Goal: Task Accomplishment & Management: Complete application form

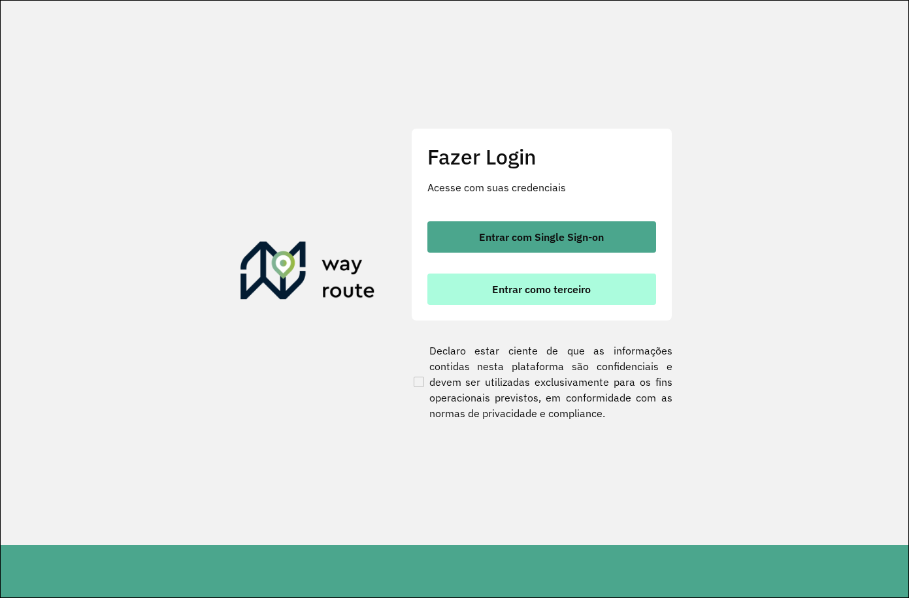
click at [571, 282] on button "Entrar como terceiro" at bounding box center [541, 289] width 229 height 31
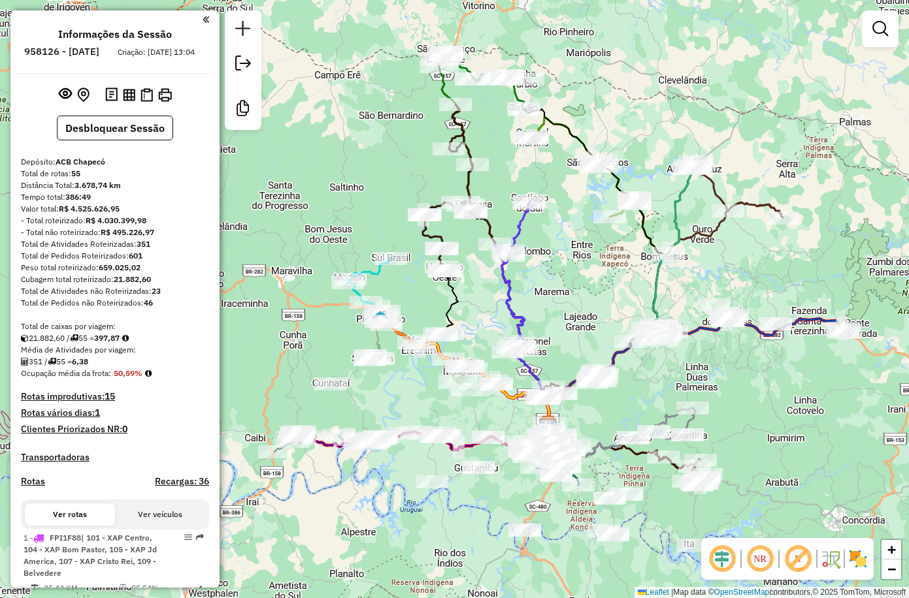
drag, startPoint x: 493, startPoint y: 163, endPoint x: 568, endPoint y: 282, distance: 140.1
click at [568, 282] on div "Janela de atendimento Grade de atendimento Capacidade Transportadoras Veículos …" at bounding box center [454, 299] width 909 height 598
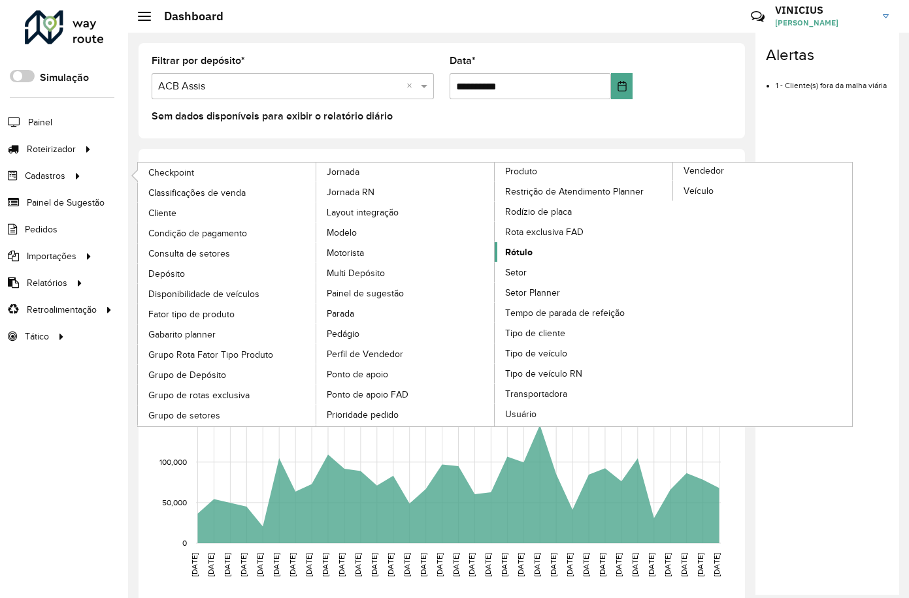
click at [523, 250] on span "Rótulo" at bounding box center [518, 253] width 27 height 14
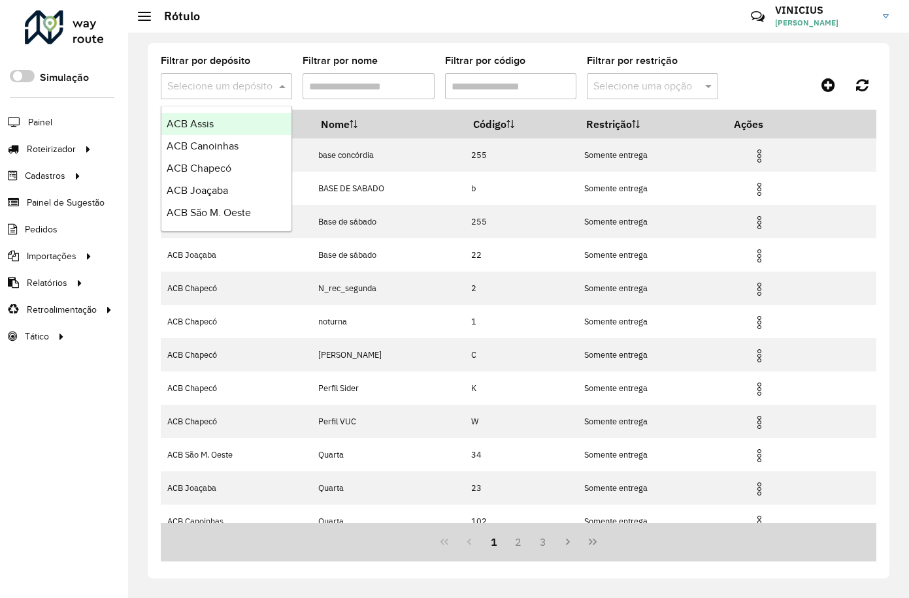
click at [228, 80] on input "text" at bounding box center [213, 87] width 92 height 16
click at [212, 165] on span "ACB Chapecó" at bounding box center [199, 168] width 65 height 11
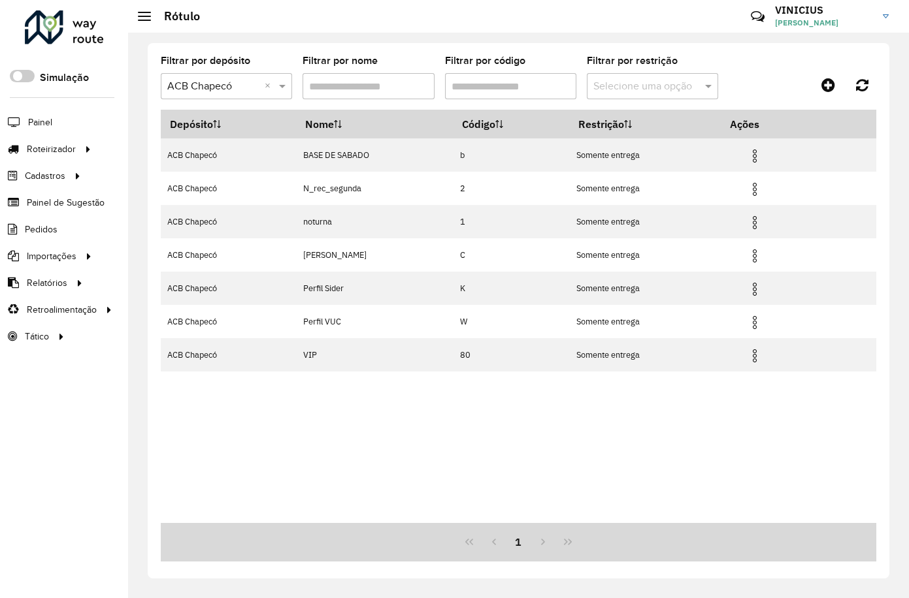
click at [379, 89] on input "Filtrar por nome" at bounding box center [367, 86] width 131 height 26
click at [818, 85] on link at bounding box center [827, 85] width 29 height 24
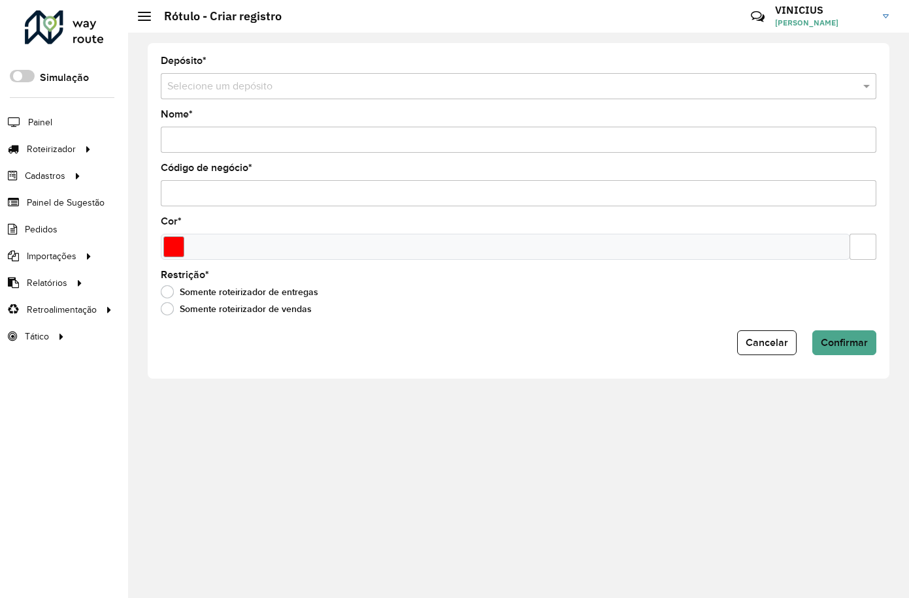
click at [293, 84] on input "text" at bounding box center [505, 87] width 676 height 16
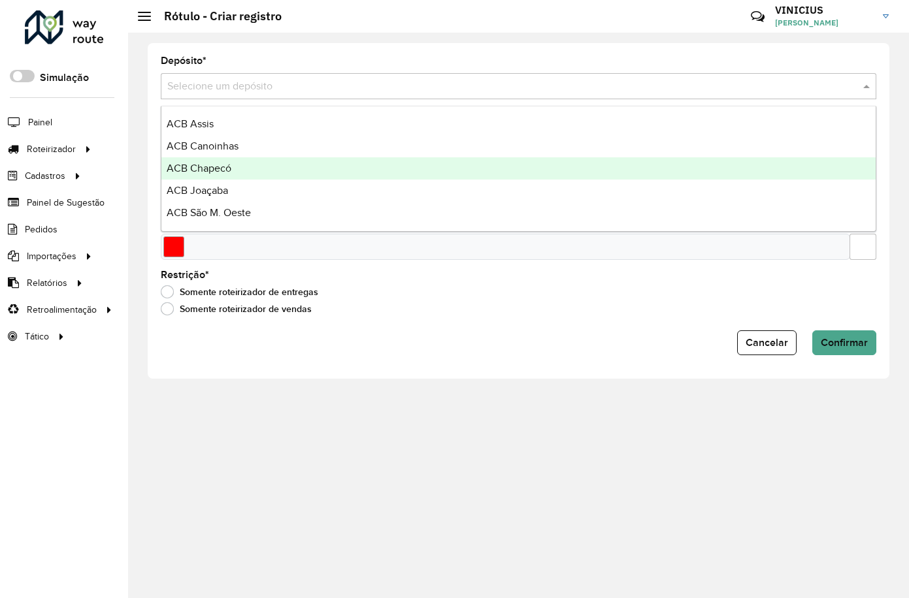
click at [214, 164] on span "ACB Chapecó" at bounding box center [199, 168] width 65 height 11
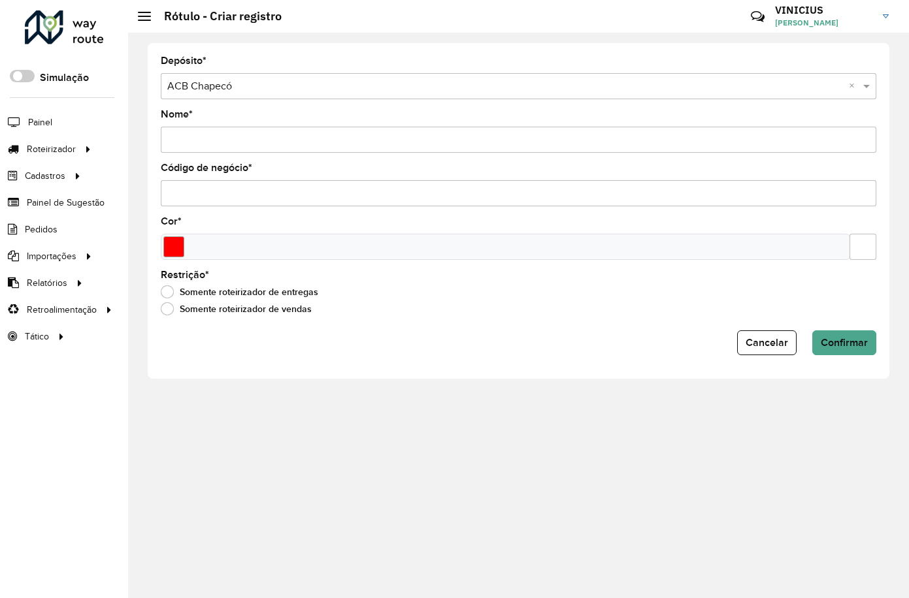
click at [226, 138] on input "Nome *" at bounding box center [518, 140] width 715 height 26
type input "******"
drag, startPoint x: 197, startPoint y: 199, endPoint x: 202, endPoint y: 195, distance: 6.7
click at [200, 198] on input "Código de negócio *" at bounding box center [518, 193] width 715 height 26
type input "*"
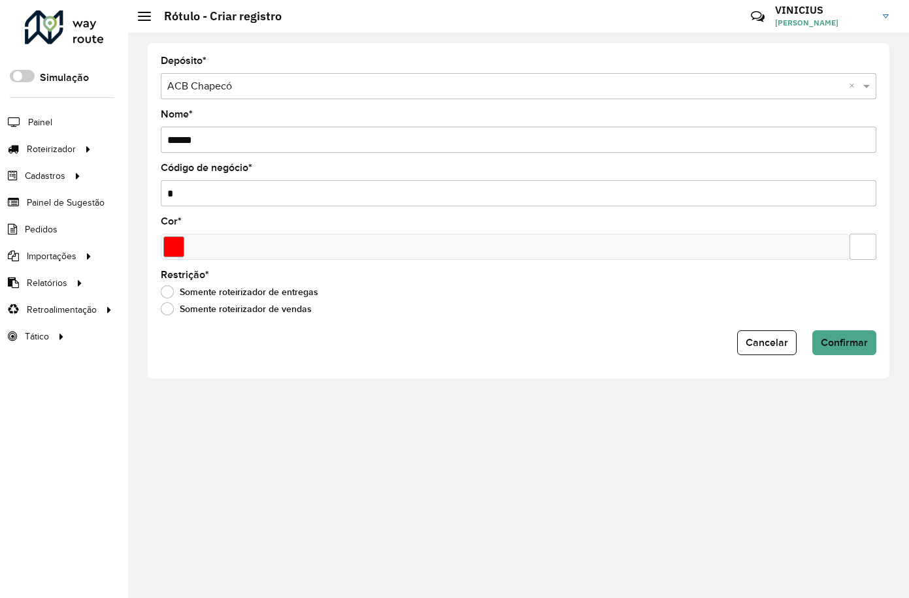
click at [206, 215] on form "Depósito * Selecione um depósito × ACB Chapecó × Nome * ****** Código de negóci…" at bounding box center [518, 205] width 715 height 299
click at [166, 243] on input "Select a color" at bounding box center [173, 246] width 21 height 21
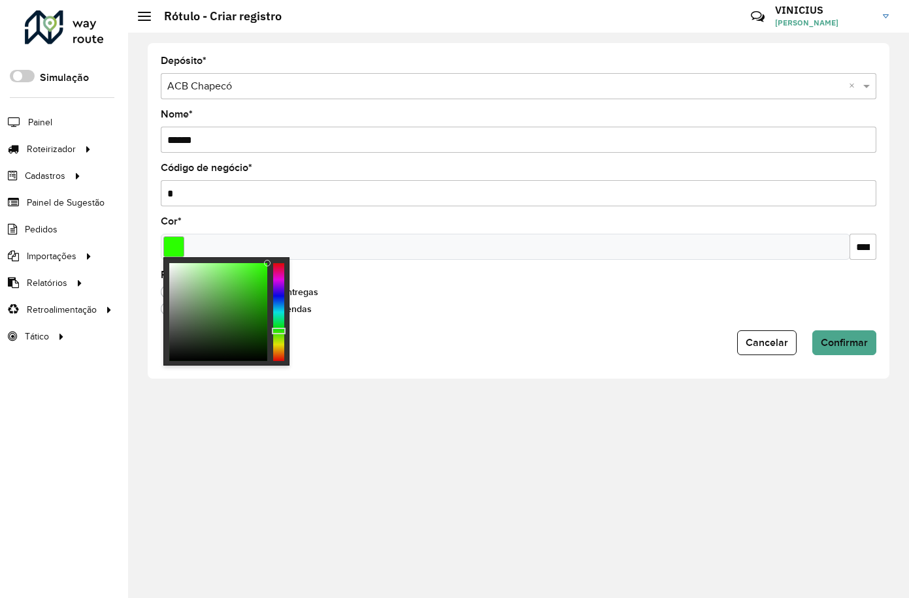
type input "*******"
drag, startPoint x: 280, startPoint y: 323, endPoint x: 282, endPoint y: 332, distance: 8.7
click at [282, 332] on div at bounding box center [278, 312] width 11 height 98
click at [408, 278] on div "Restrição * Somente roteirizador de entregas Somente roteirizador de vendas" at bounding box center [518, 295] width 715 height 50
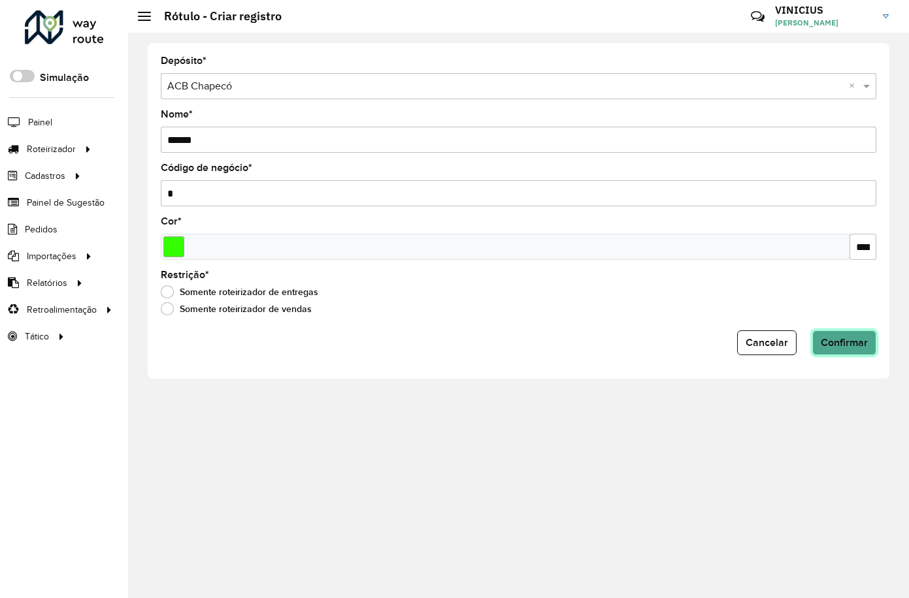
click at [851, 344] on span "Confirmar" at bounding box center [843, 342] width 47 height 11
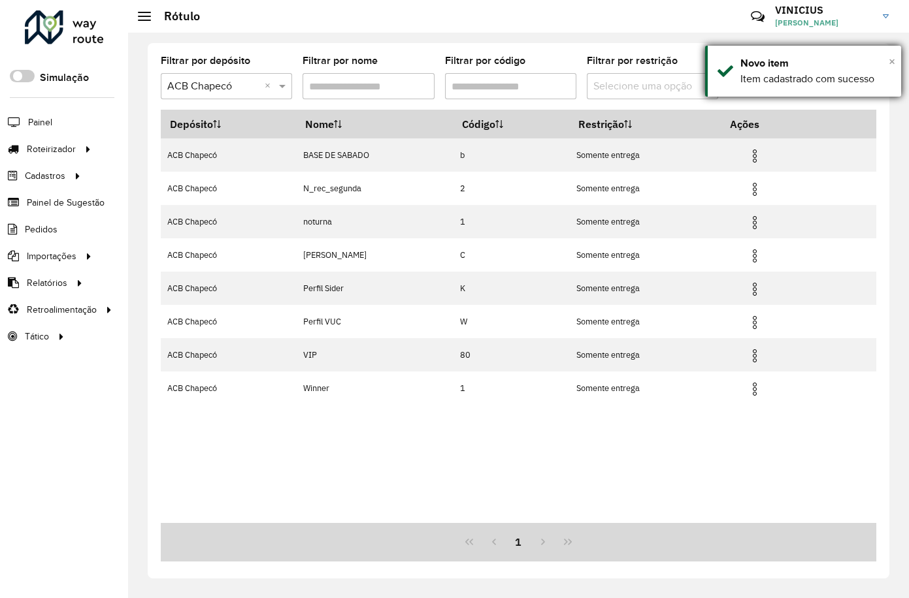
click at [892, 64] on span "×" at bounding box center [891, 61] width 7 height 14
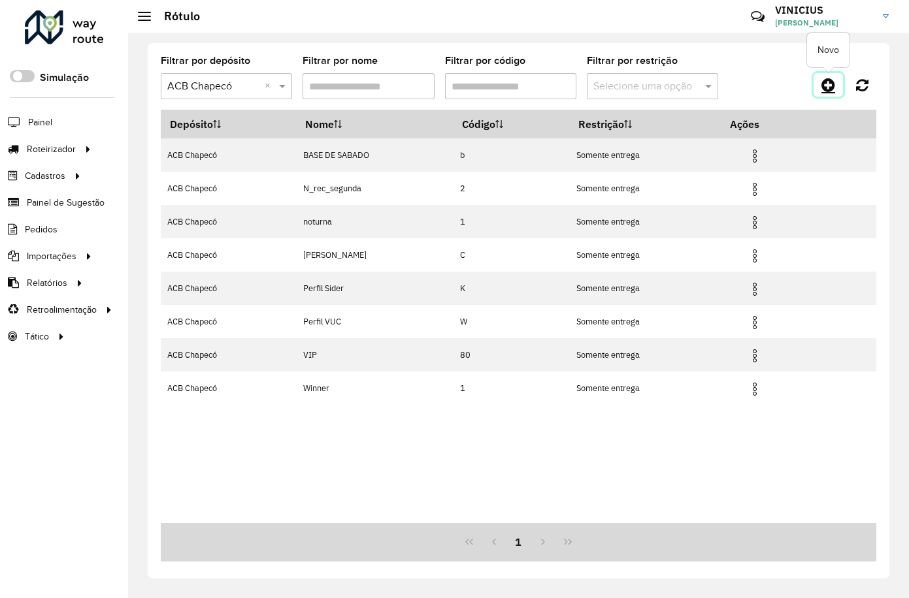
click at [827, 83] on icon at bounding box center [828, 85] width 14 height 16
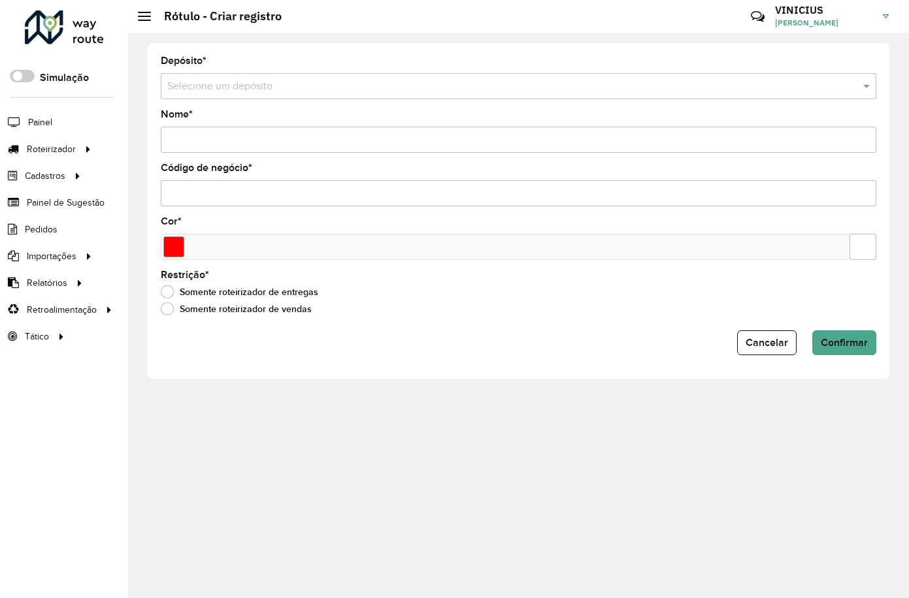
click at [353, 75] on div "Selecione um depósito" at bounding box center [518, 86] width 715 height 26
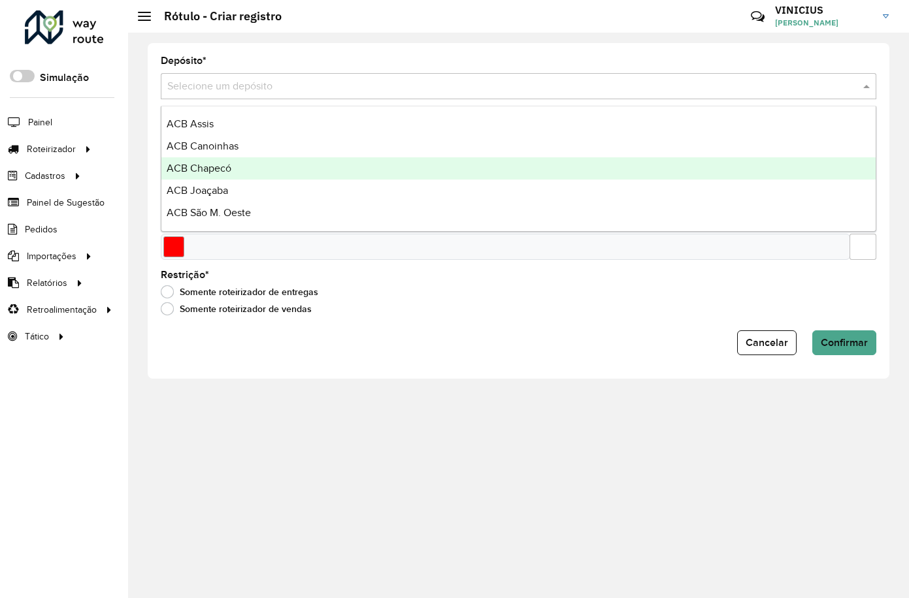
click at [238, 163] on div "ACB Chapecó" at bounding box center [518, 168] width 714 height 22
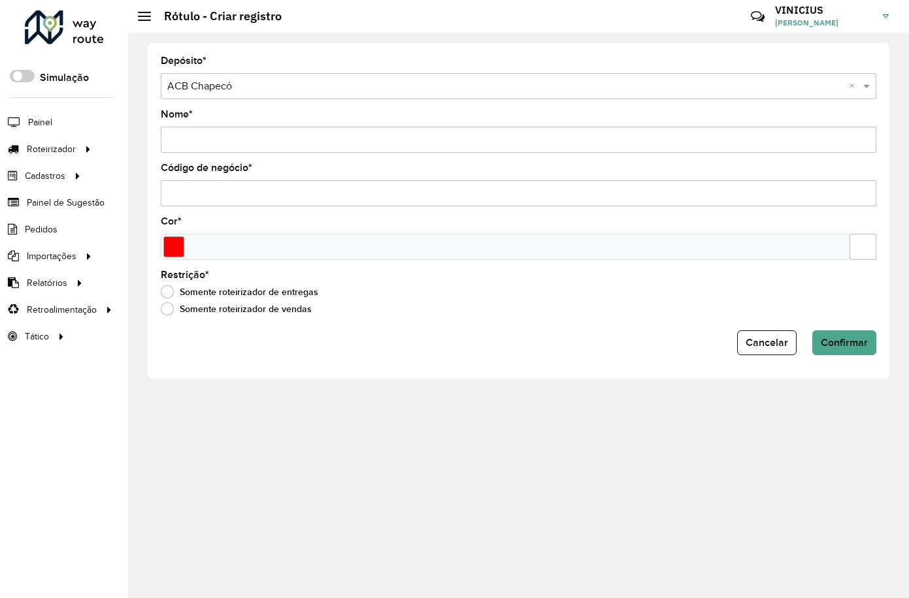
click at [224, 149] on input "Nome *" at bounding box center [518, 140] width 715 height 26
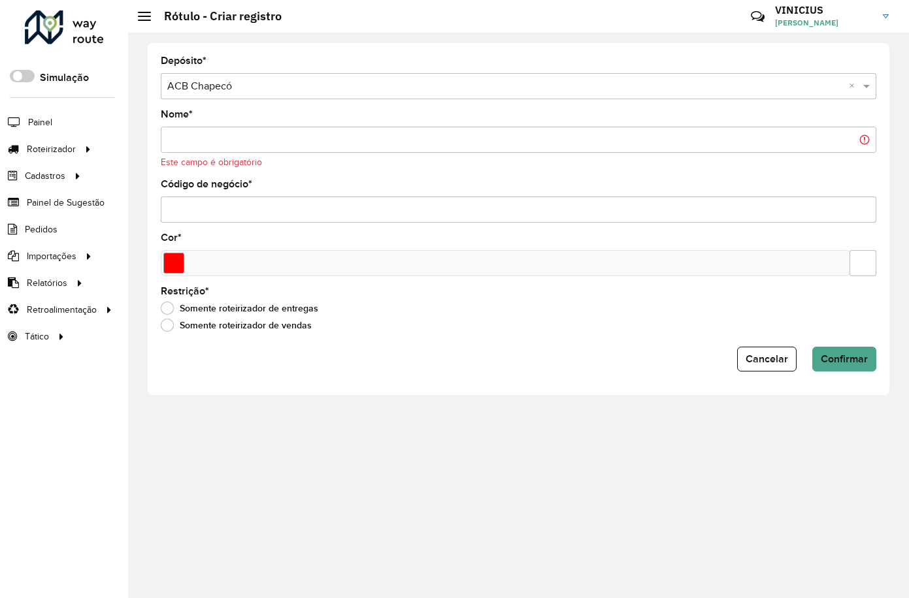
paste input "******"
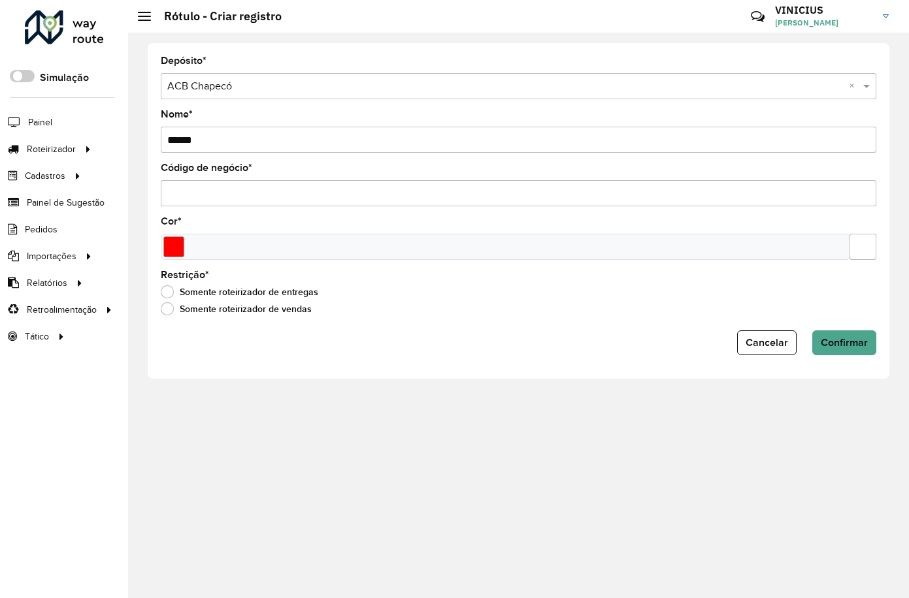
type input "******"
click at [238, 185] on input "Código de negócio *" at bounding box center [518, 193] width 715 height 26
type input "*"
click at [167, 250] on input "Select a color" at bounding box center [173, 246] width 21 height 21
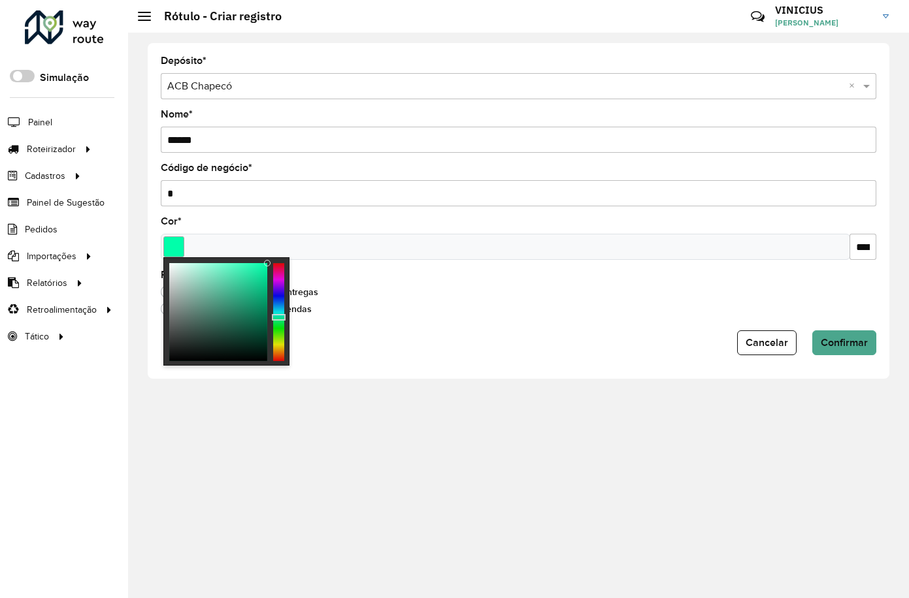
click at [277, 317] on div at bounding box center [278, 312] width 11 height 98
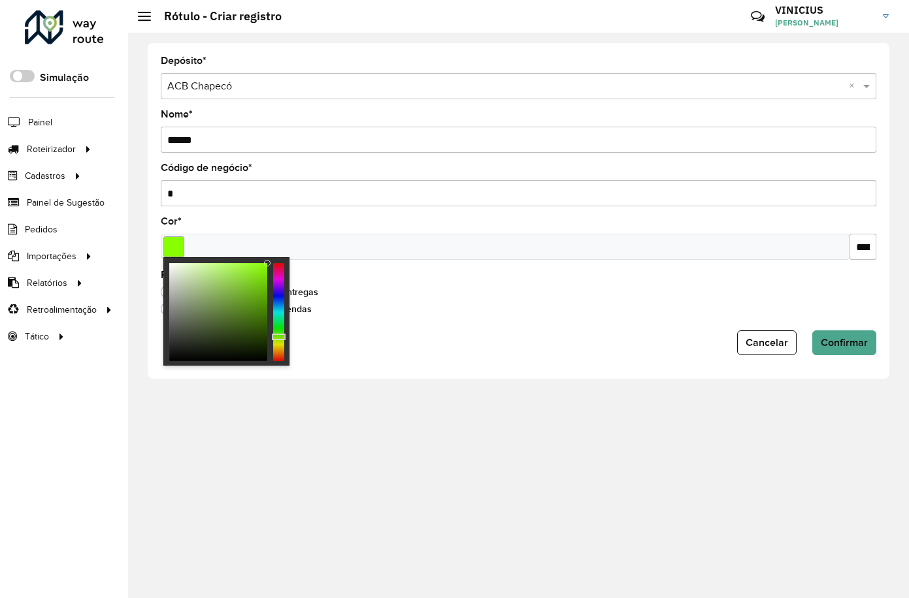
drag, startPoint x: 280, startPoint y: 316, endPoint x: 280, endPoint y: 337, distance: 20.9
click at [280, 337] on div at bounding box center [279, 337] width 14 height 7
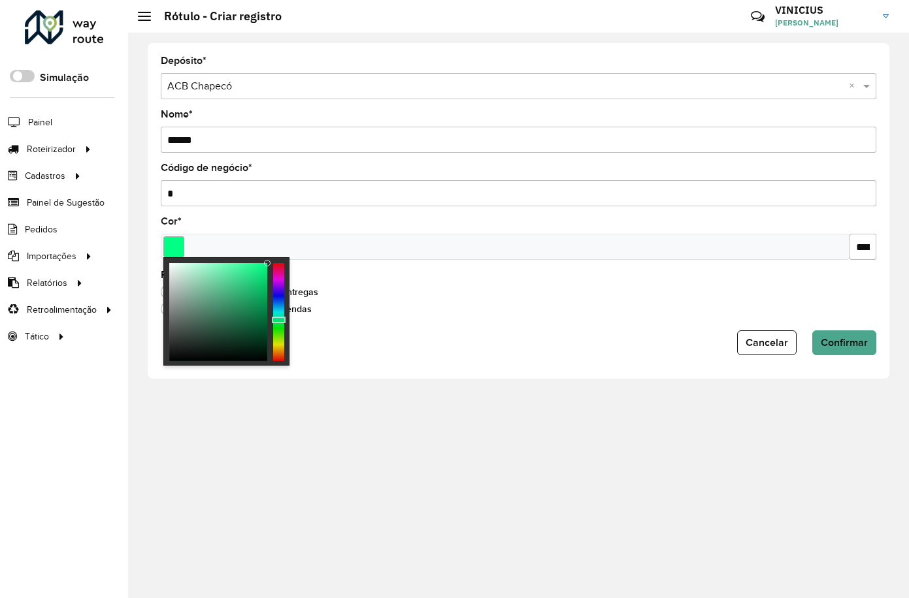
type input "*******"
drag, startPoint x: 277, startPoint y: 338, endPoint x: 282, endPoint y: 319, distance: 20.1
click at [282, 319] on div at bounding box center [279, 318] width 14 height 7
click at [865, 348] on button "Confirmar" at bounding box center [844, 343] width 64 height 25
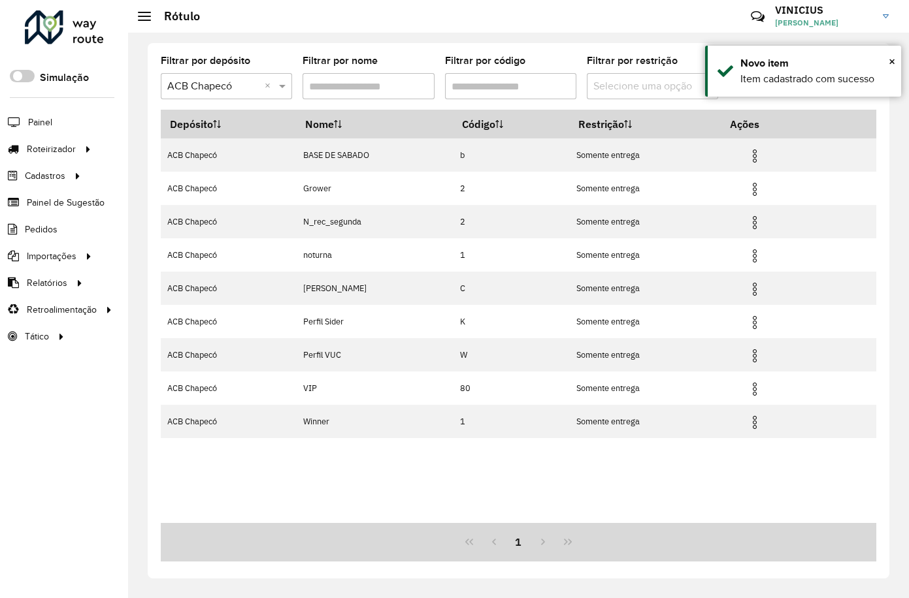
click at [665, 50] on div "Filtrar por depósito Selecione um depósito × ACB Chapecó × Filtrar por nome Fil…" at bounding box center [518, 311] width 741 height 536
click at [895, 64] on div "× Novo item Item cadastrado com sucesso" at bounding box center [803, 71] width 196 height 51
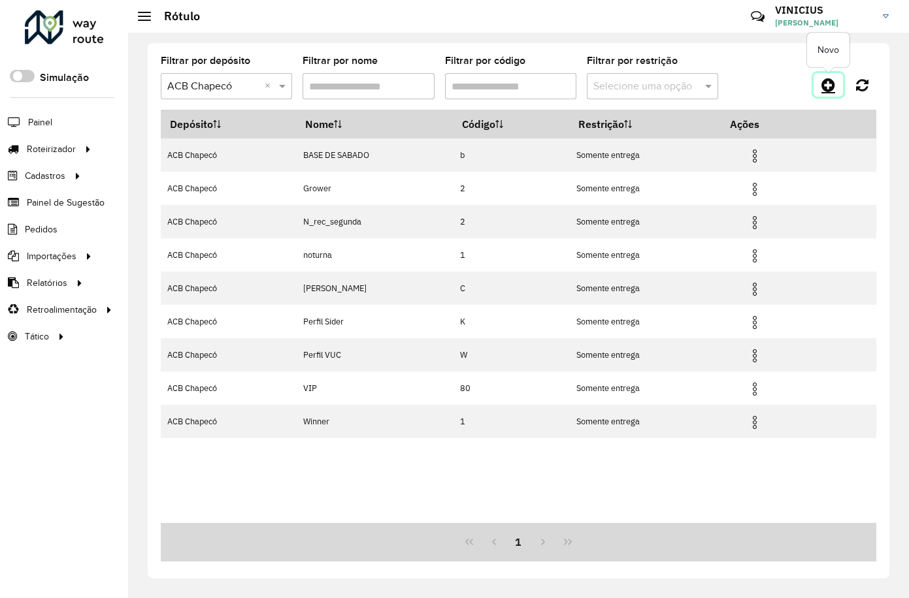
click at [828, 86] on icon at bounding box center [828, 85] width 14 height 16
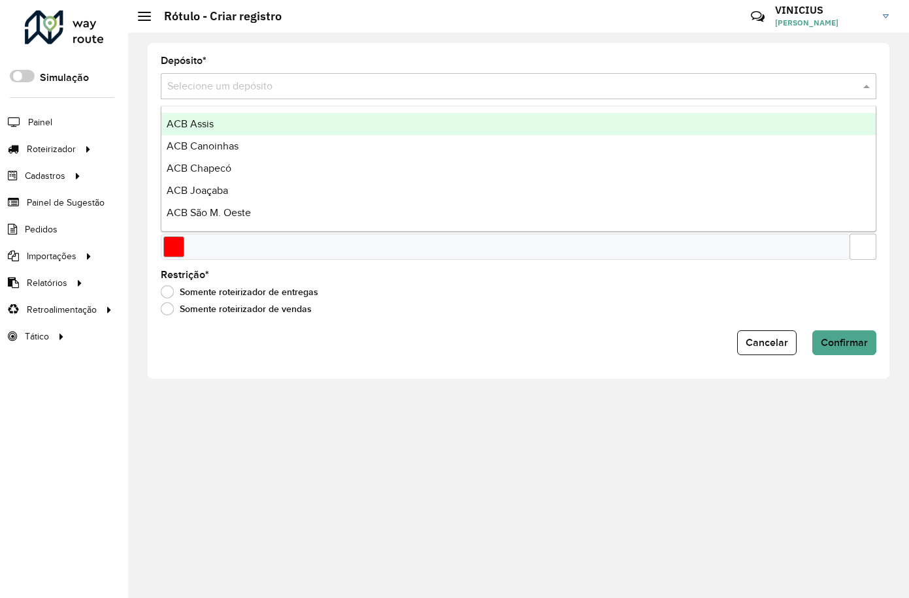
click at [261, 80] on input "text" at bounding box center [505, 87] width 676 height 16
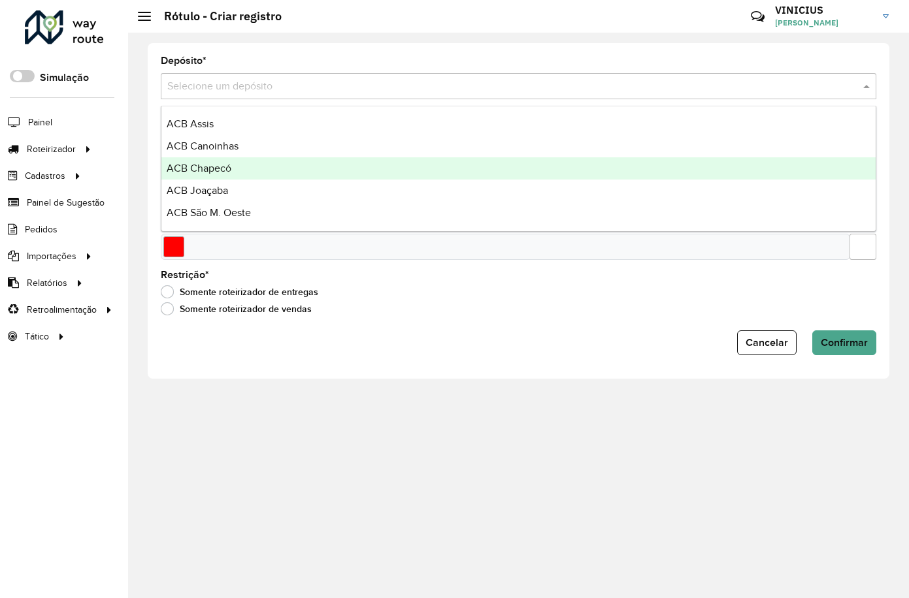
click at [249, 173] on div "ACB Chapecó" at bounding box center [518, 168] width 714 height 22
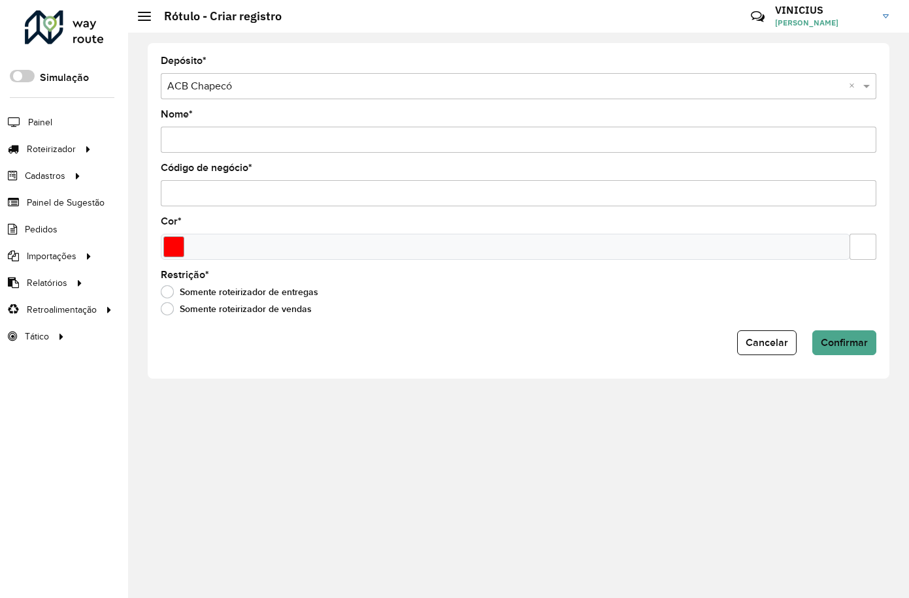
click at [252, 137] on input "Nome *" at bounding box center [518, 140] width 715 height 26
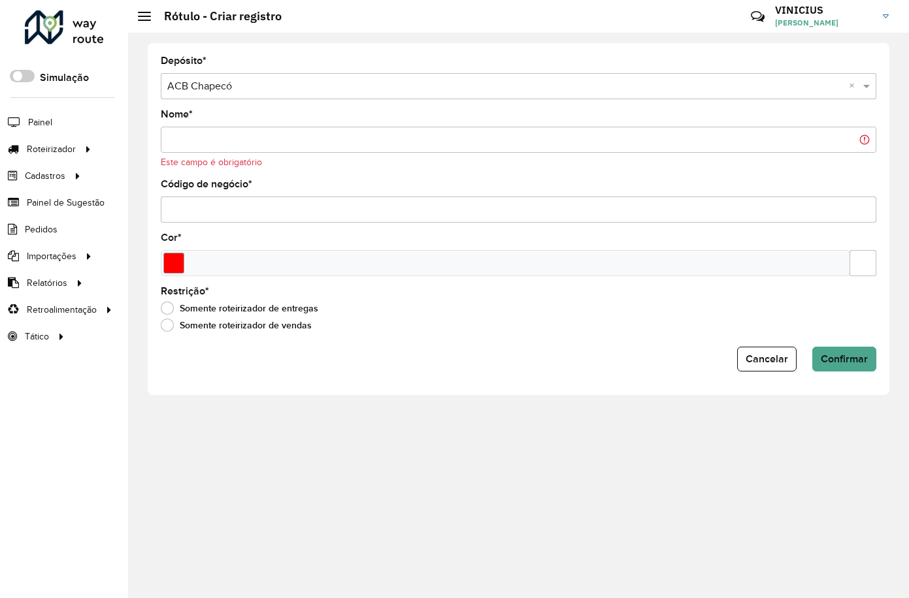
paste input "*****"
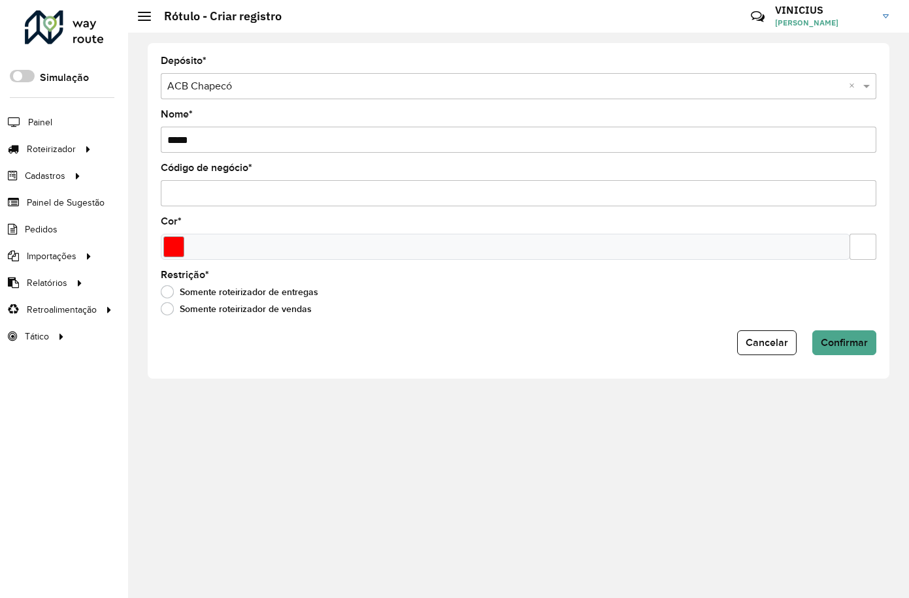
type input "*****"
click at [219, 190] on input "Código de negócio *" at bounding box center [518, 193] width 715 height 26
type input "*"
drag, startPoint x: 159, startPoint y: 247, endPoint x: 167, endPoint y: 246, distance: 7.9
click at [161, 247] on div "Depósito * Selecione um depósito × ACB Chapecó × Nome * ***** Código de negócio…" at bounding box center [518, 211] width 741 height 336
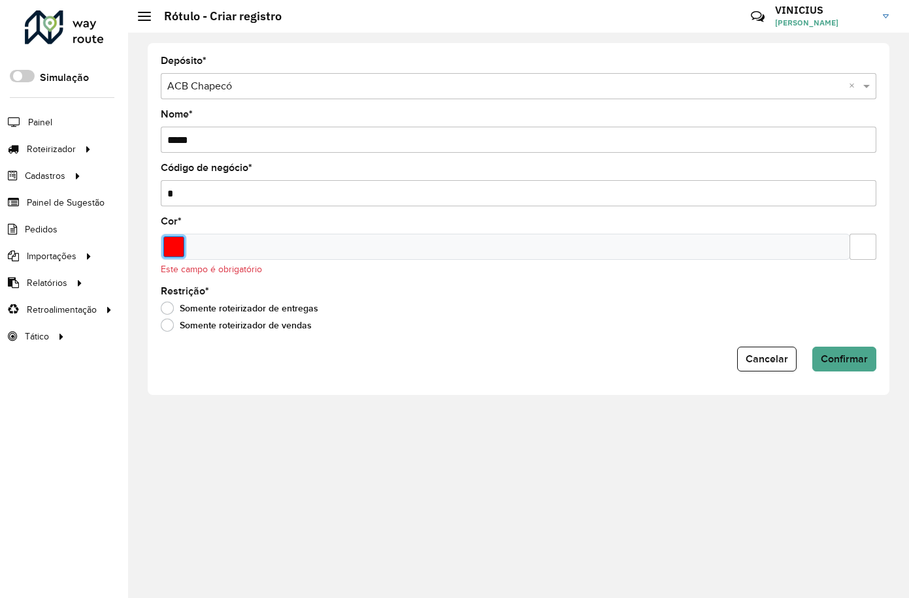
click at [169, 246] on input "Select a color" at bounding box center [173, 246] width 21 height 21
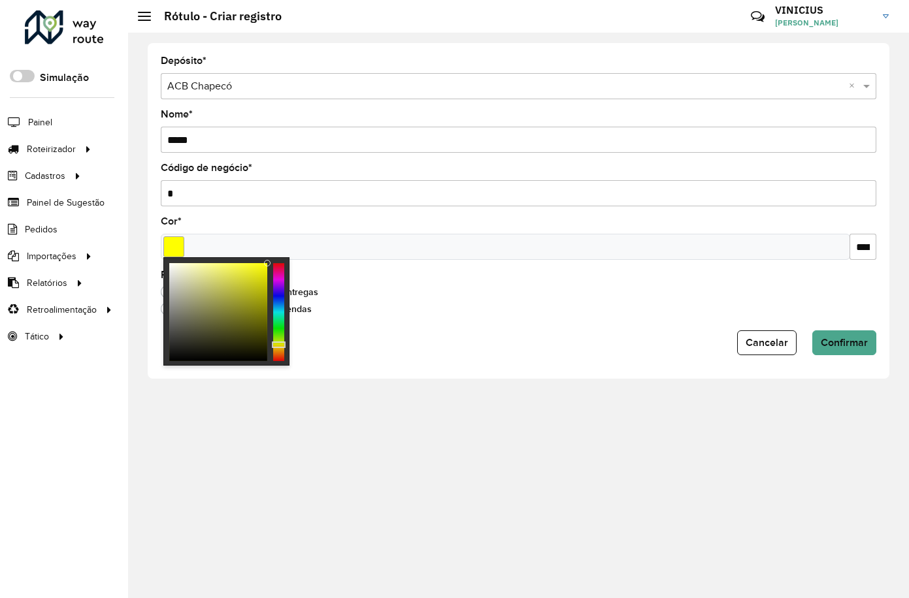
type input "*******"
drag, startPoint x: 283, startPoint y: 299, endPoint x: 274, endPoint y: 344, distance: 46.6
click at [274, 344] on div at bounding box center [278, 312] width 11 height 98
click at [296, 221] on div "Cor * *******" at bounding box center [518, 238] width 715 height 43
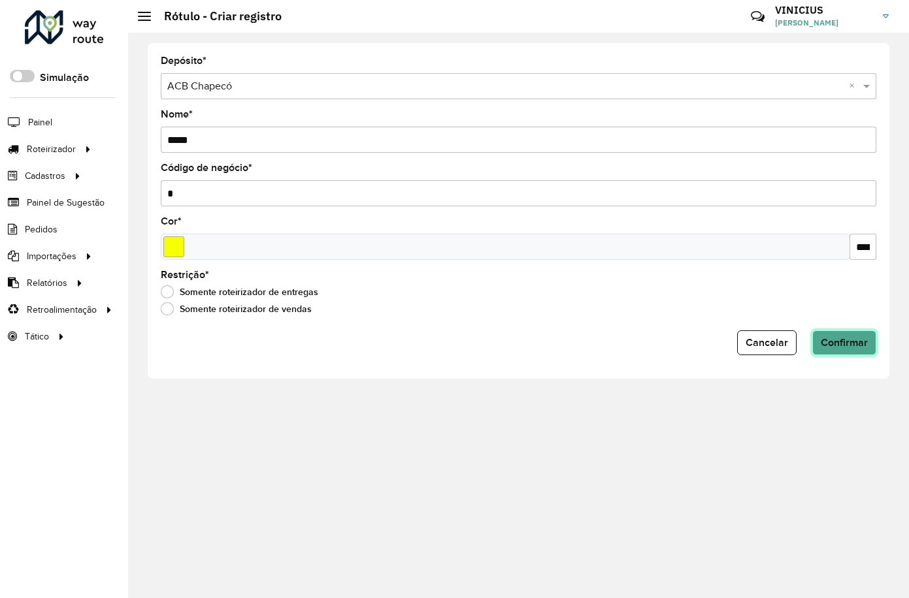
click at [858, 334] on button "Confirmar" at bounding box center [844, 343] width 64 height 25
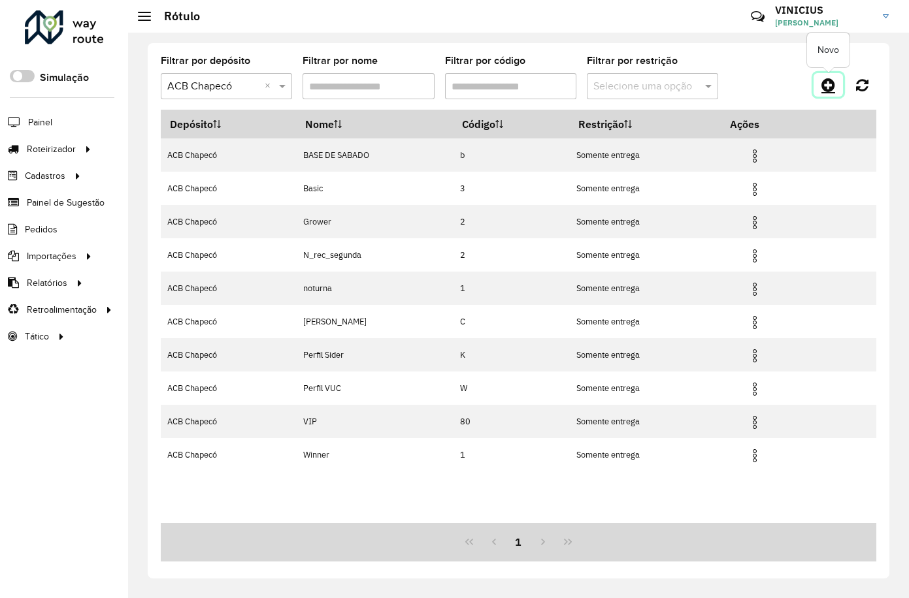
click at [828, 84] on icon at bounding box center [828, 85] width 14 height 16
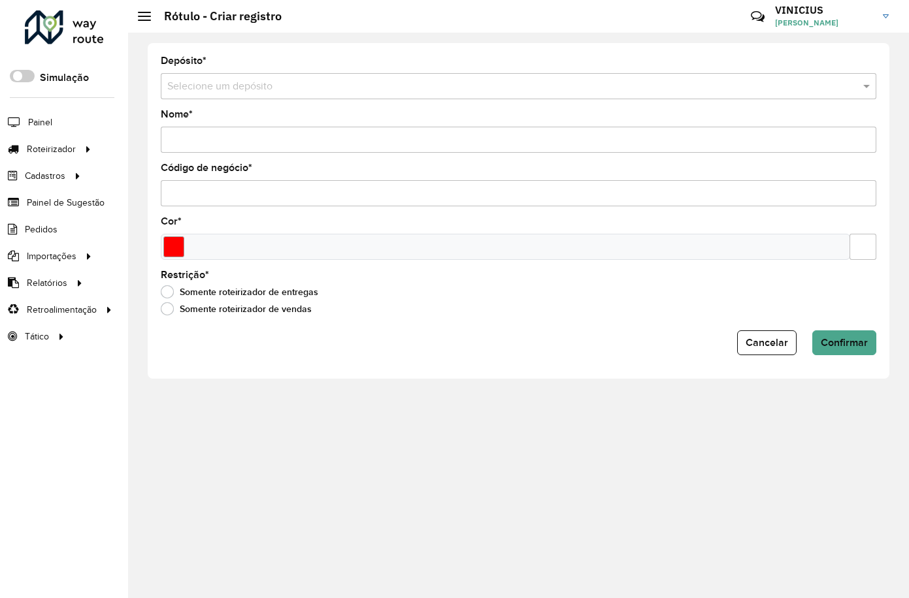
click at [224, 80] on input "text" at bounding box center [505, 87] width 676 height 16
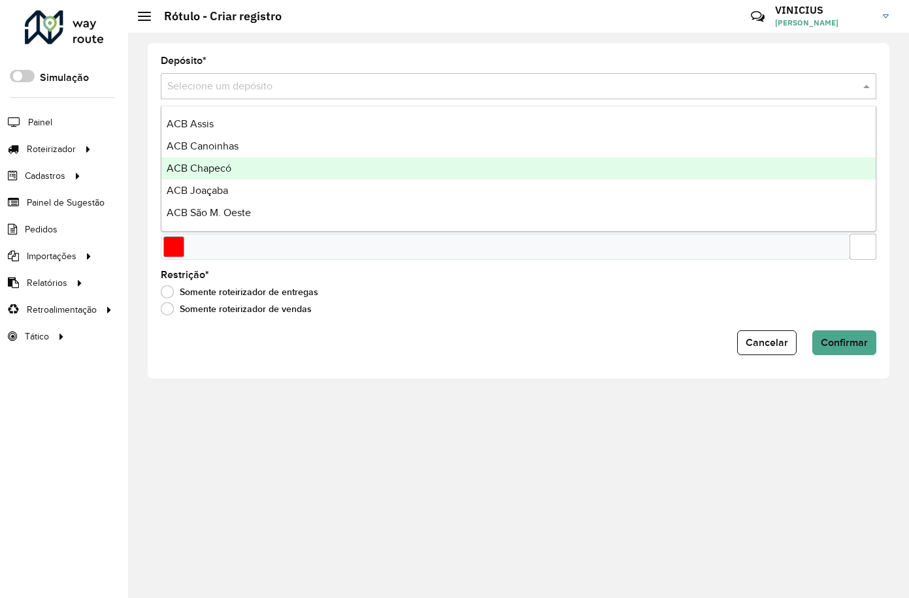
click at [211, 163] on span "ACB Chapecó" at bounding box center [199, 168] width 65 height 11
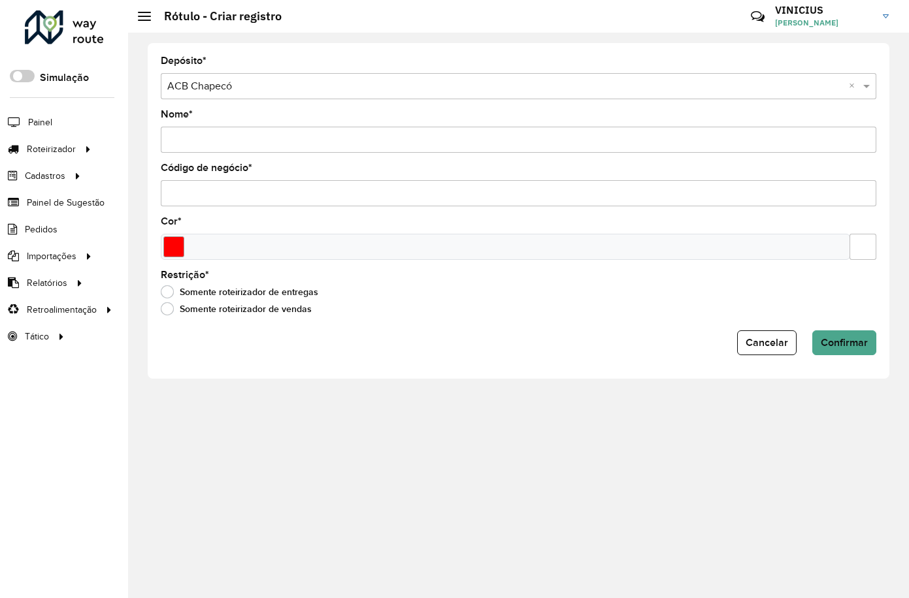
click at [225, 135] on input "Nome *" at bounding box center [518, 140] width 715 height 26
paste input "*********"
type input "*********"
click at [205, 189] on input "Código de negócio *" at bounding box center [518, 193] width 715 height 26
type input "*"
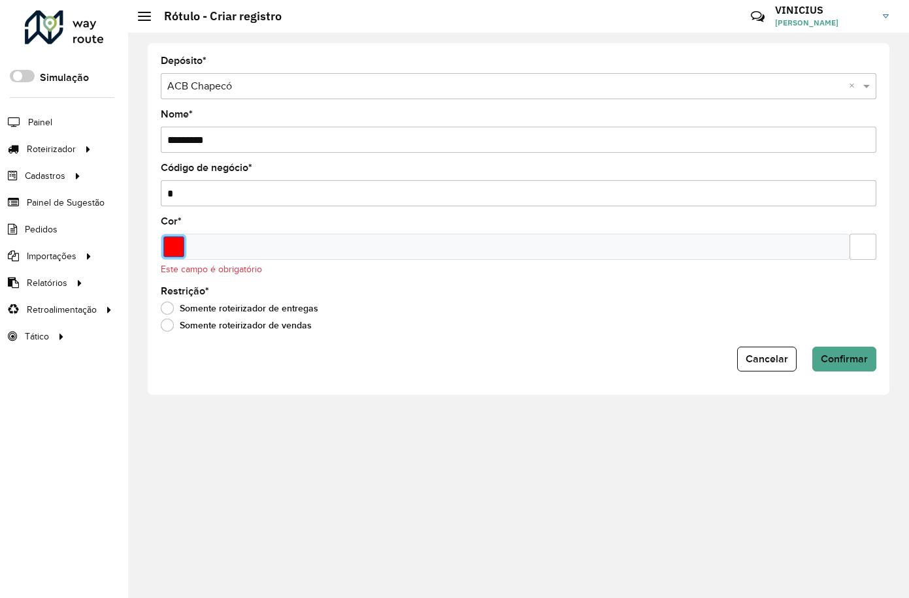
click at [178, 254] on input "Select a color" at bounding box center [173, 246] width 21 height 21
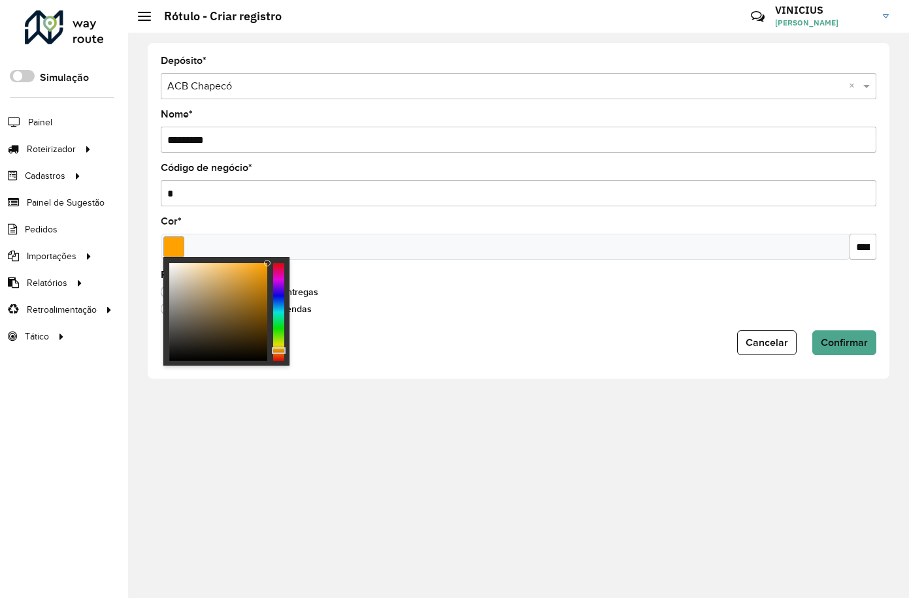
type input "*******"
drag, startPoint x: 273, startPoint y: 338, endPoint x: 276, endPoint y: 354, distance: 16.5
click at [276, 354] on div at bounding box center [278, 312] width 11 height 98
click at [494, 299] on div "Somente roteirizador de entregas" at bounding box center [518, 295] width 715 height 16
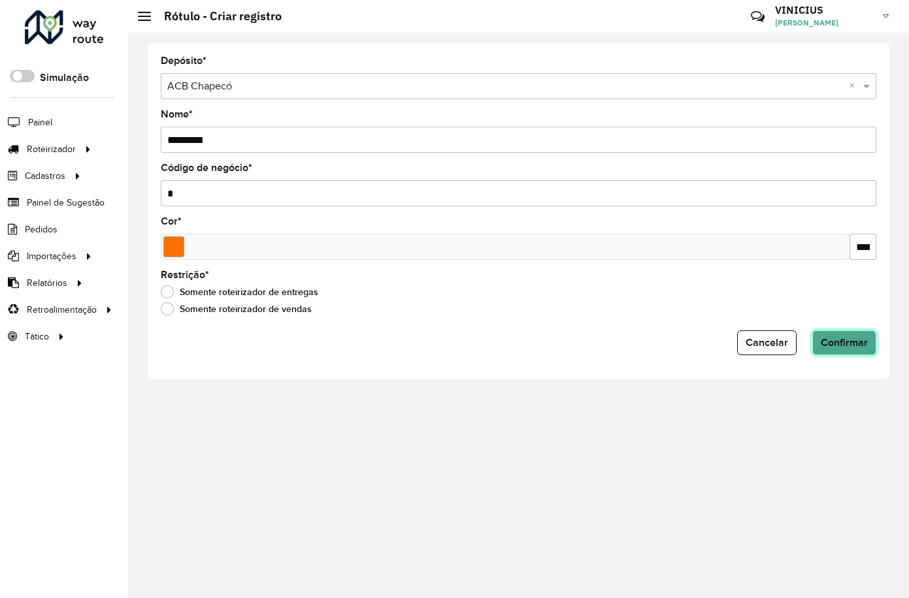
click at [872, 343] on button "Confirmar" at bounding box center [844, 343] width 64 height 25
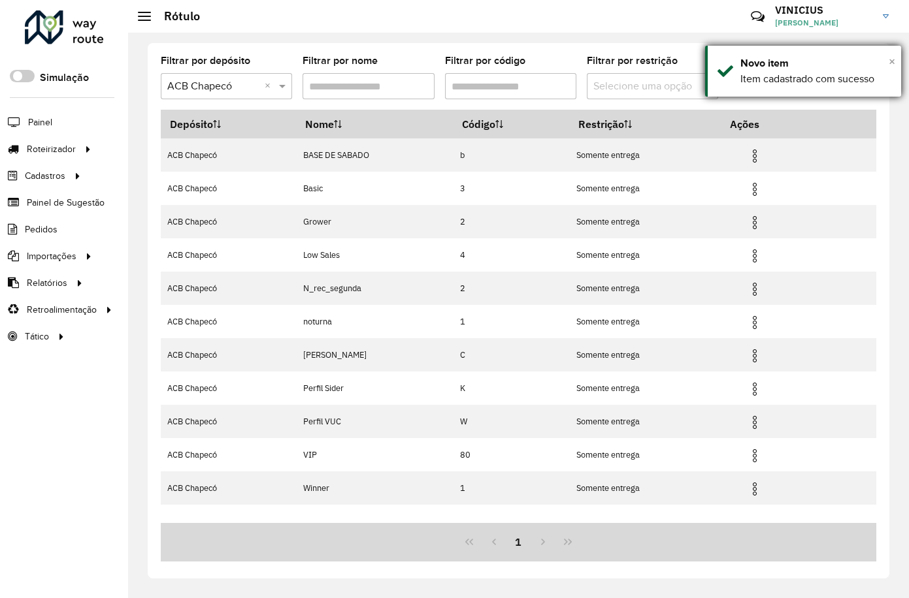
click at [890, 63] on span "×" at bounding box center [891, 61] width 7 height 14
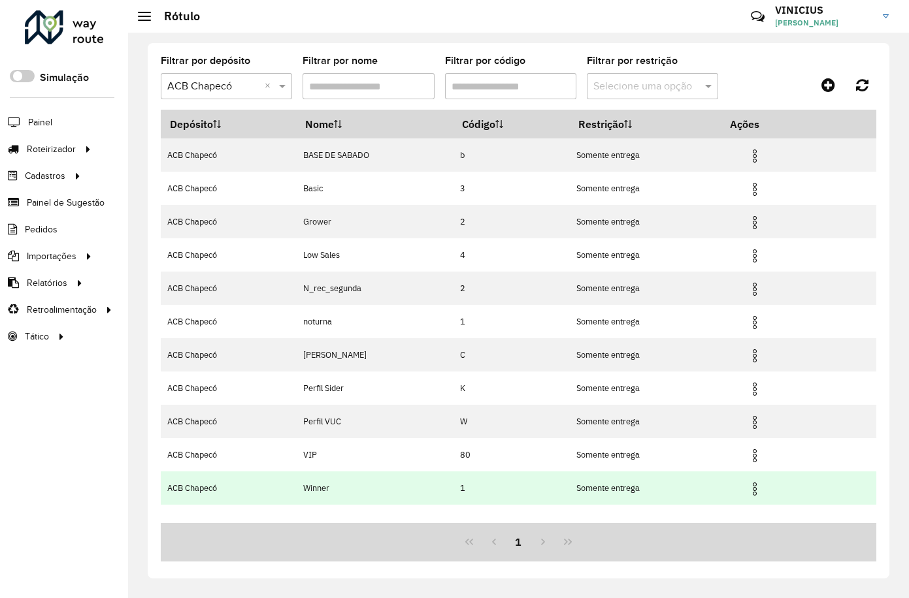
click at [758, 493] on img at bounding box center [755, 489] width 16 height 16
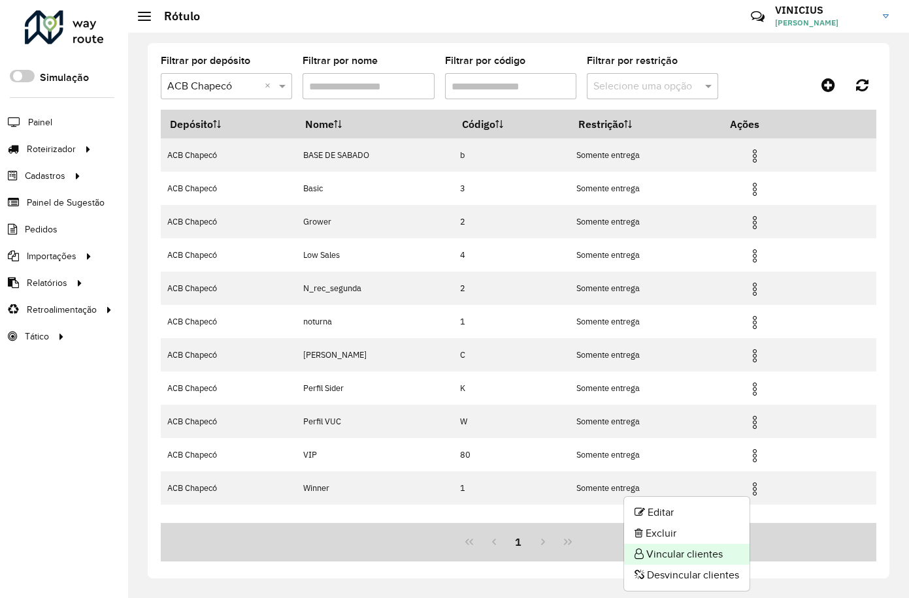
click at [677, 556] on li "Vincular clientes" at bounding box center [686, 554] width 125 height 21
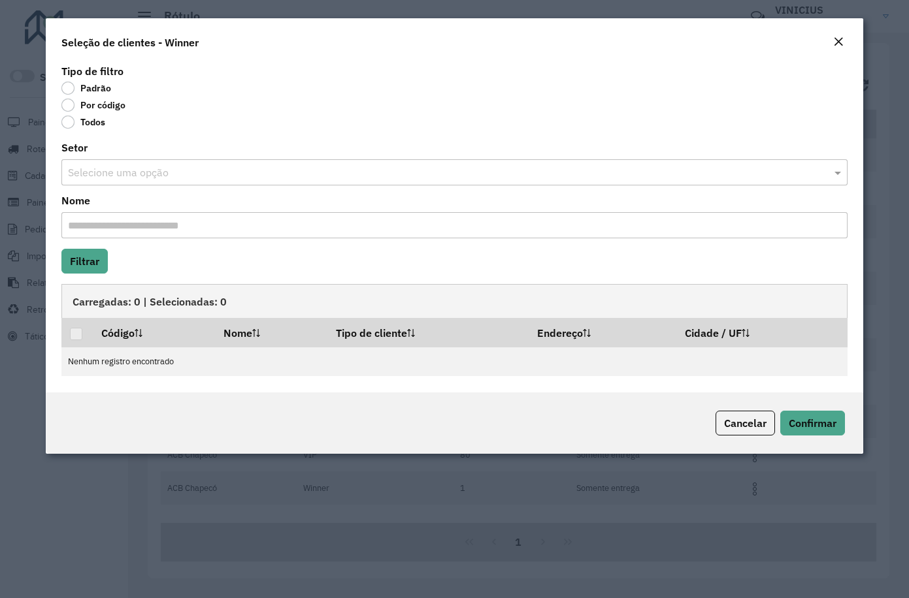
click at [81, 105] on label "Por código" at bounding box center [93, 105] width 64 height 13
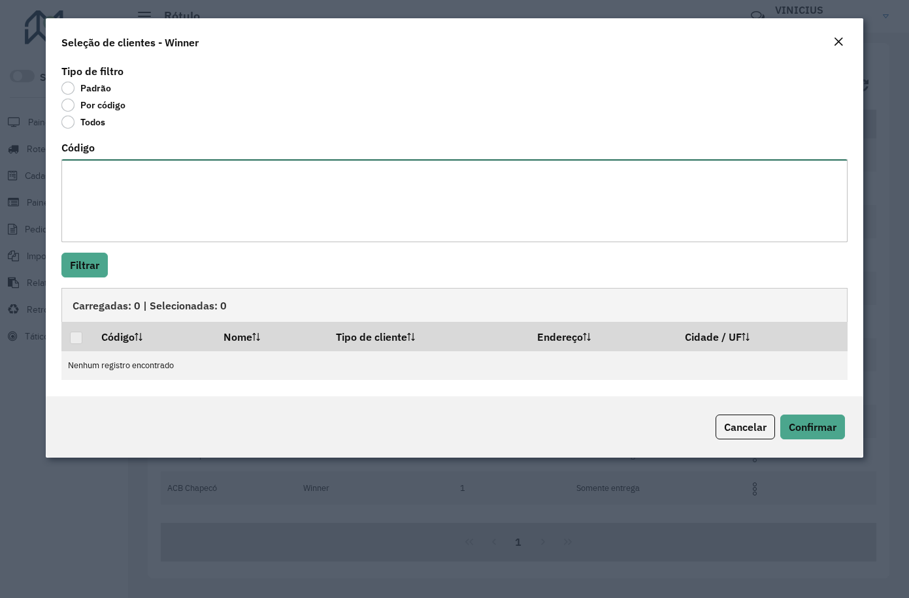
click at [178, 202] on textarea "Código" at bounding box center [454, 200] width 786 height 83
paste textarea "**** **** **** **** **** **** ***** **** **** **** **** **** **** **** **** ***…"
type textarea "**** **** **** **** **** **** ***** **** **** **** **** **** **** **** **** ***…"
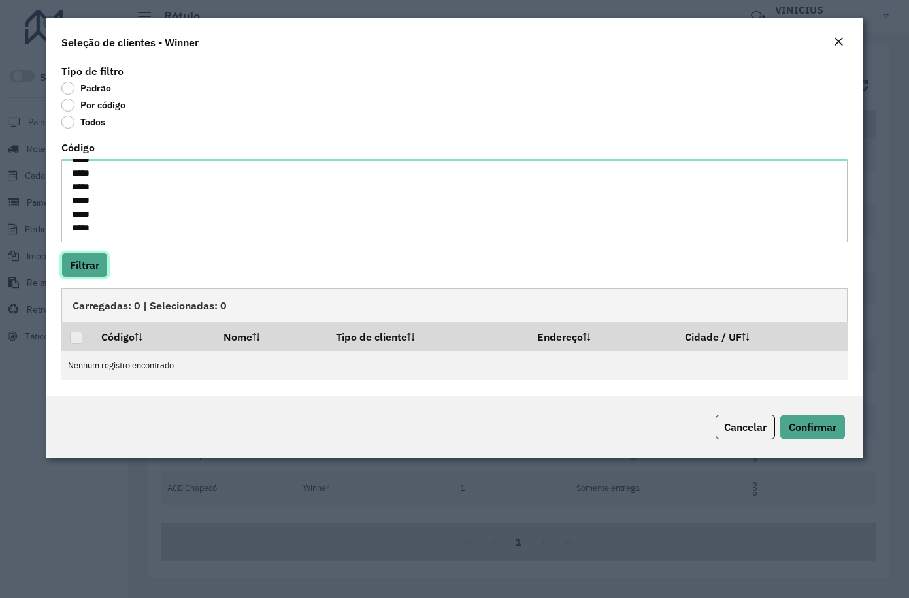
click at [82, 264] on button "Filtrar" at bounding box center [84, 265] width 46 height 25
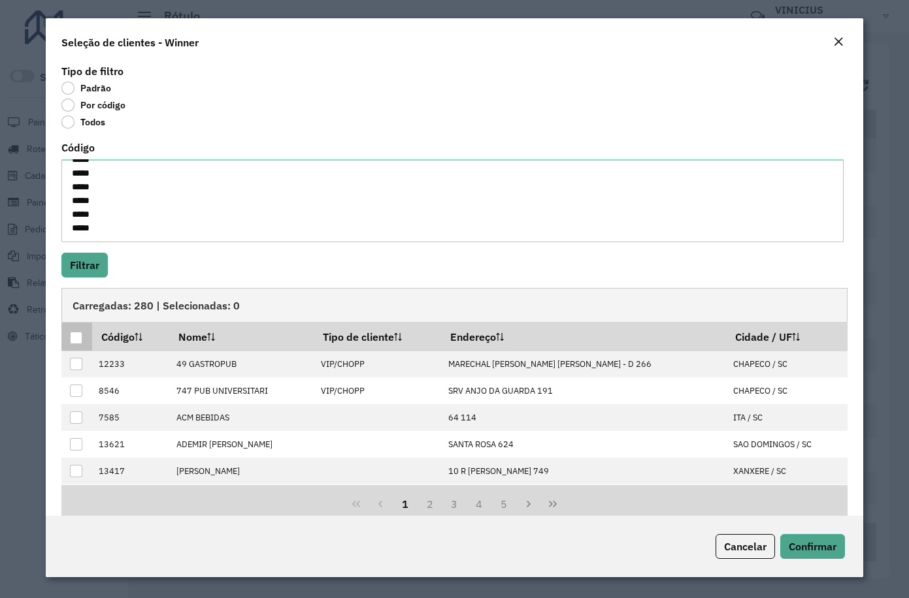
click at [75, 339] on div at bounding box center [76, 338] width 12 height 12
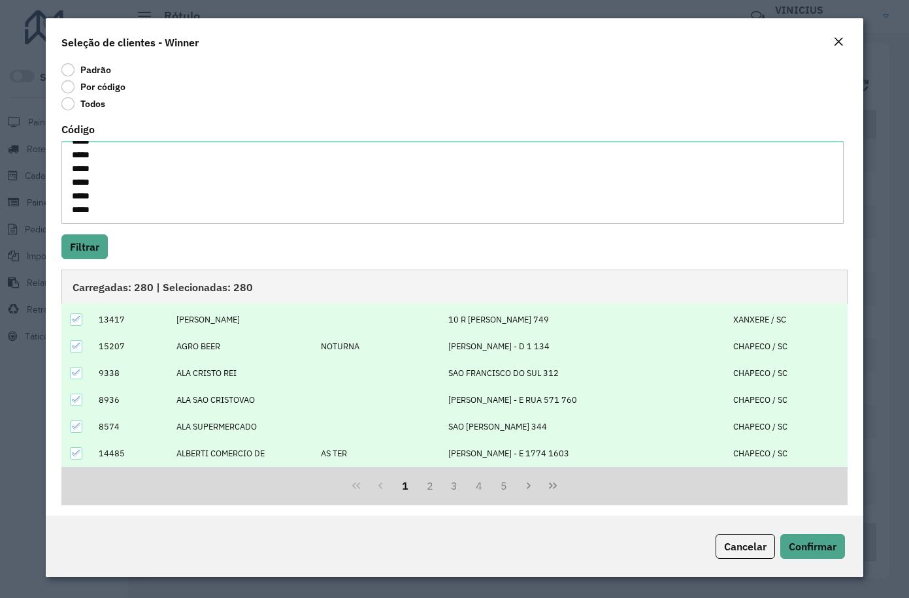
scroll to position [24, 0]
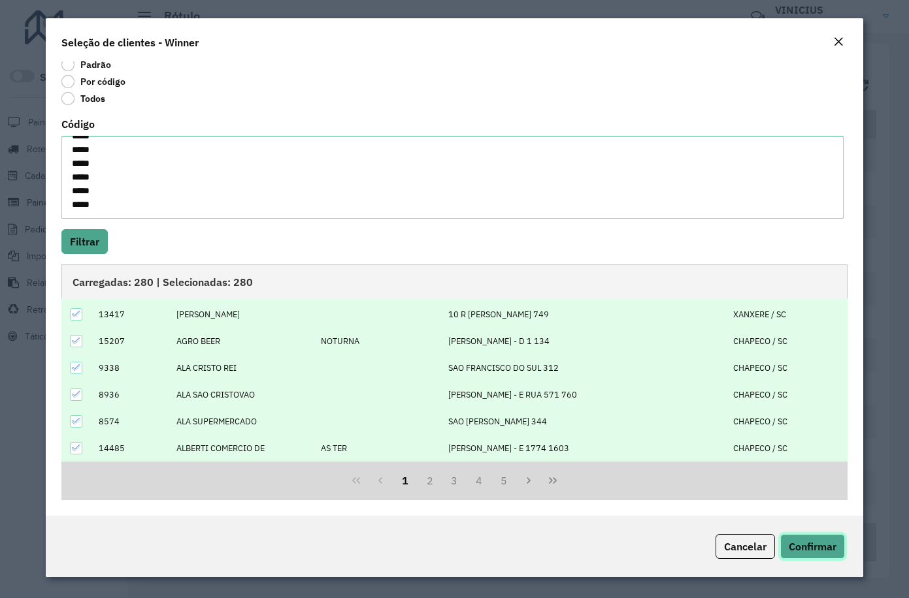
click at [800, 544] on span "Confirmar" at bounding box center [812, 546] width 48 height 13
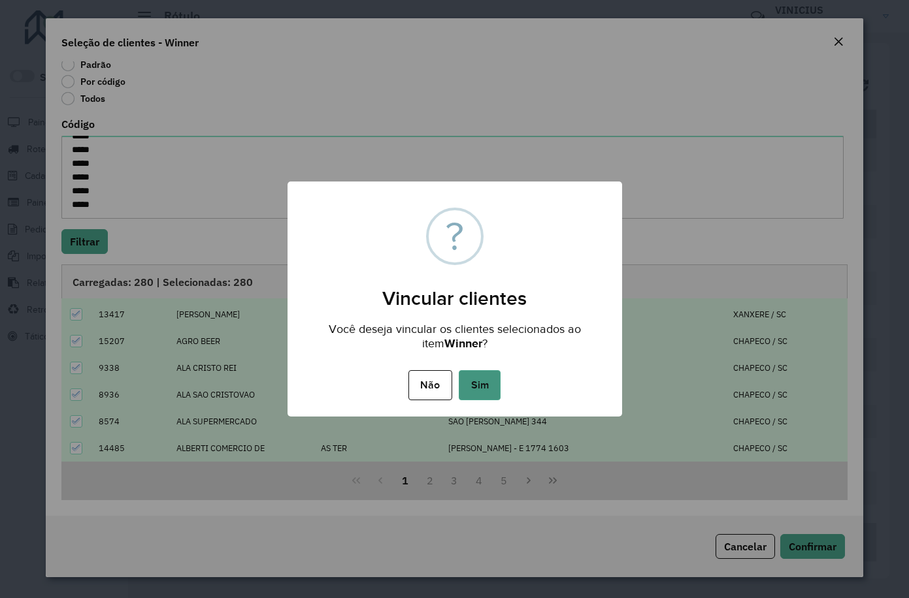
click at [479, 388] on button "Sim" at bounding box center [480, 385] width 42 height 30
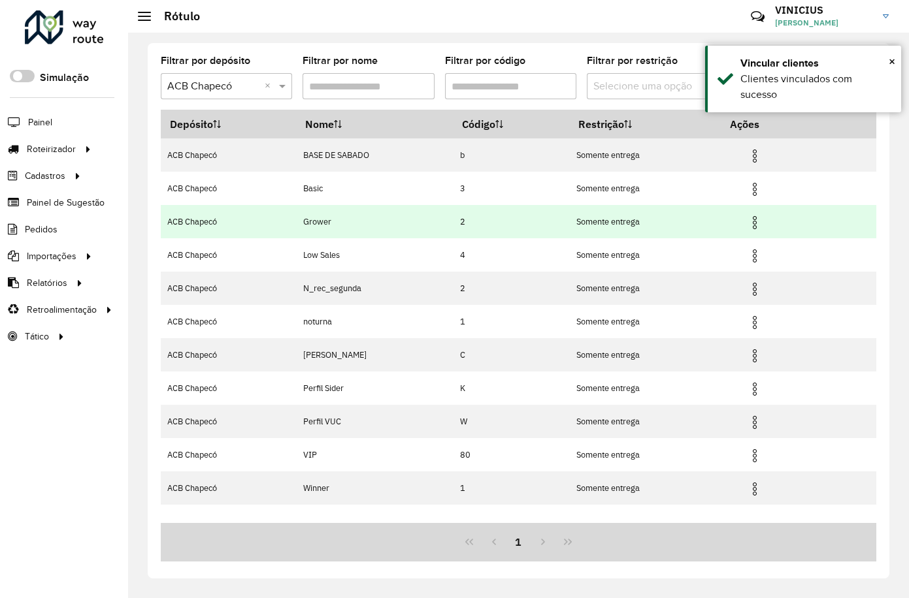
click at [756, 220] on img at bounding box center [755, 223] width 16 height 16
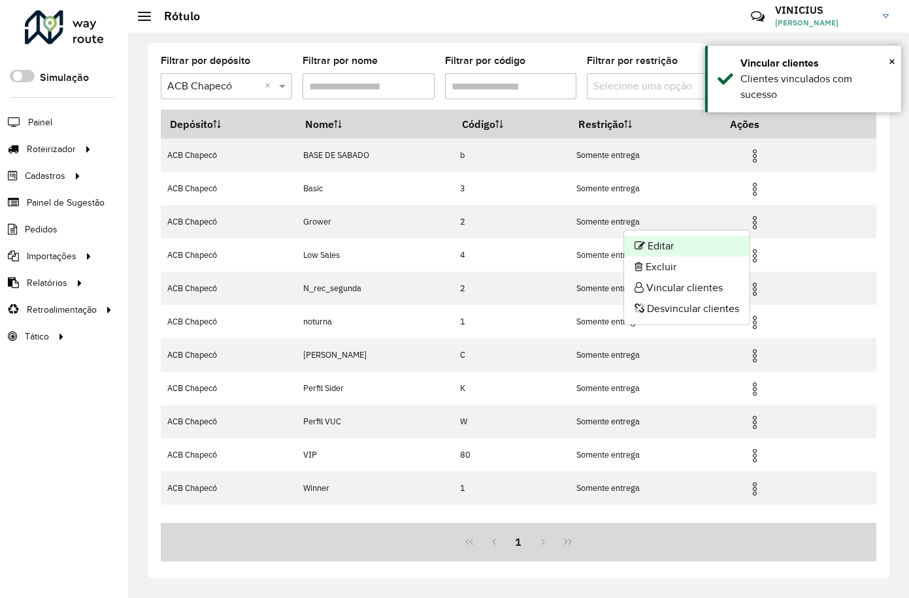
click at [705, 243] on li "Editar" at bounding box center [686, 246] width 125 height 21
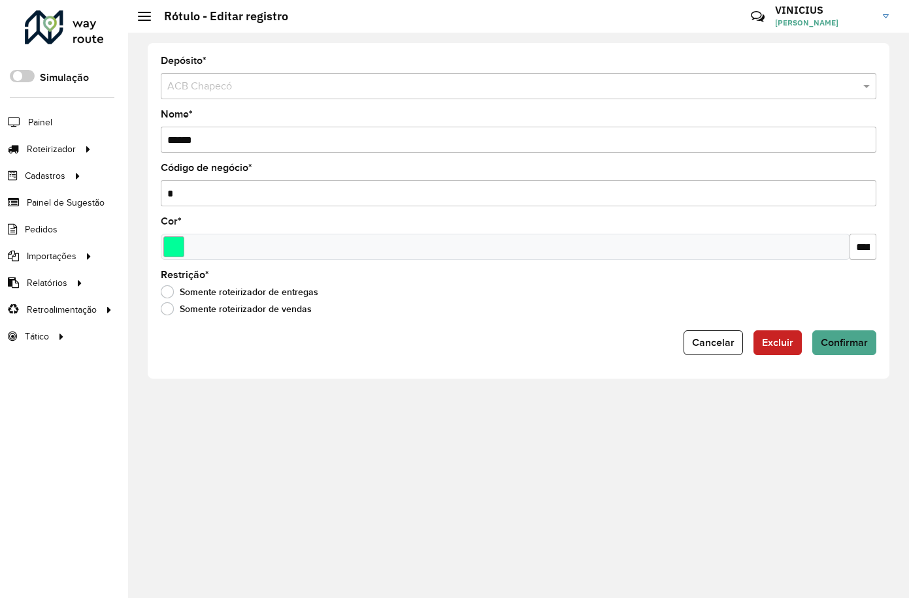
click at [719, 342] on span "Cancelar" at bounding box center [713, 342] width 42 height 11
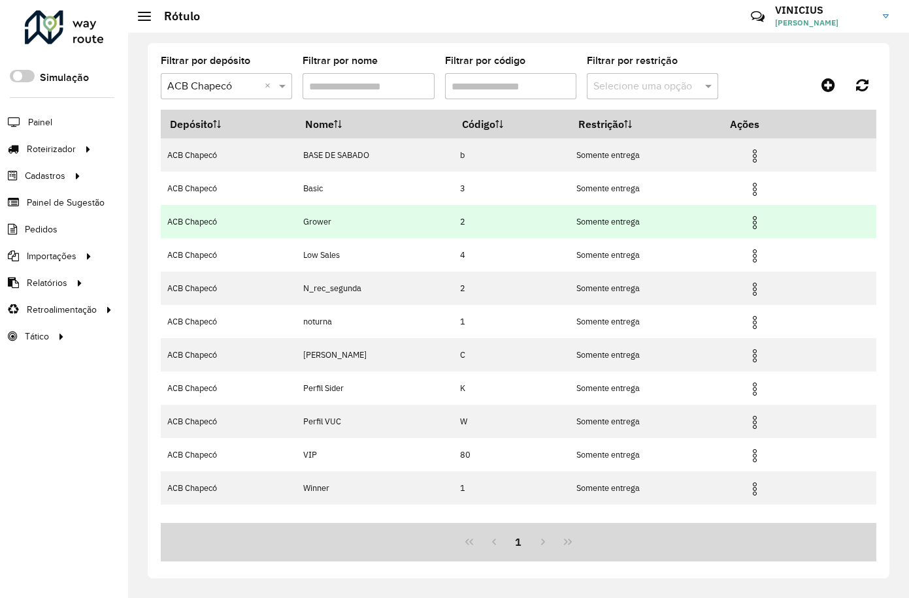
click at [762, 225] on img at bounding box center [755, 223] width 16 height 16
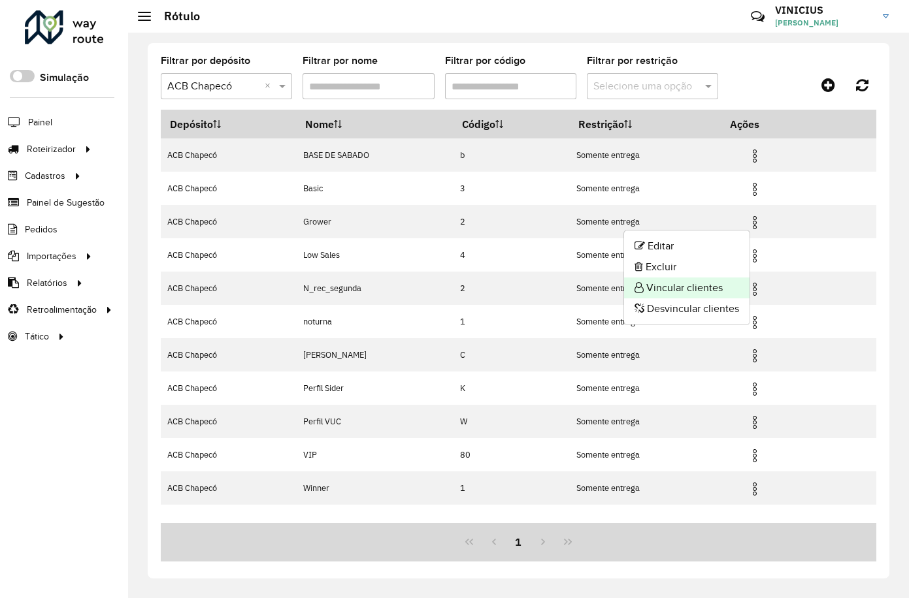
click at [694, 289] on li "Vincular clientes" at bounding box center [686, 288] width 125 height 21
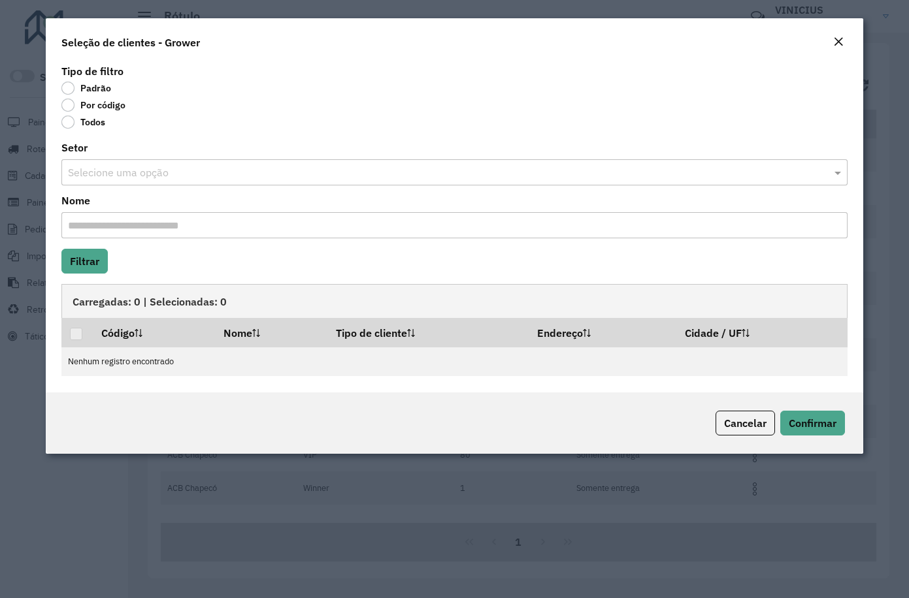
click at [89, 104] on label "Por código" at bounding box center [93, 105] width 64 height 13
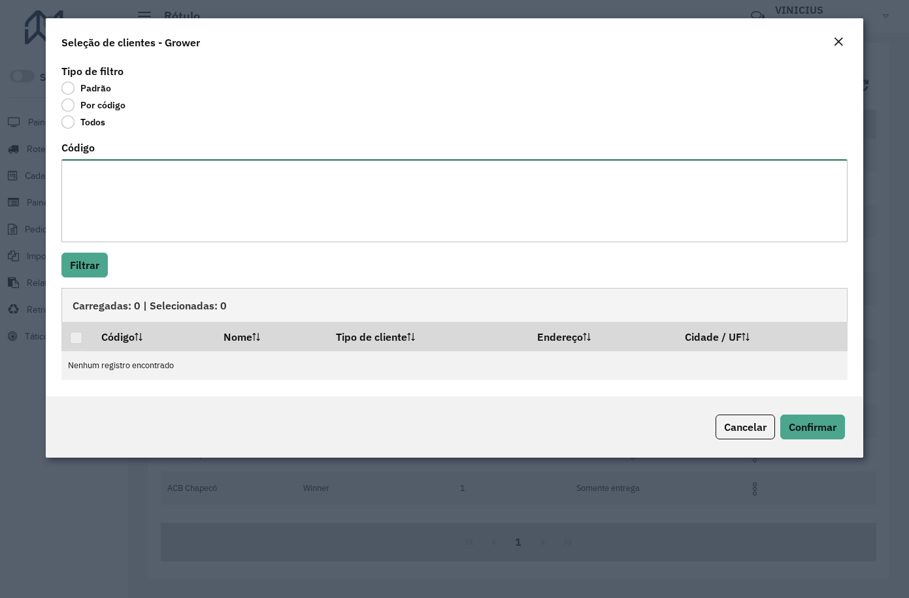
click at [96, 177] on textarea "Código" at bounding box center [454, 200] width 786 height 83
paste textarea "**** **** **** **** **** ***** *** **** **** ***** ***** ***** ***** ***** ****…"
type textarea "**** **** **** **** **** ***** *** **** **** ***** ***** ***** ***** ***** ****…"
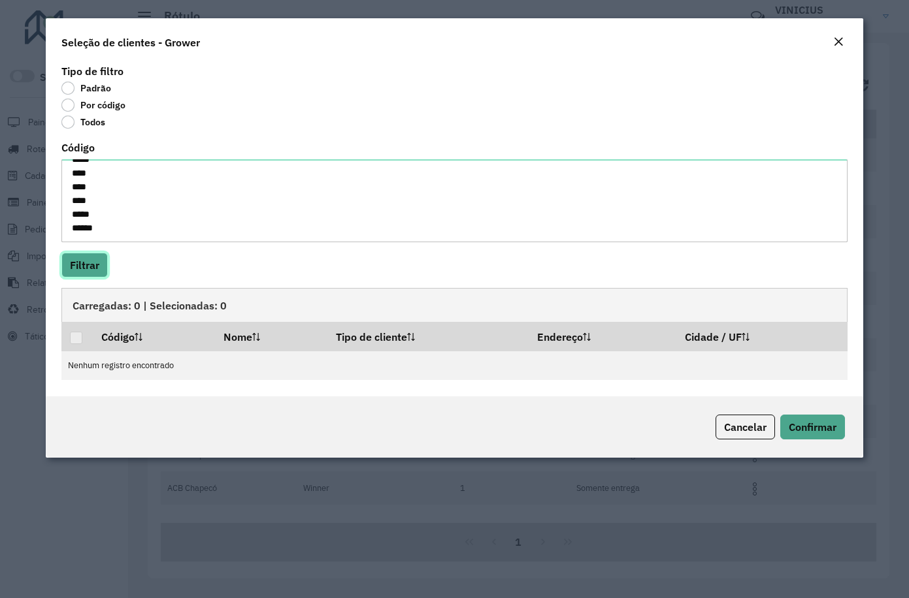
click at [89, 262] on button "Filtrar" at bounding box center [84, 265] width 46 height 25
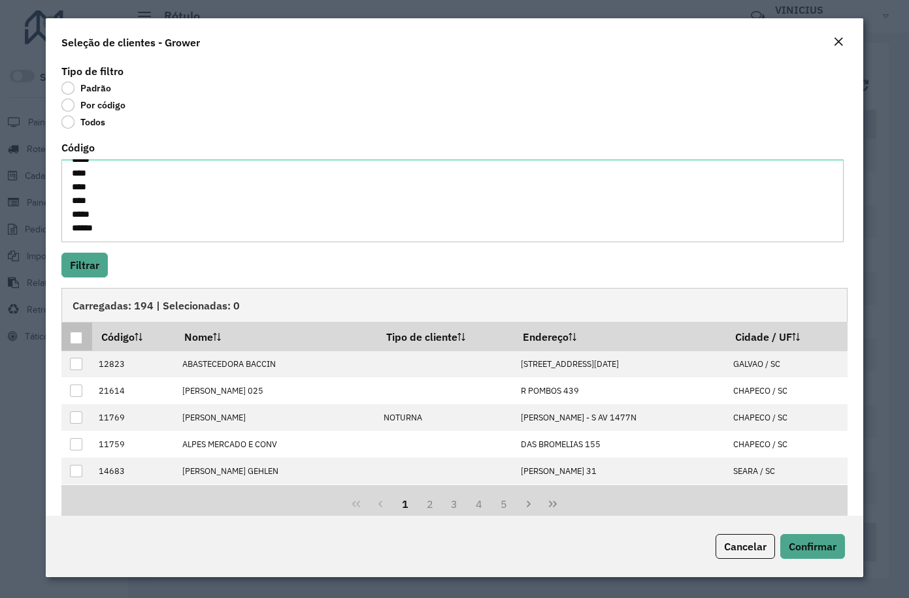
click at [74, 340] on div at bounding box center [76, 338] width 12 height 12
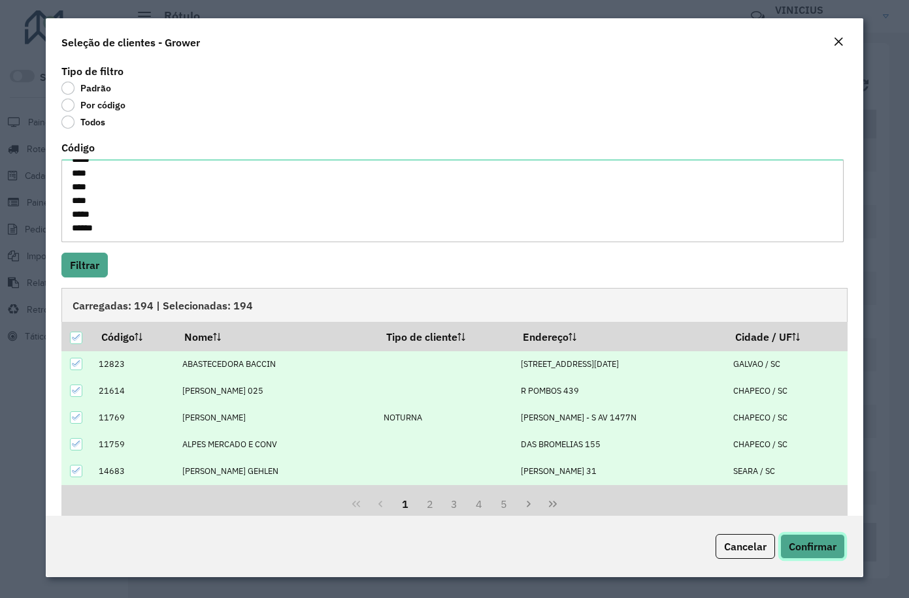
click at [825, 554] on button "Confirmar" at bounding box center [812, 546] width 65 height 25
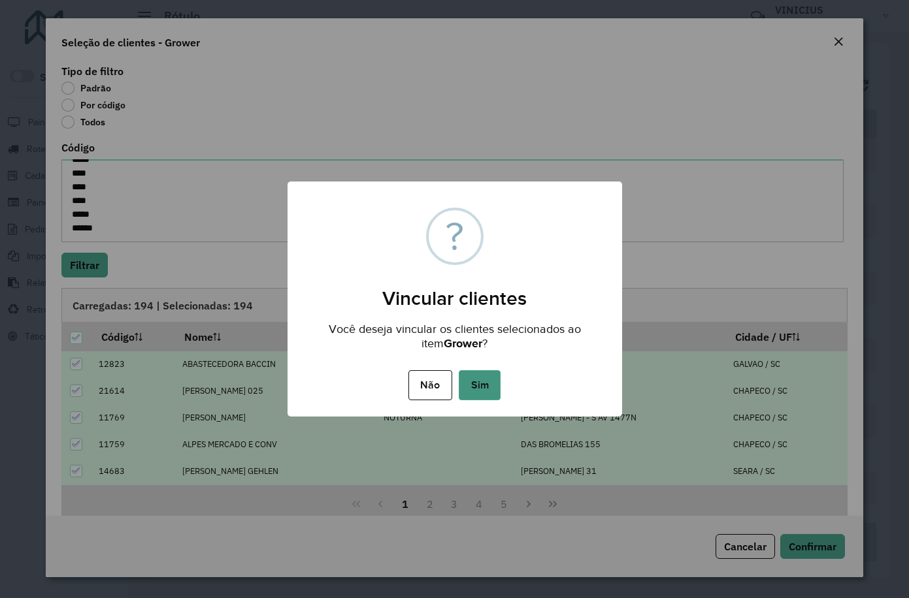
click at [480, 390] on button "Sim" at bounding box center [480, 385] width 42 height 30
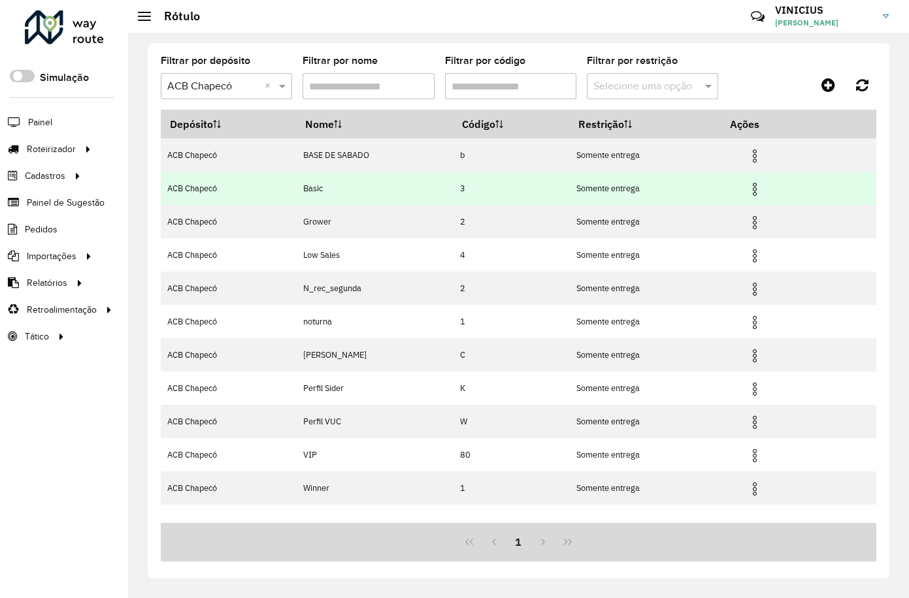
click at [758, 189] on img at bounding box center [755, 190] width 16 height 16
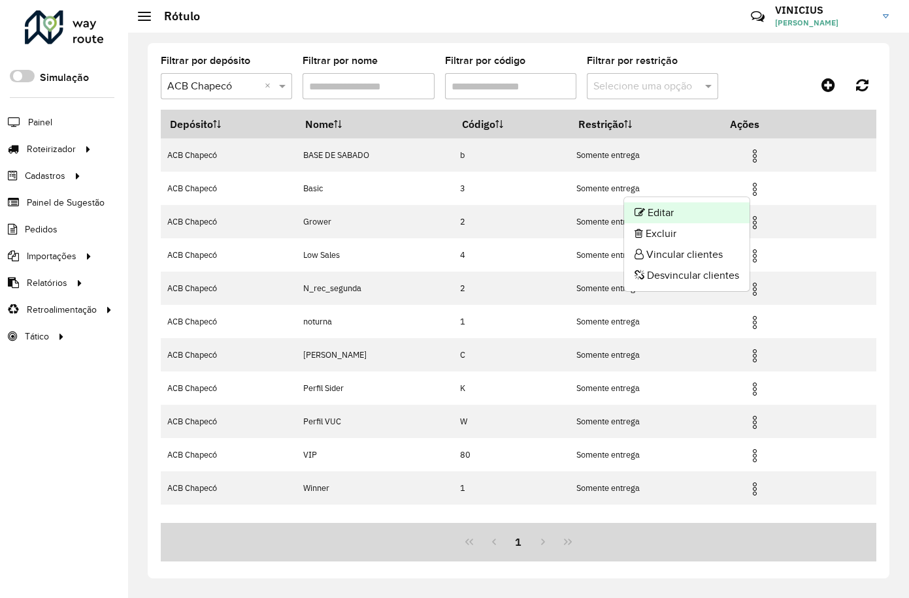
click at [711, 216] on li "Editar" at bounding box center [686, 212] width 125 height 21
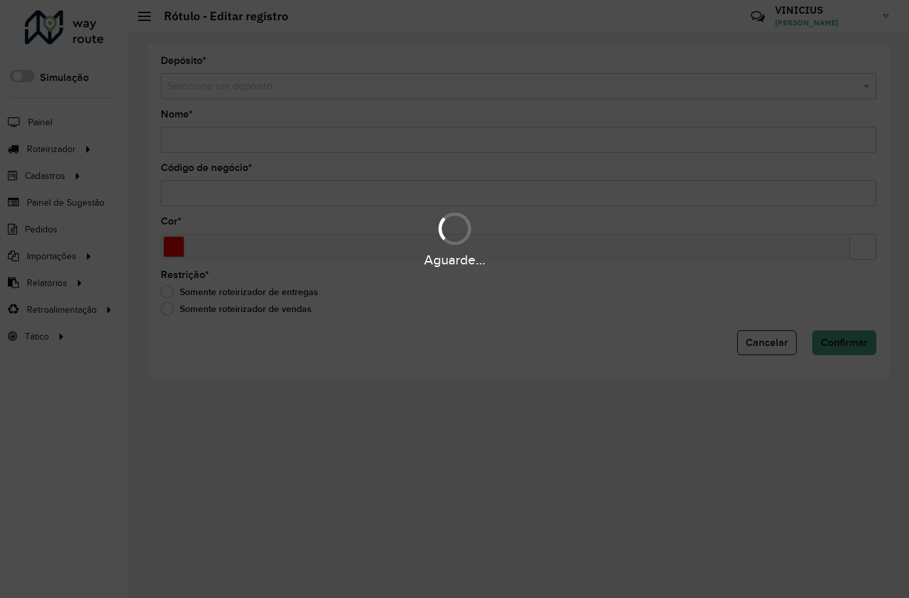
type input "*****"
type input "*"
type input "*******"
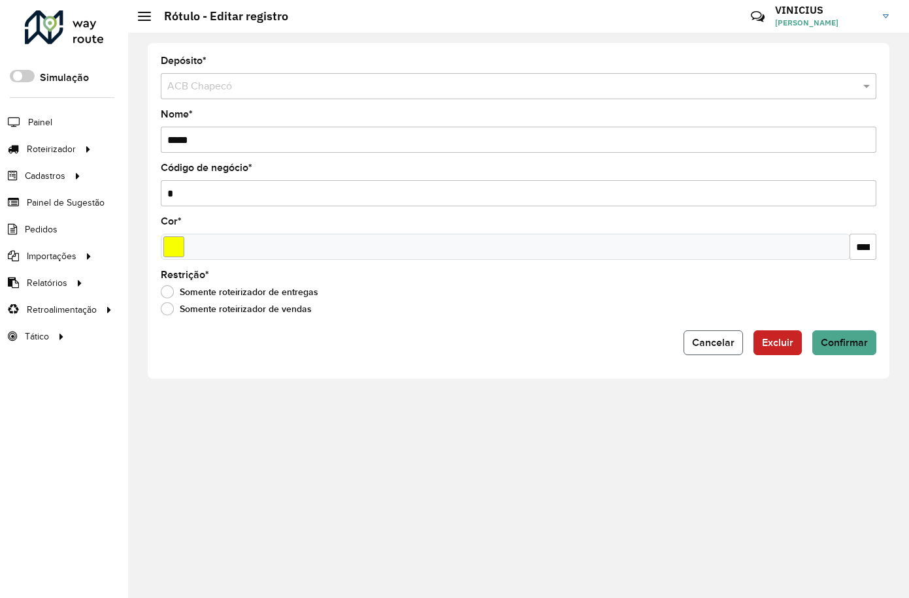
click at [705, 332] on button "Cancelar" at bounding box center [712, 343] width 59 height 25
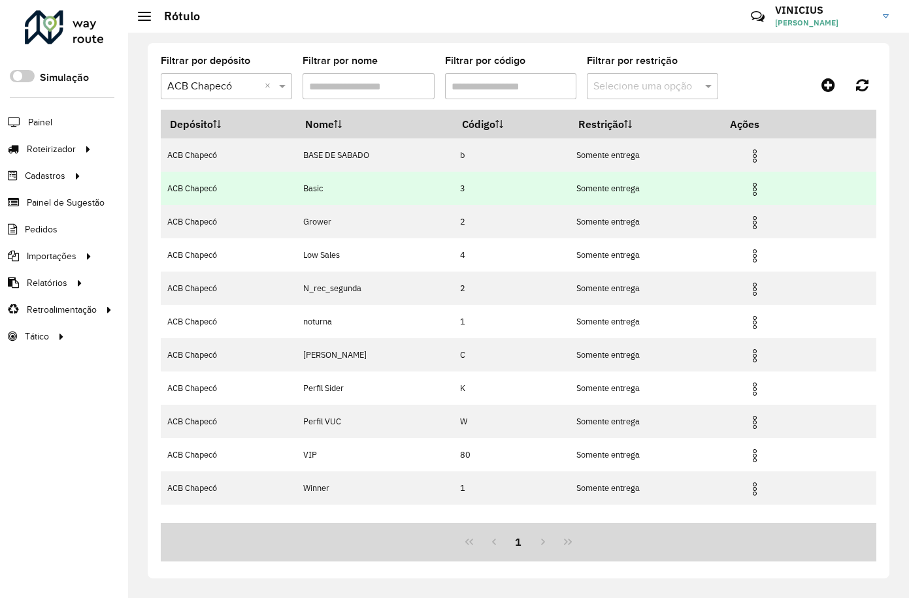
click at [762, 186] on img at bounding box center [755, 190] width 16 height 16
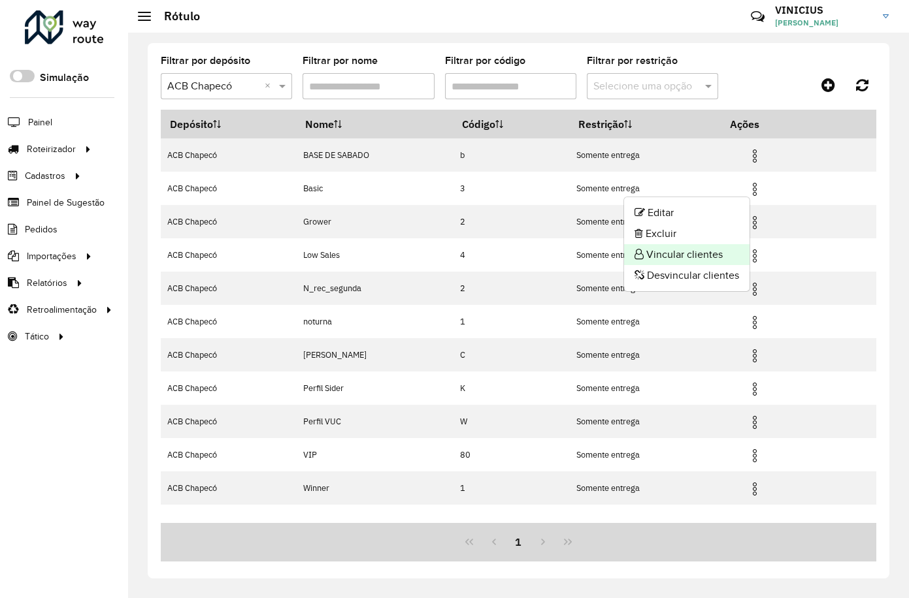
click at [705, 253] on li "Vincular clientes" at bounding box center [686, 254] width 125 height 21
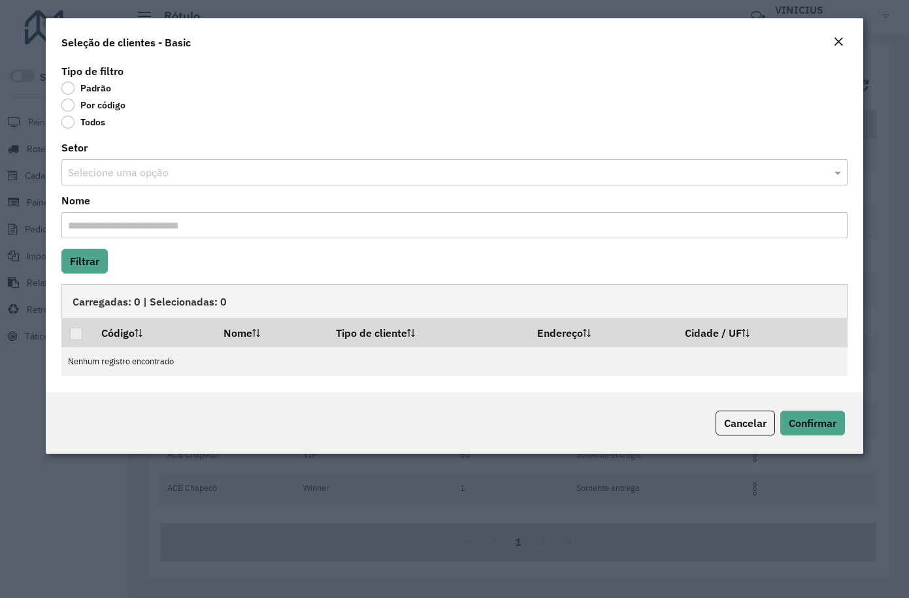
click at [74, 107] on label "Por código" at bounding box center [93, 105] width 64 height 13
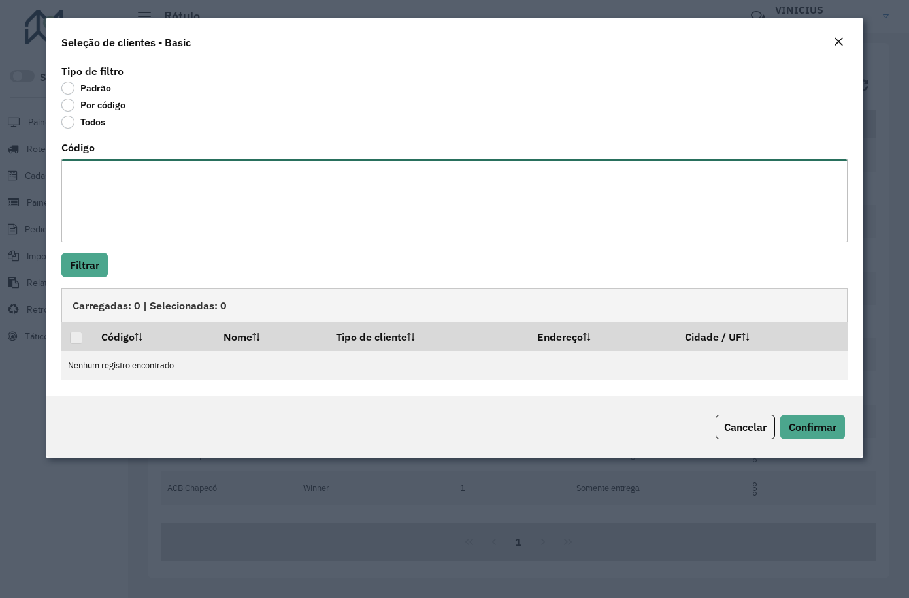
click at [123, 180] on textarea "Código" at bounding box center [454, 200] width 786 height 83
paste textarea "*** *** *** **** **** **** **** **** **** **** **** **** **** **** **** **** **…"
type textarea "*** *** *** **** **** **** **** **** **** **** **** **** **** **** **** **** **…"
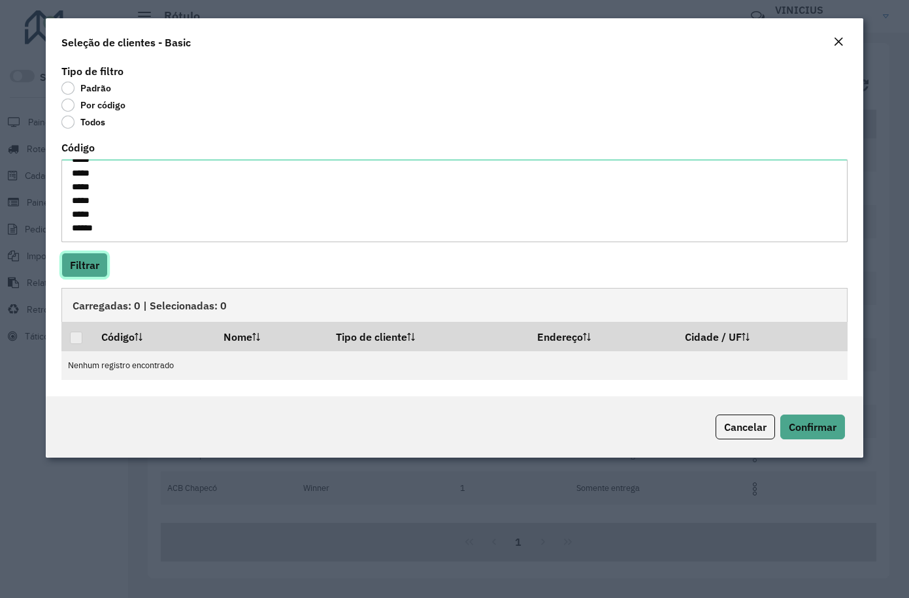
click at [86, 257] on button "Filtrar" at bounding box center [84, 265] width 46 height 25
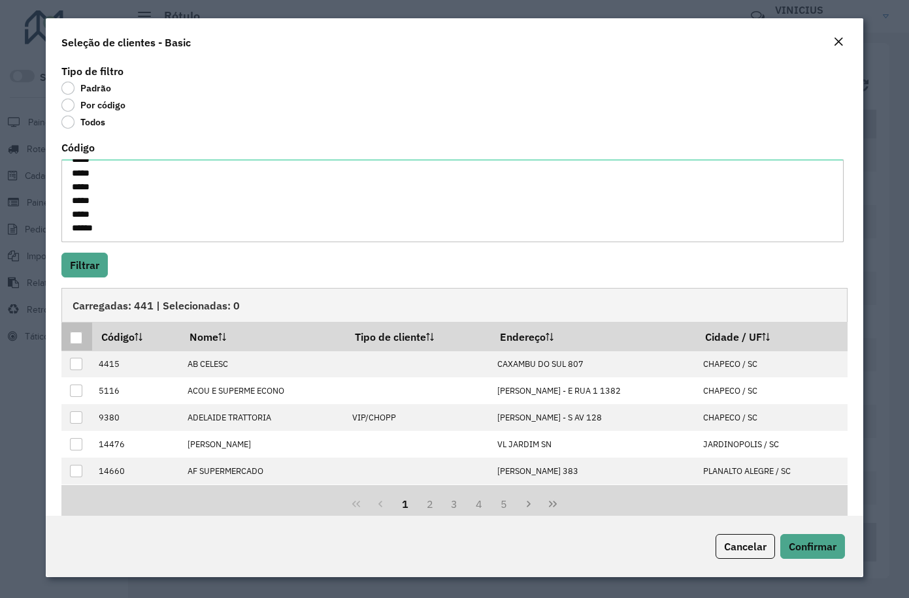
click at [81, 340] on div at bounding box center [76, 338] width 12 height 12
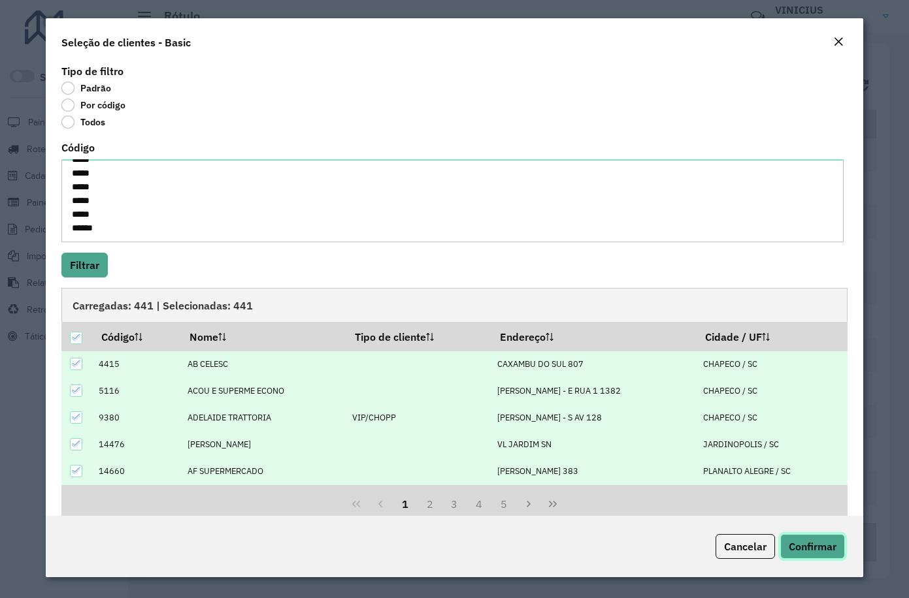
click at [811, 551] on span "Confirmar" at bounding box center [812, 546] width 48 height 13
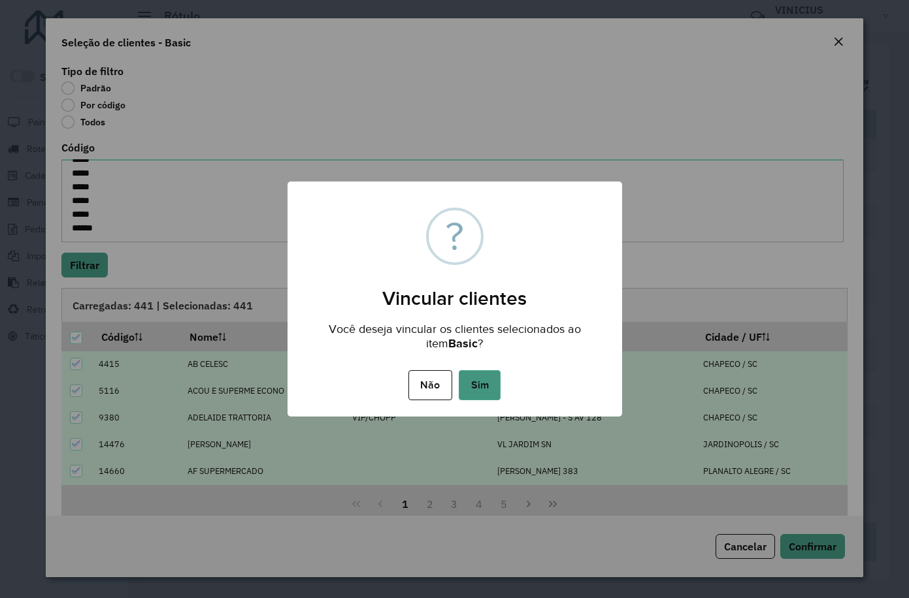
click at [485, 386] on button "Sim" at bounding box center [480, 385] width 42 height 30
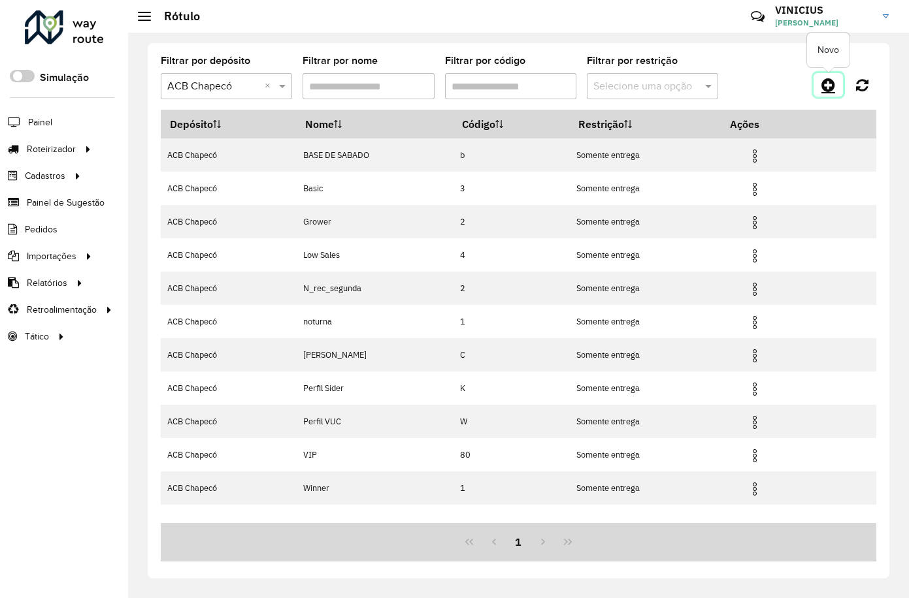
click at [825, 88] on icon at bounding box center [828, 85] width 14 height 16
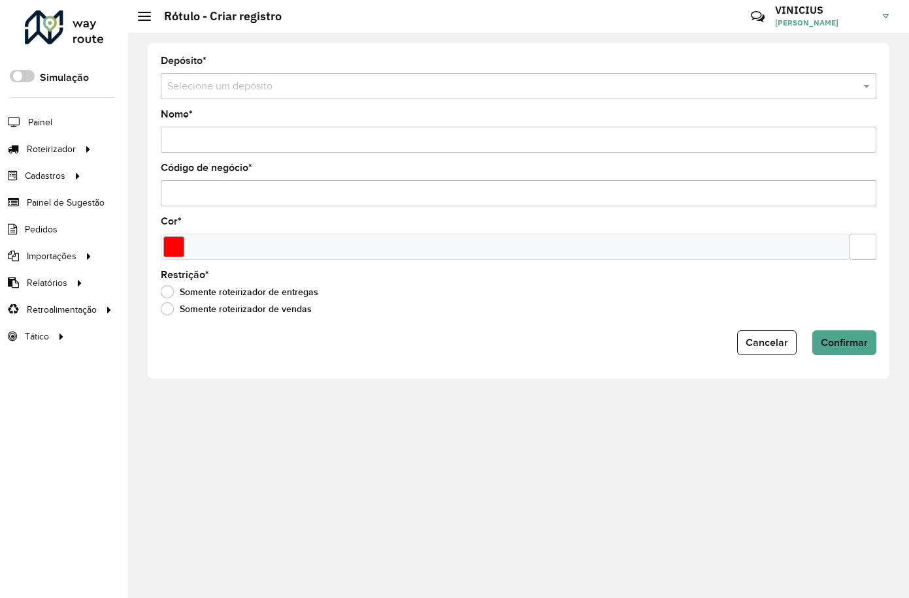
click at [255, 93] on input "text" at bounding box center [505, 87] width 676 height 16
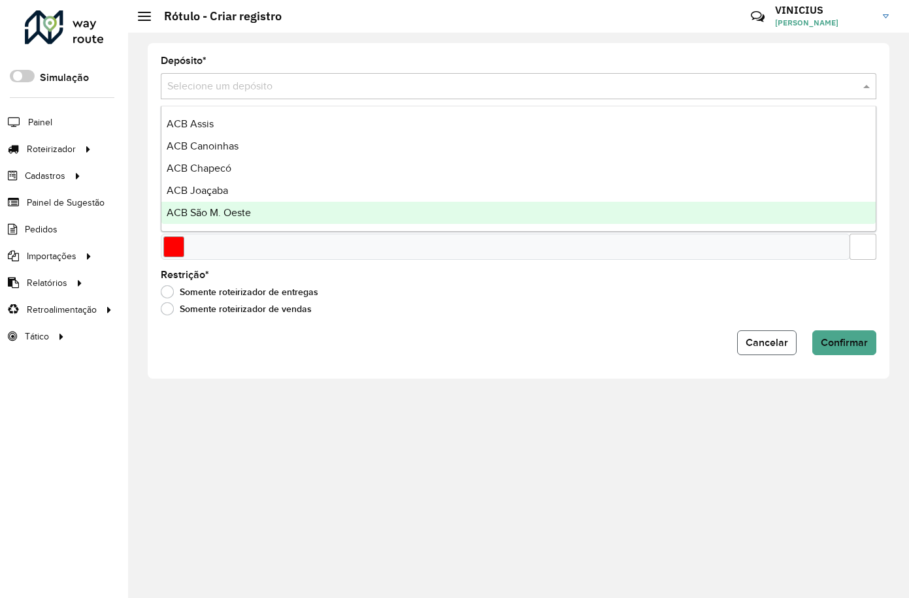
click at [759, 342] on span "Cancelar" at bounding box center [766, 342] width 42 height 11
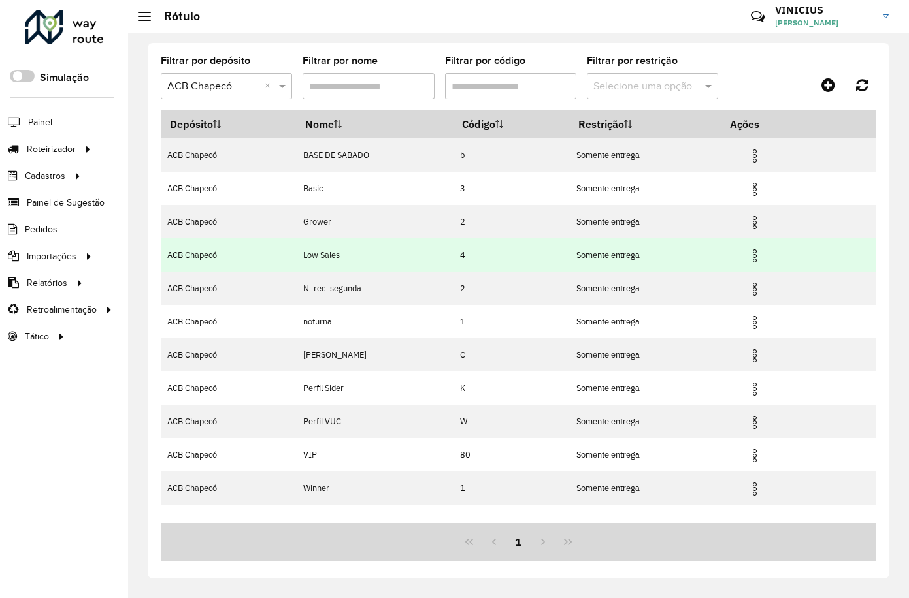
click at [754, 261] on img at bounding box center [755, 256] width 16 height 16
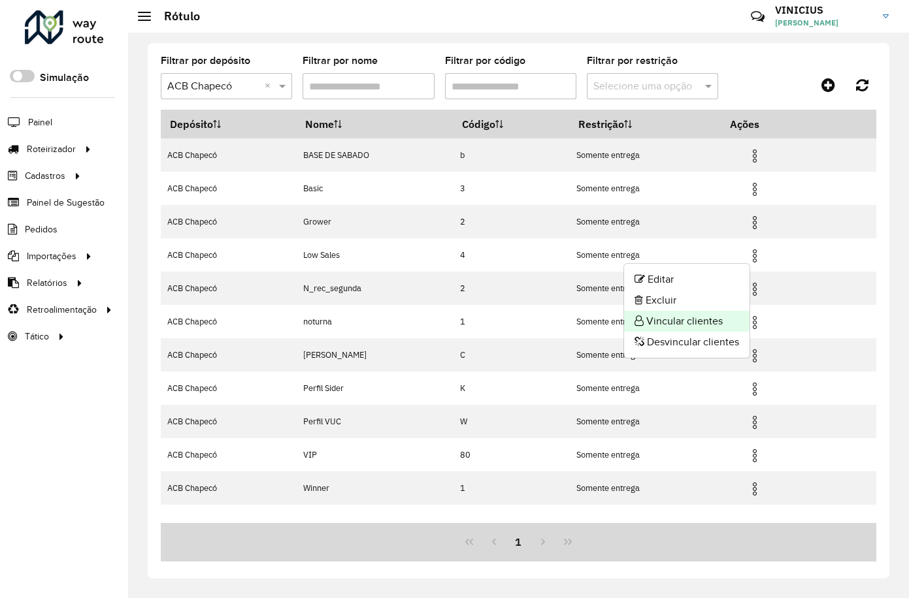
click at [681, 323] on li "Vincular clientes" at bounding box center [686, 321] width 125 height 21
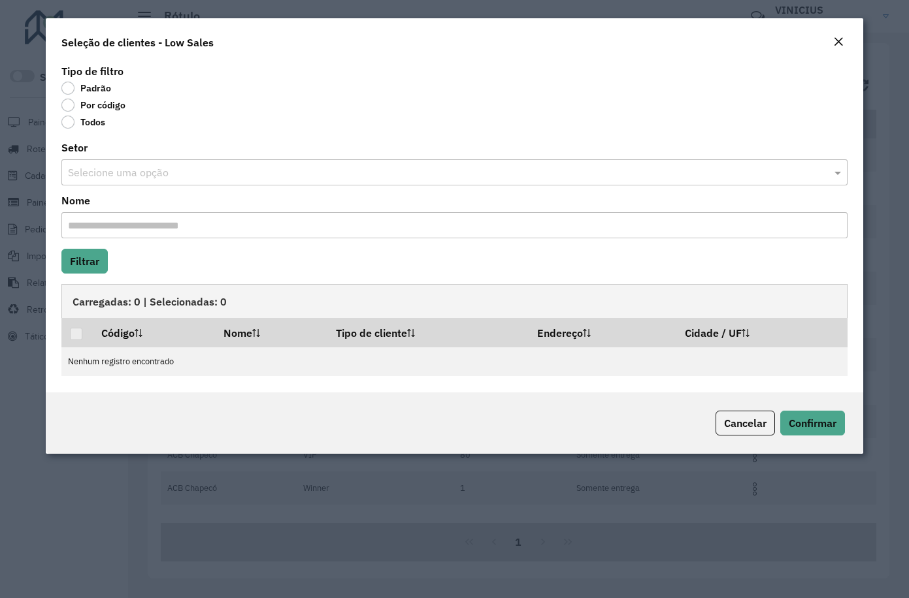
click at [63, 105] on label "Por código" at bounding box center [93, 105] width 64 height 13
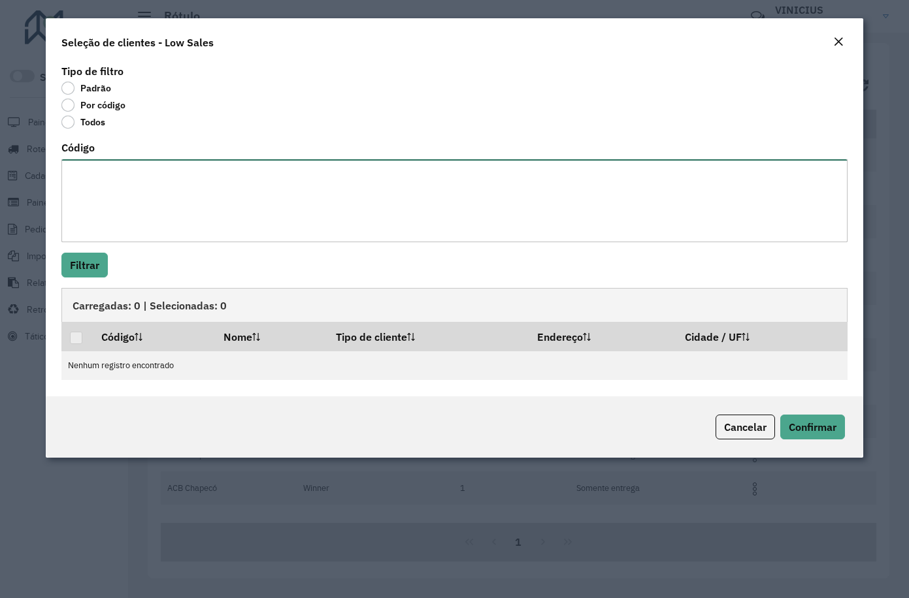
click at [101, 171] on textarea "Código" at bounding box center [454, 200] width 786 height 83
paste textarea "*** **** **** **** **** **** **** **** **** **** **** **** **** **** **** **** …"
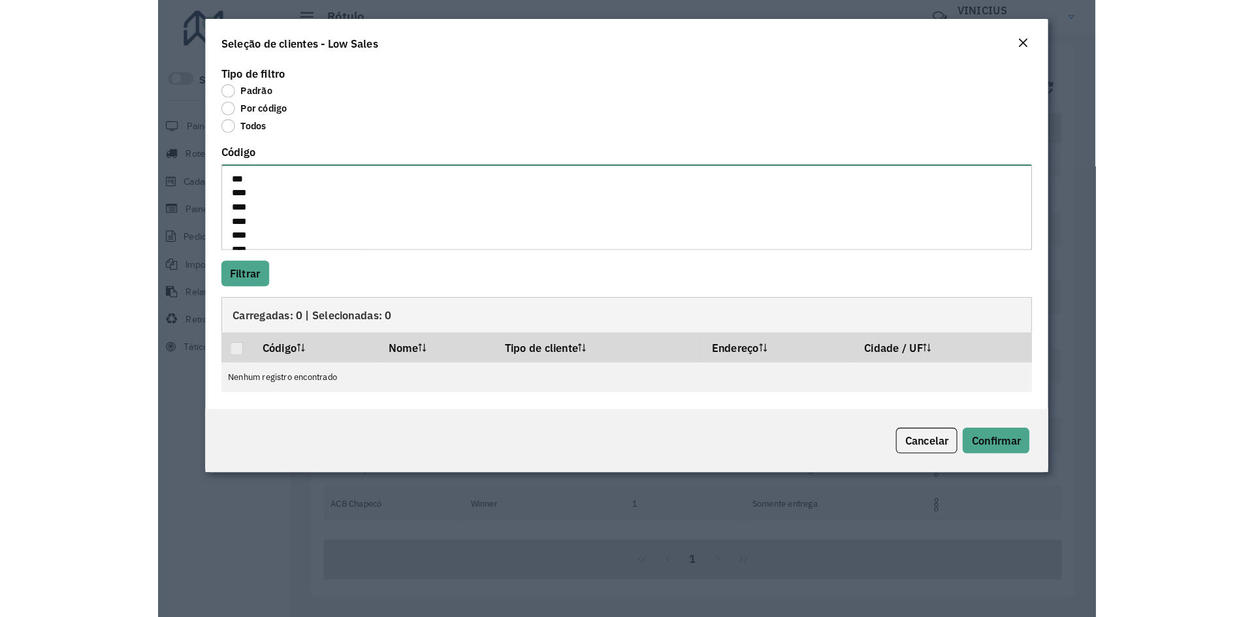
scroll to position [33297, 0]
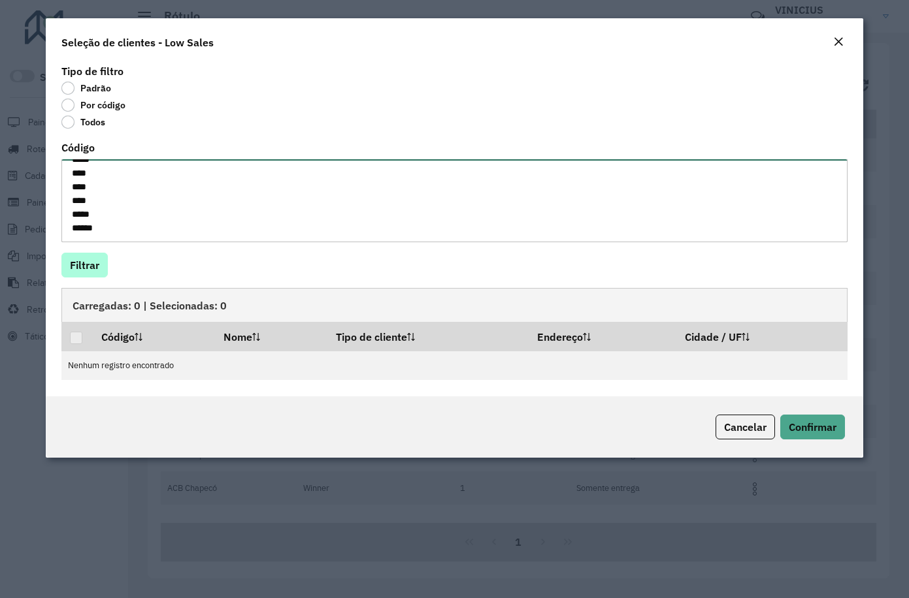
type textarea "*** **** **** **** **** **** **** **** **** **** **** **** **** **** **** **** …"
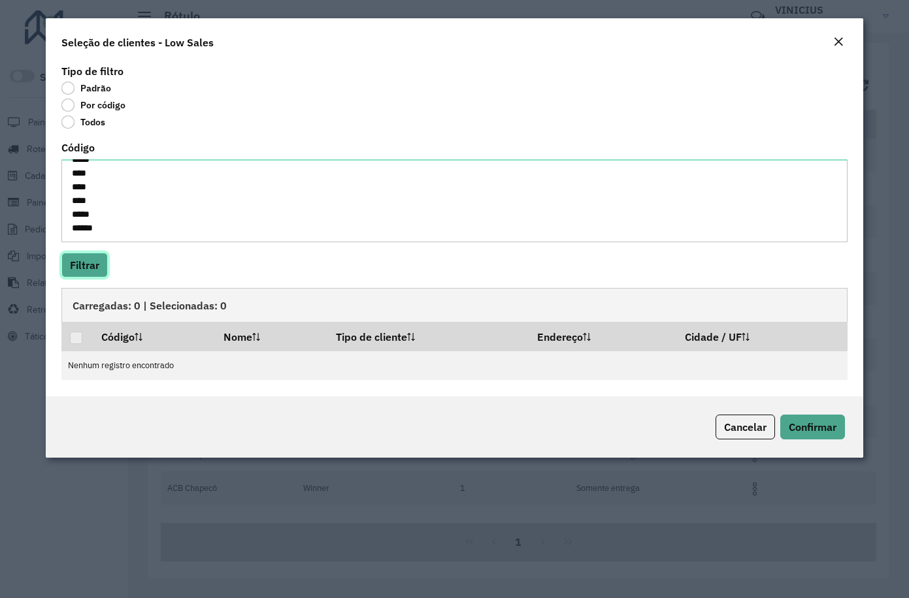
click at [87, 268] on button "Filtrar" at bounding box center [84, 265] width 46 height 25
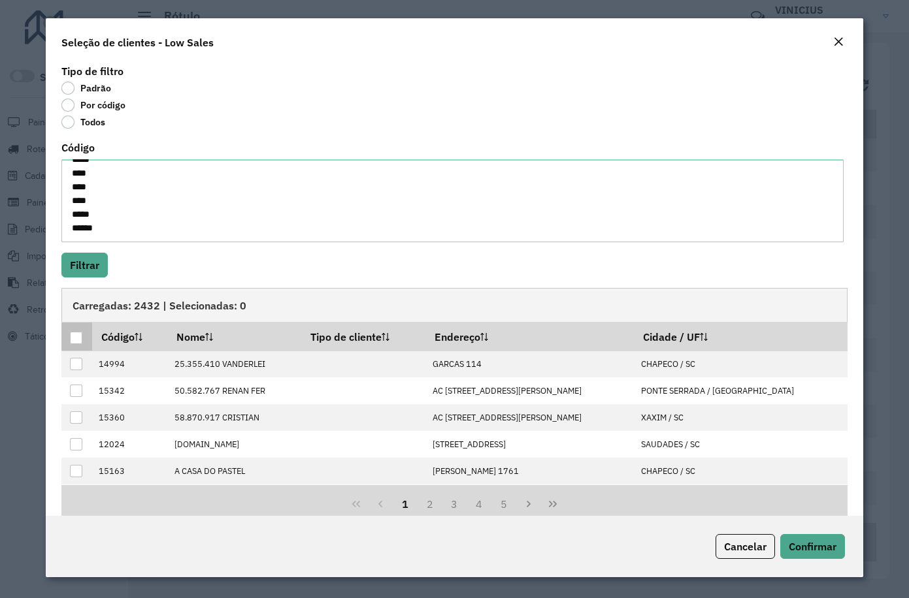
click at [78, 338] on div at bounding box center [76, 338] width 12 height 12
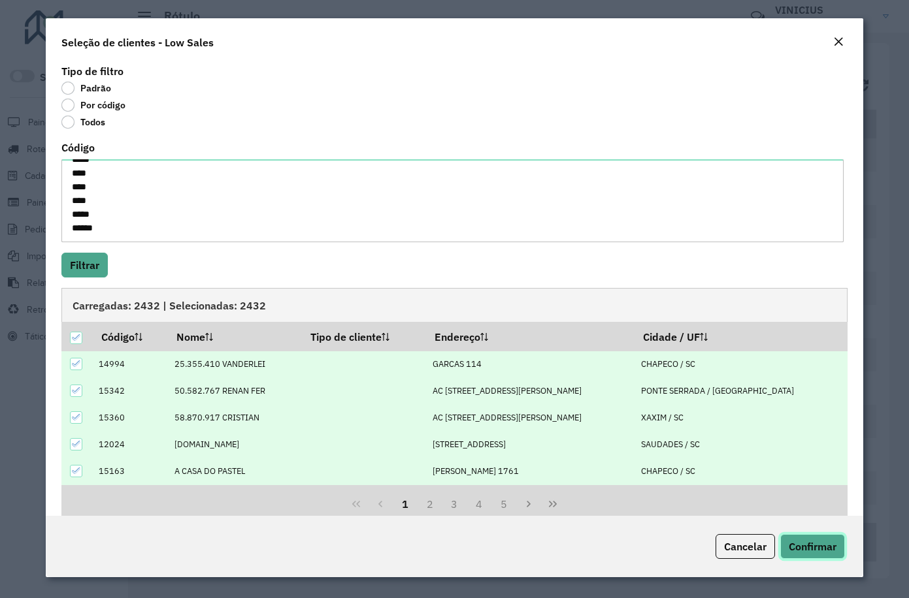
click at [811, 545] on span "Confirmar" at bounding box center [812, 546] width 48 height 13
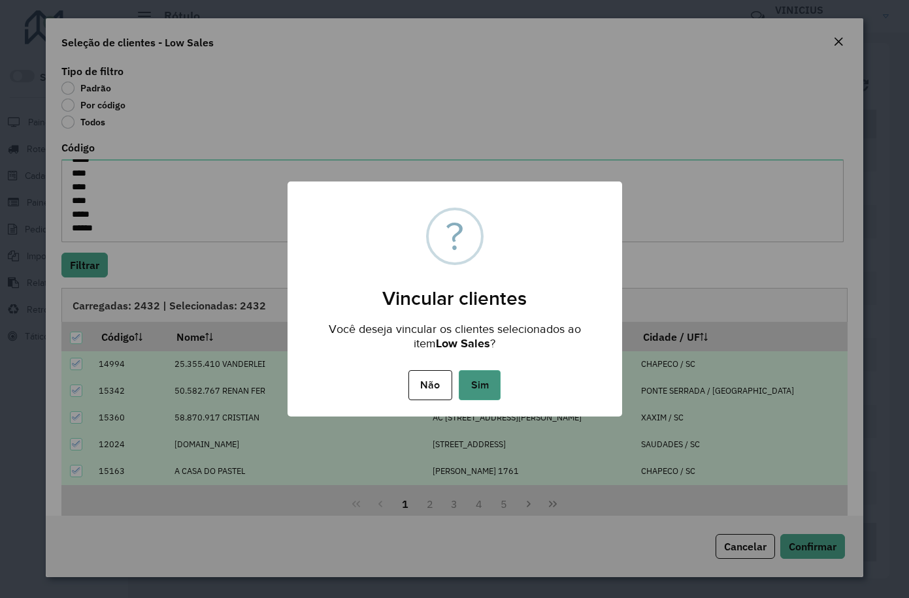
click at [474, 383] on button "Sim" at bounding box center [480, 385] width 42 height 30
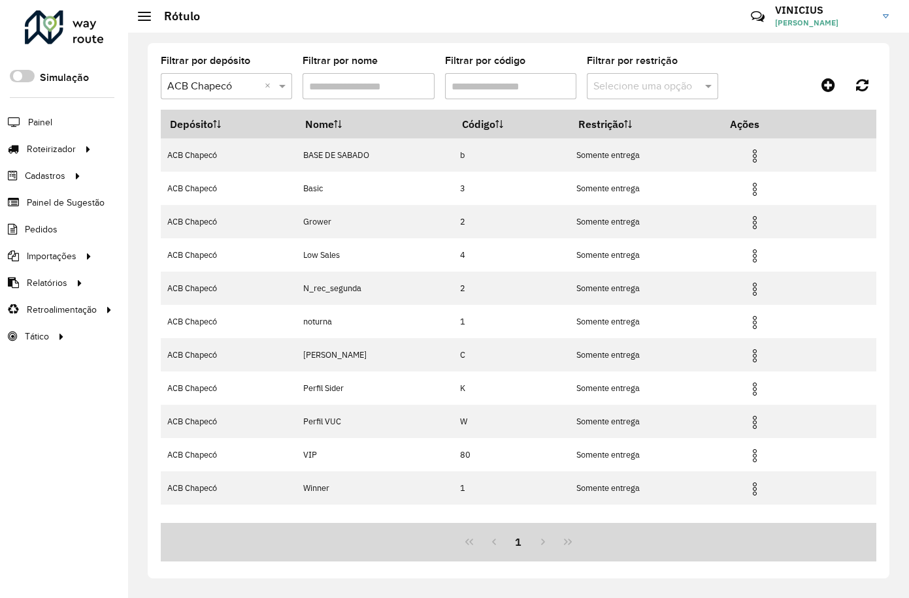
drag, startPoint x: 673, startPoint y: 20, endPoint x: 632, endPoint y: 14, distance: 42.1
click at [632, 14] on hb-header "Rótulo Críticas? Dúvidas? Elogios? Sugestões? Entre em contato conosco! VINICIU…" at bounding box center [518, 16] width 781 height 33
click at [283, 84] on span at bounding box center [284, 86] width 16 height 16
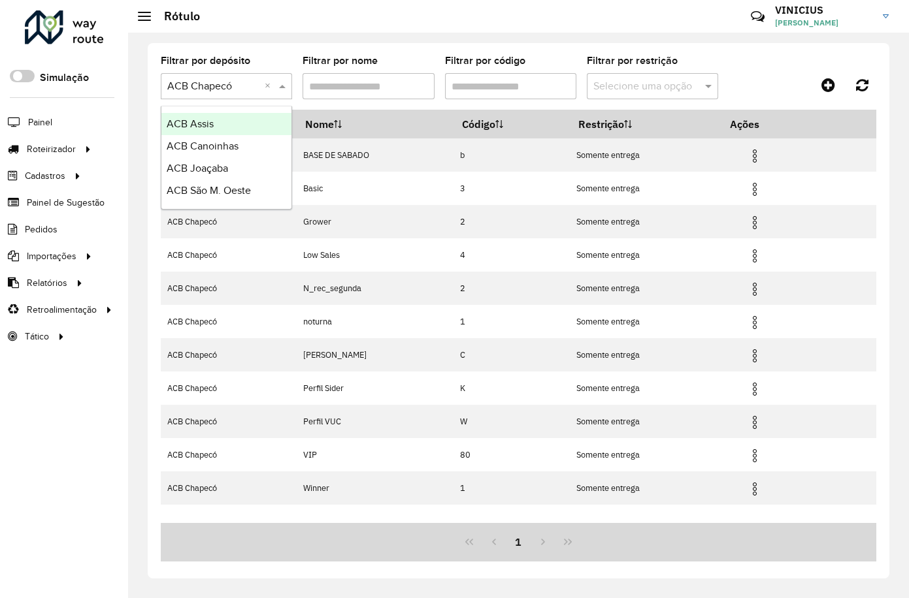
click at [282, 84] on span at bounding box center [284, 86] width 16 height 16
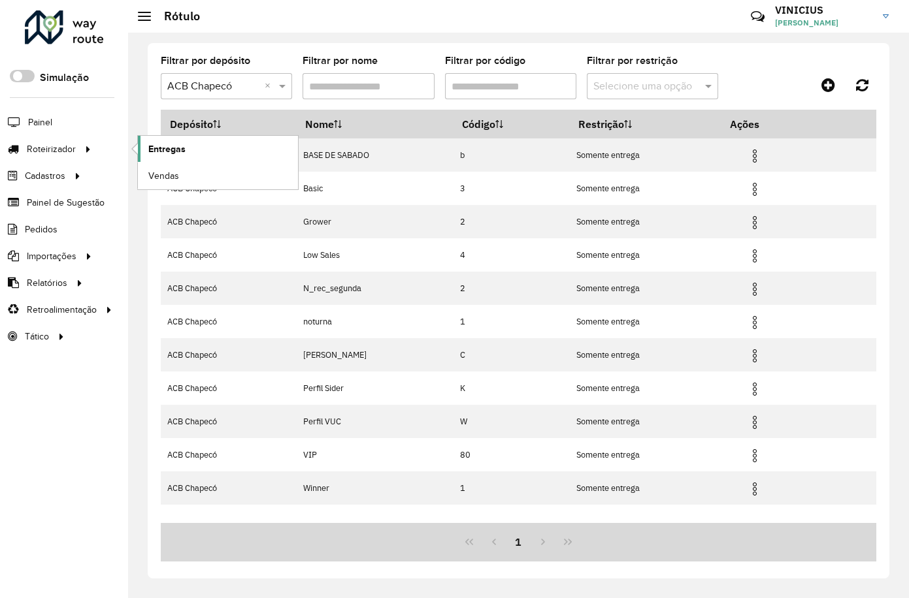
click at [174, 148] on span "Entregas" at bounding box center [166, 149] width 37 height 14
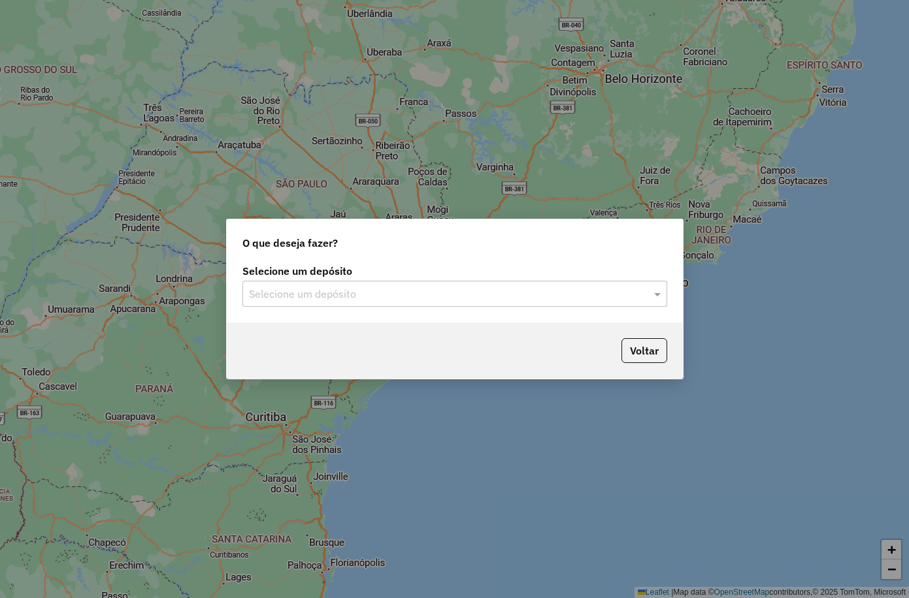
click at [367, 290] on input "text" at bounding box center [441, 295] width 385 height 16
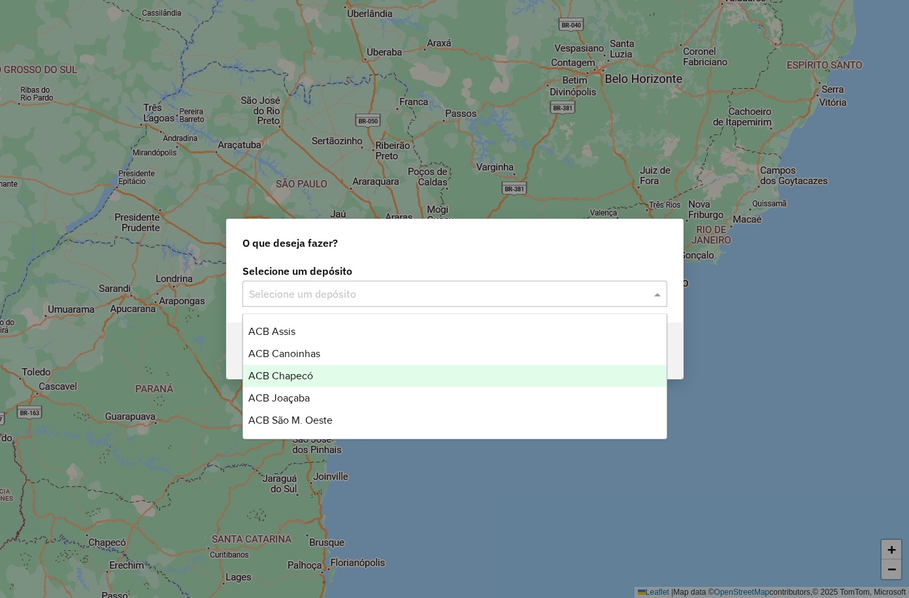
click at [328, 384] on div "ACB Chapecó" at bounding box center [454, 376] width 423 height 22
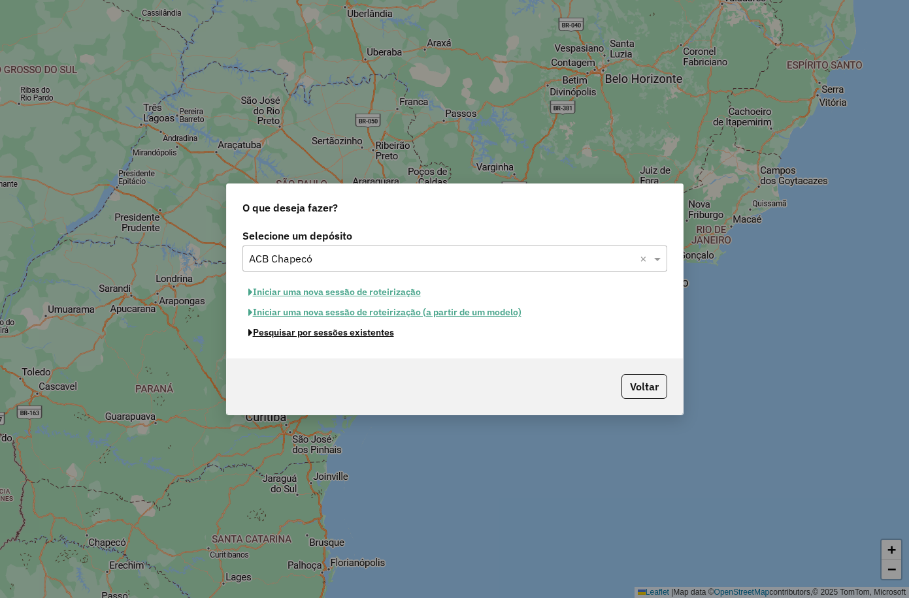
click at [351, 336] on button "Pesquisar por sessões existentes" at bounding box center [320, 333] width 157 height 20
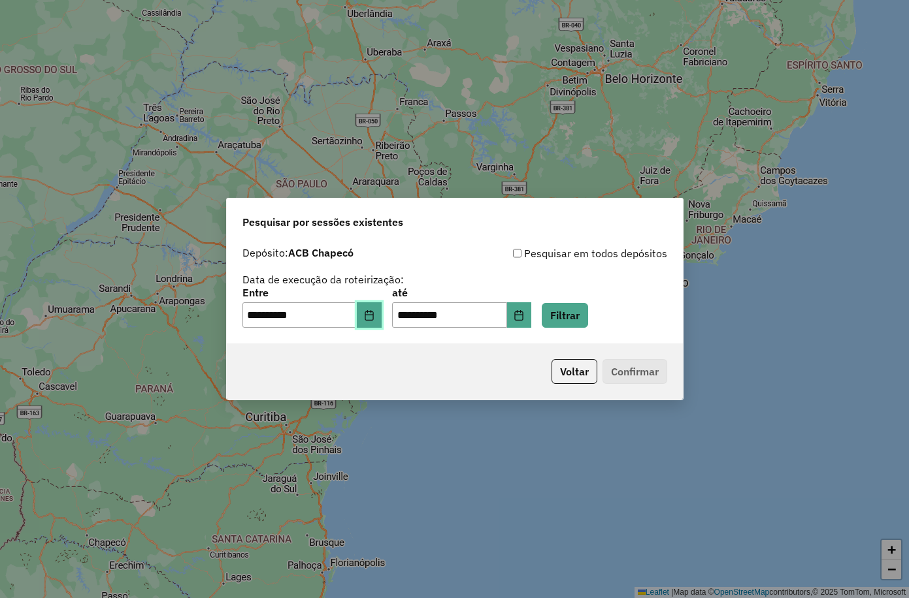
click at [374, 318] on icon "Choose Date" at bounding box center [369, 315] width 10 height 10
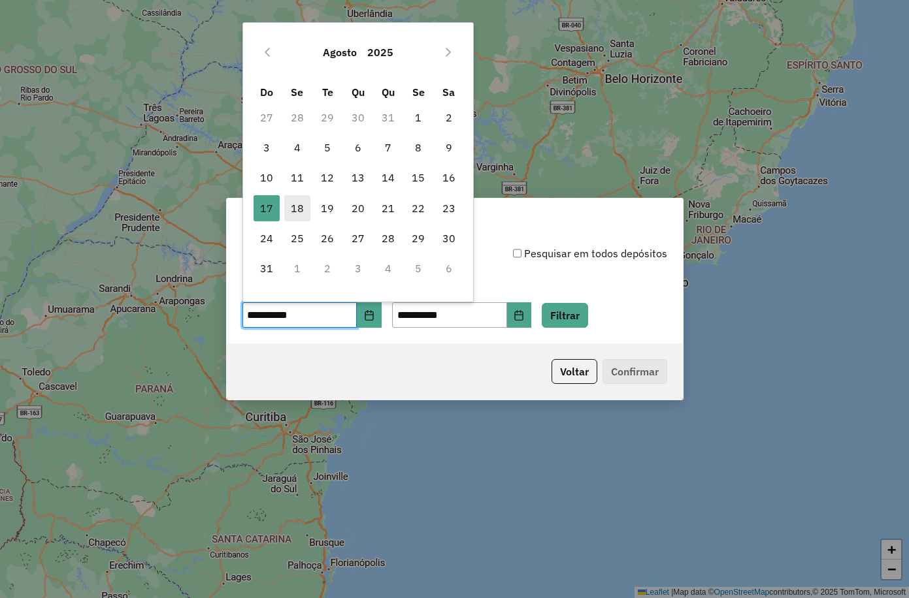
click at [293, 208] on span "18" at bounding box center [297, 208] width 26 height 26
type input "**********"
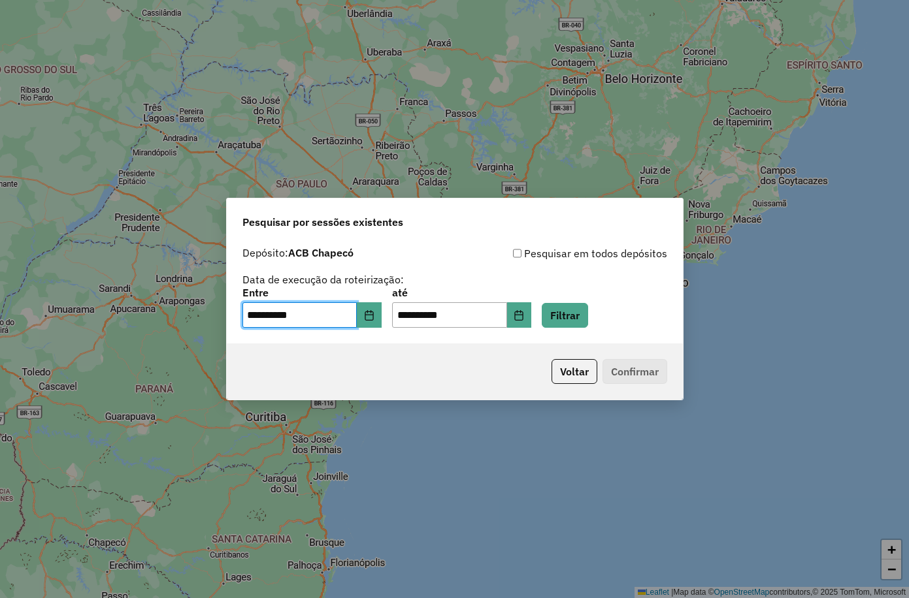
click at [545, 279] on div "**********" at bounding box center [454, 287] width 425 height 83
click at [575, 314] on button "Filtrar" at bounding box center [565, 315] width 46 height 25
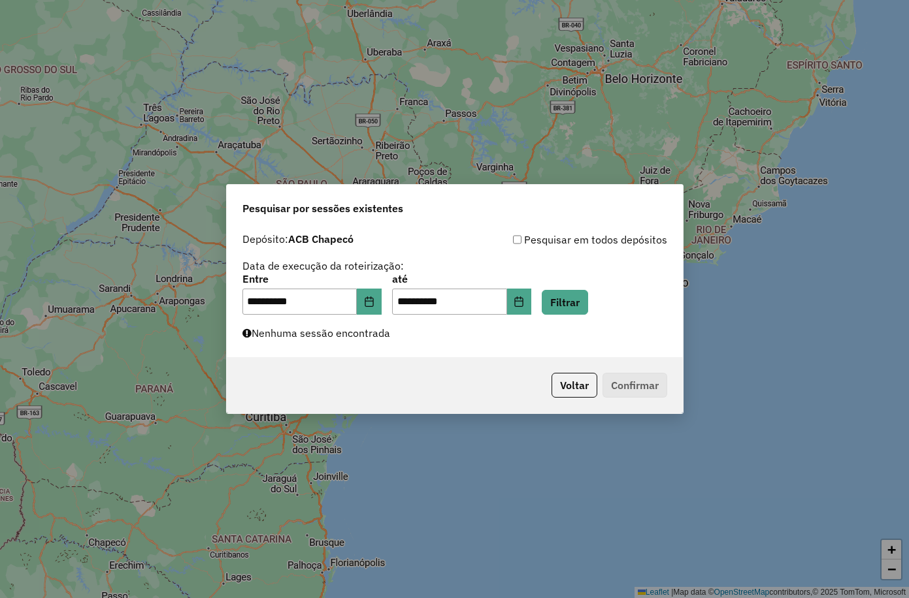
click at [369, 340] on label "Nenhuma sessão encontrada" at bounding box center [316, 333] width 148 height 16
click at [374, 302] on icon "Choose Date" at bounding box center [369, 302] width 10 height 10
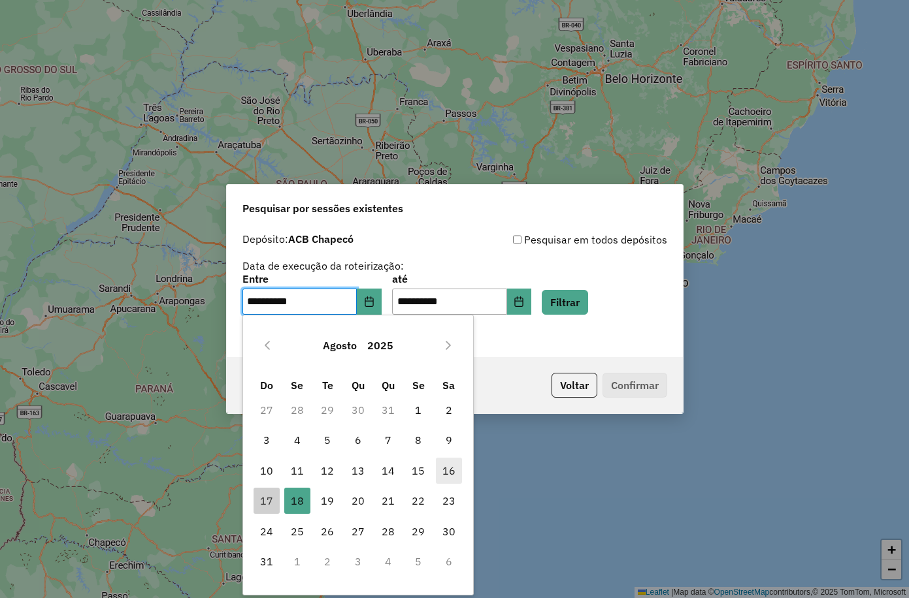
drag, startPoint x: 438, startPoint y: 474, endPoint x: 440, endPoint y: 466, distance: 7.9
click at [439, 474] on span "16" at bounding box center [449, 471] width 26 height 26
type input "**********"
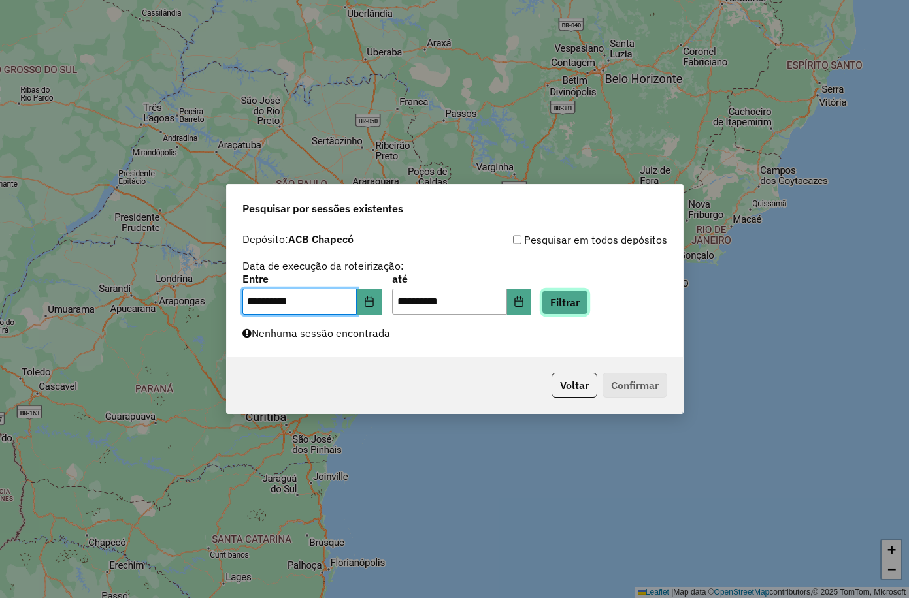
click at [575, 302] on button "Filtrar" at bounding box center [565, 302] width 46 height 25
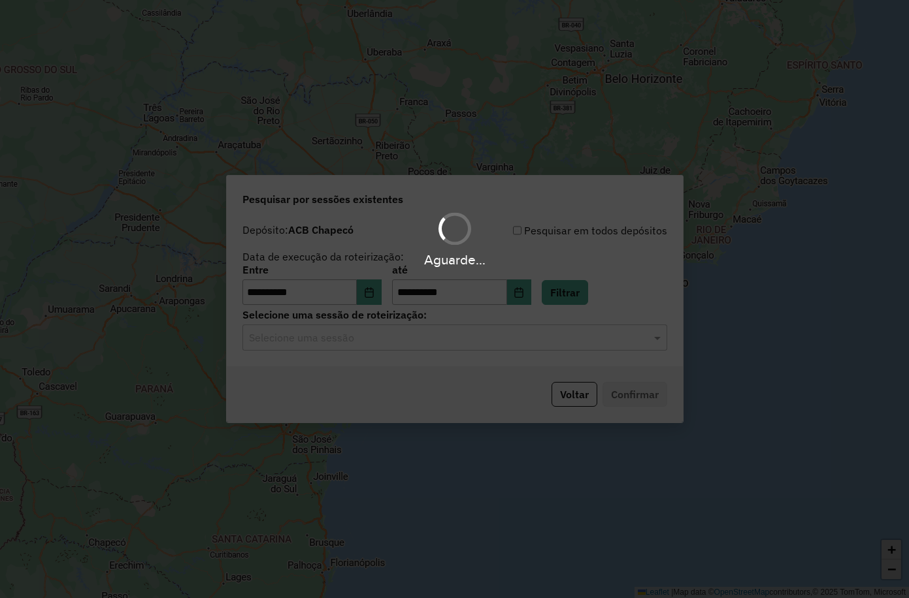
click at [357, 337] on input "text" at bounding box center [441, 339] width 385 height 16
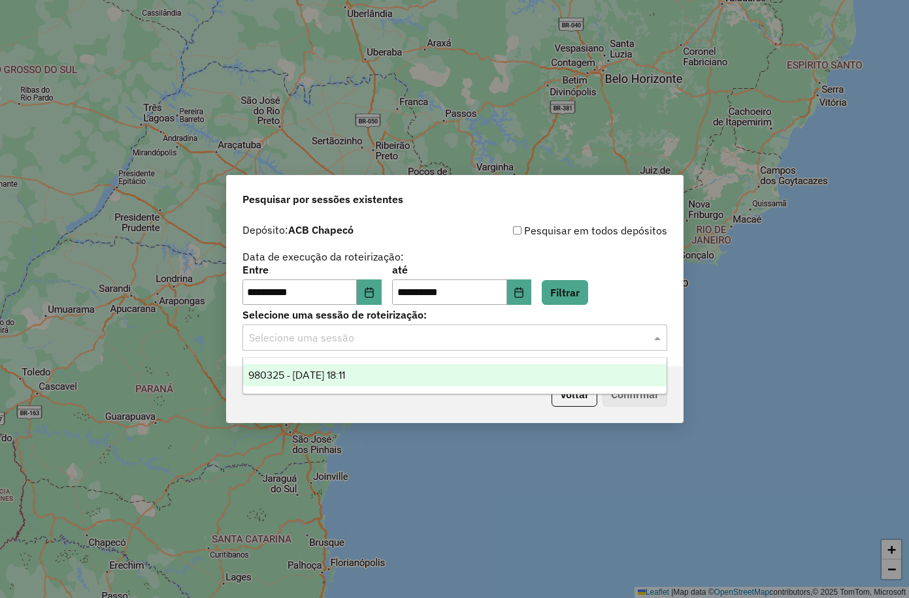
click at [339, 385] on div "980325 - 16/08/2025 18:11" at bounding box center [454, 375] width 423 height 22
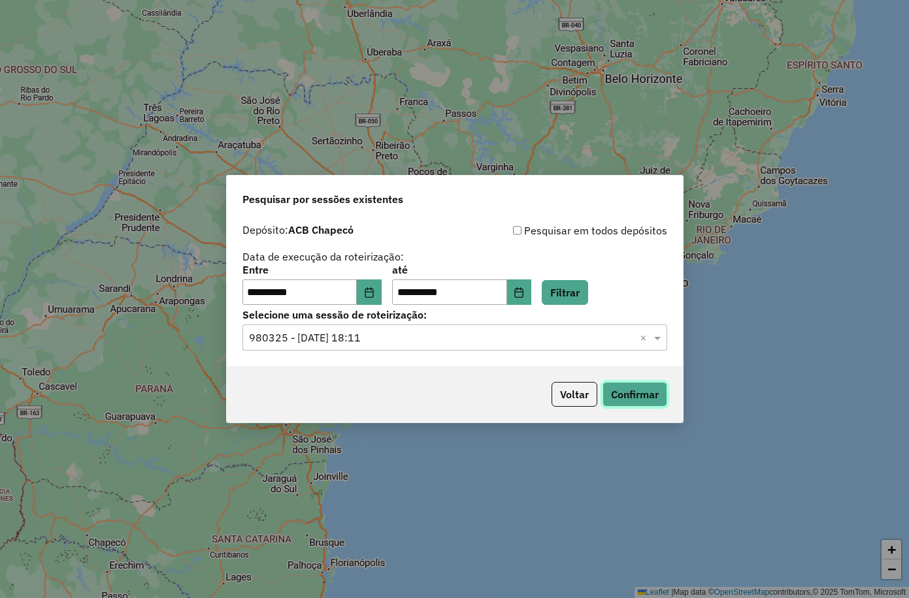
click at [641, 400] on button "Confirmar" at bounding box center [634, 394] width 65 height 25
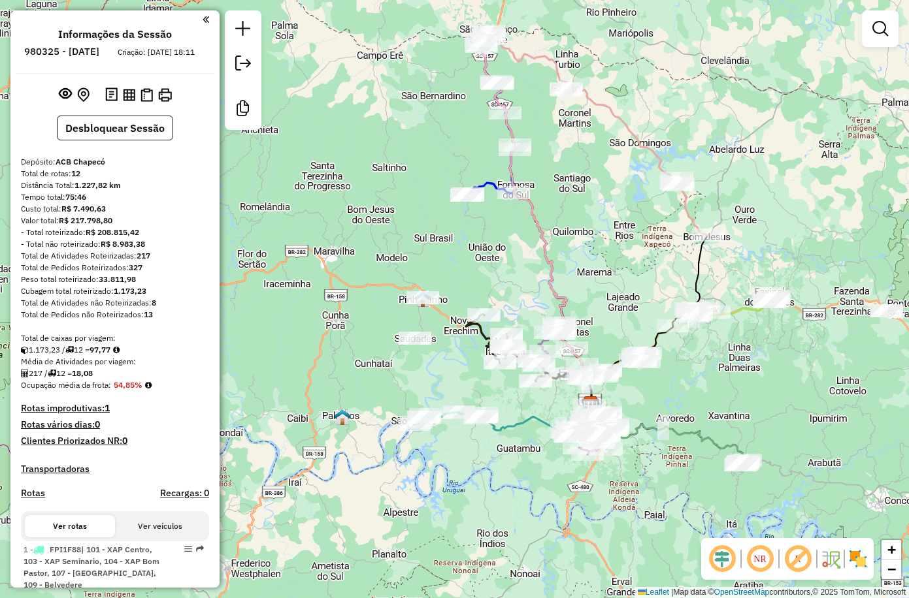
drag, startPoint x: 487, startPoint y: 176, endPoint x: 624, endPoint y: 282, distance: 172.3
click at [624, 282] on div "Janela de atendimento Grade de atendimento Capacidade Transportadoras Veículos …" at bounding box center [454, 299] width 909 height 598
click at [881, 34] on em at bounding box center [880, 29] width 16 height 16
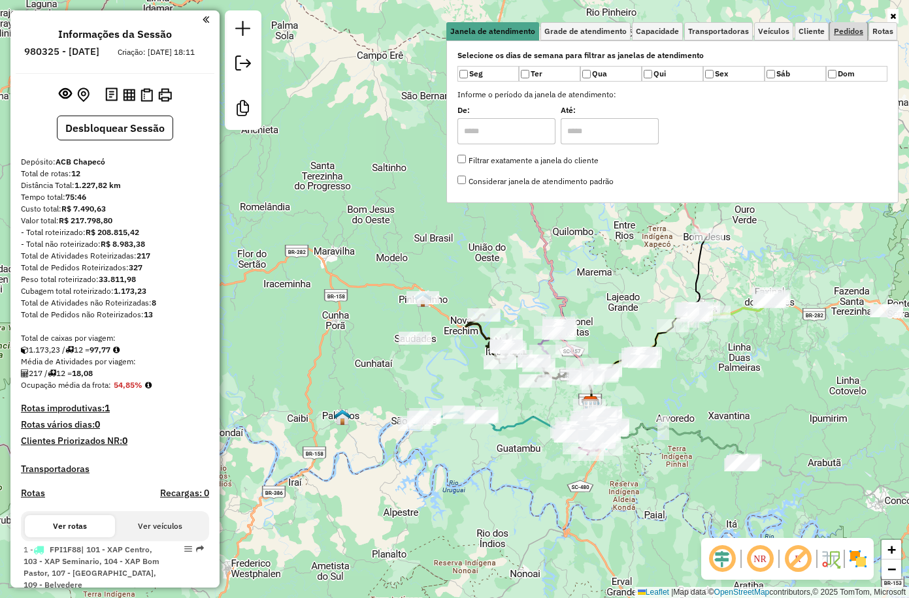
click at [845, 31] on span "Pedidos" at bounding box center [847, 31] width 29 height 8
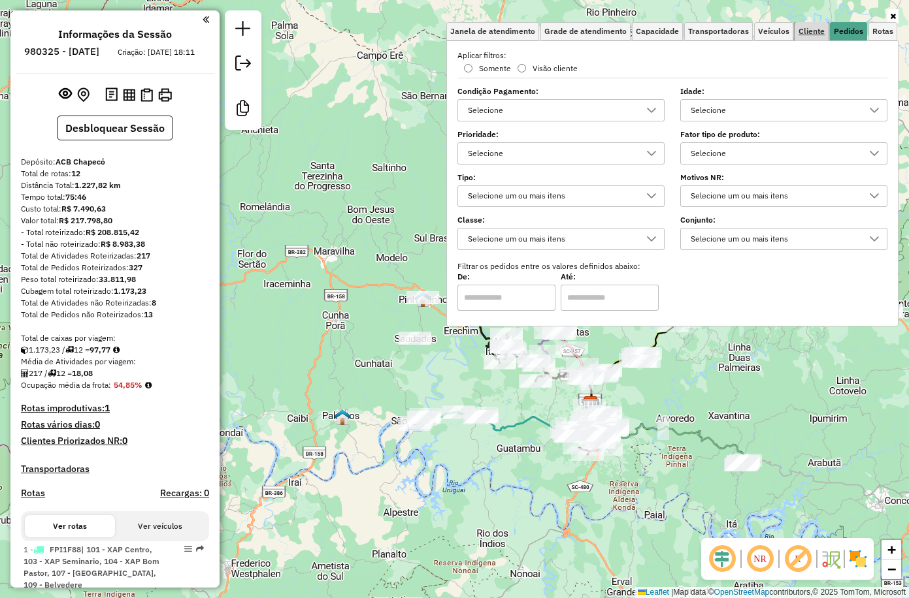
click at [808, 30] on span "Cliente" at bounding box center [811, 31] width 26 height 8
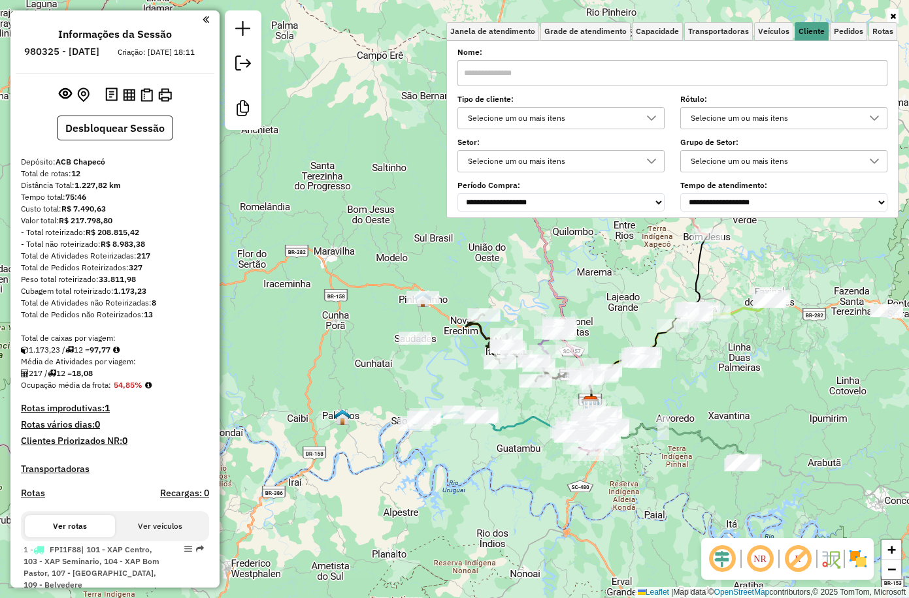
click at [774, 116] on div "Selecione um ou mais itens" at bounding box center [774, 118] width 176 height 21
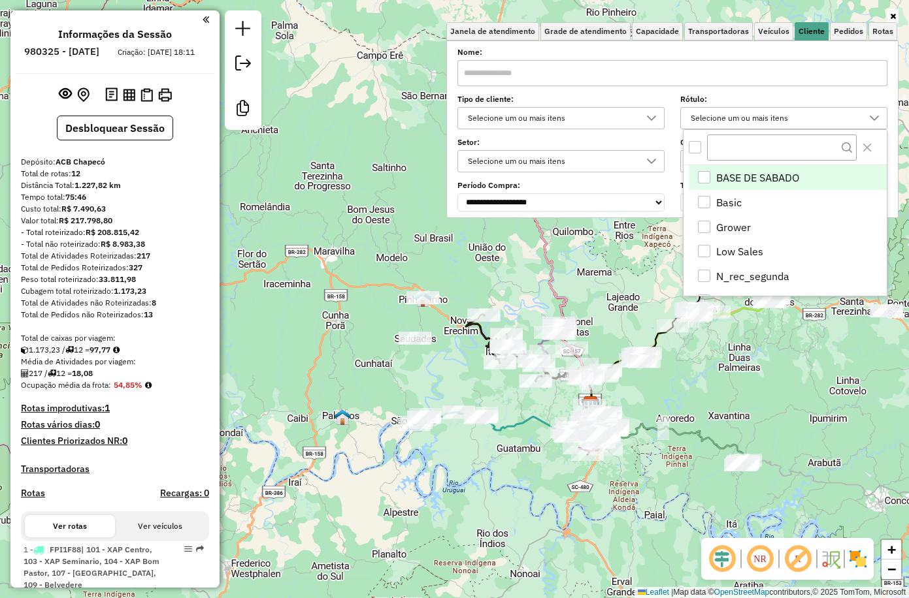
scroll to position [8, 45]
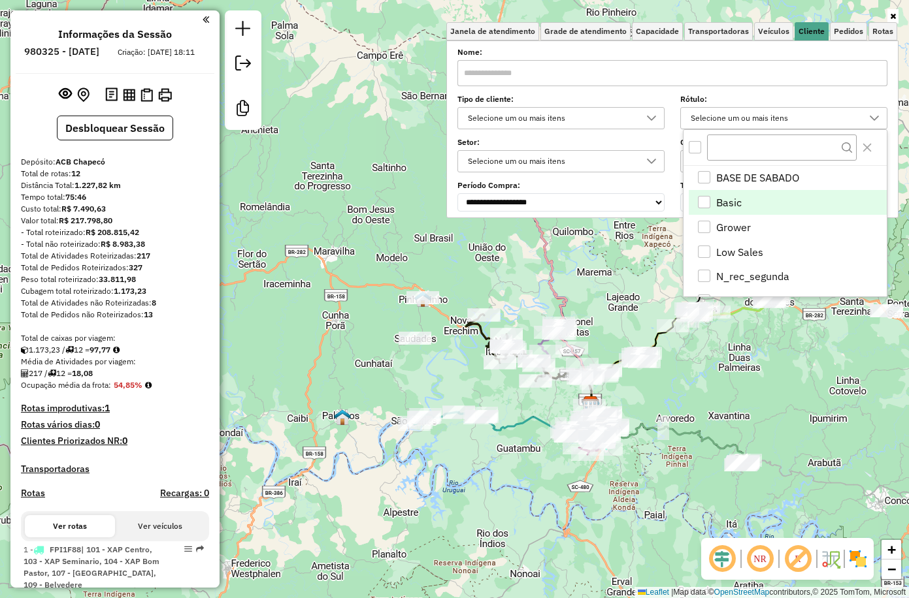
click at [746, 212] on li "Basic" at bounding box center [787, 202] width 198 height 25
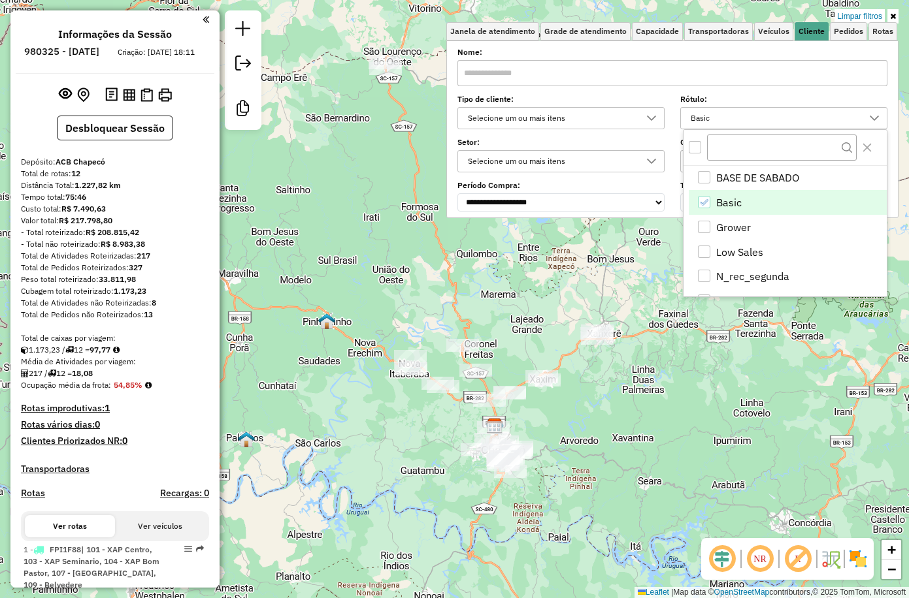
drag, startPoint x: 596, startPoint y: 272, endPoint x: 500, endPoint y: 275, distance: 96.1
click at [500, 275] on div "Limpar filtros Janela de atendimento Grade de atendimento Capacidade Transporta…" at bounding box center [454, 299] width 909 height 598
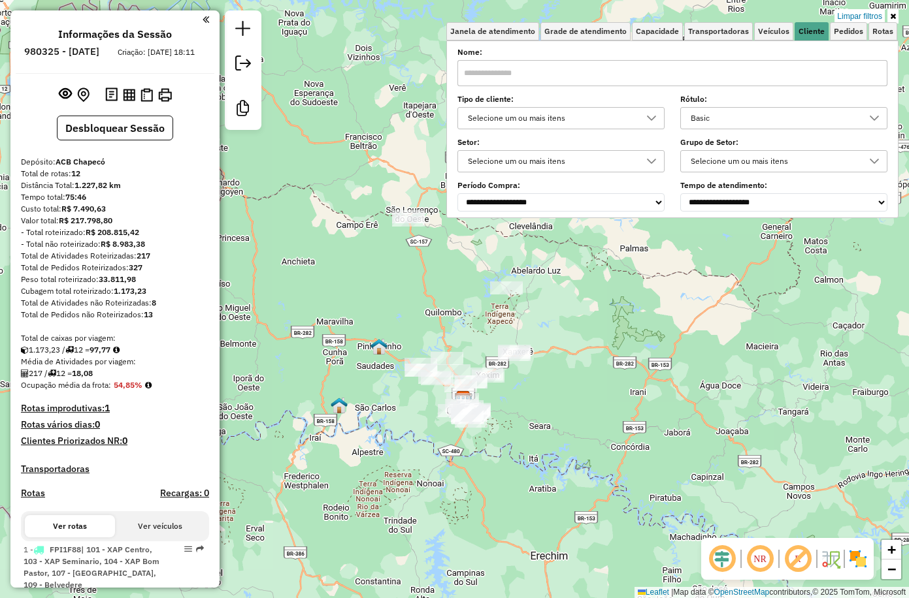
drag, startPoint x: 575, startPoint y: 259, endPoint x: 555, endPoint y: 304, distance: 49.4
click at [555, 304] on div "Limpar filtros Janela de atendimento Grade de atendimento Capacidade Transporta…" at bounding box center [454, 299] width 909 height 598
click at [710, 118] on div "Basic" at bounding box center [774, 118] width 176 height 21
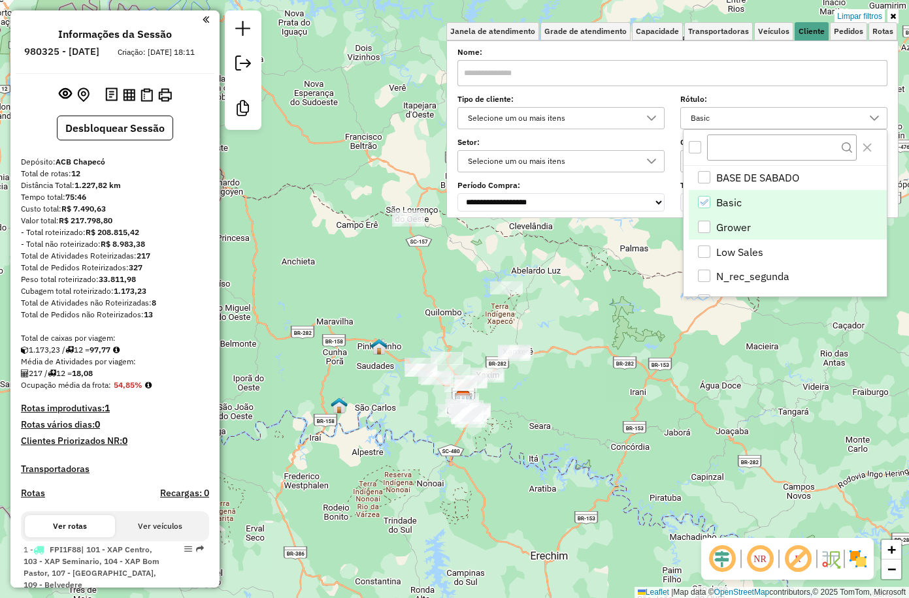
click at [735, 227] on li "Grower" at bounding box center [787, 227] width 198 height 25
click at [0, 0] on div "Aplicando filtros" at bounding box center [0, 0] width 0 height 0
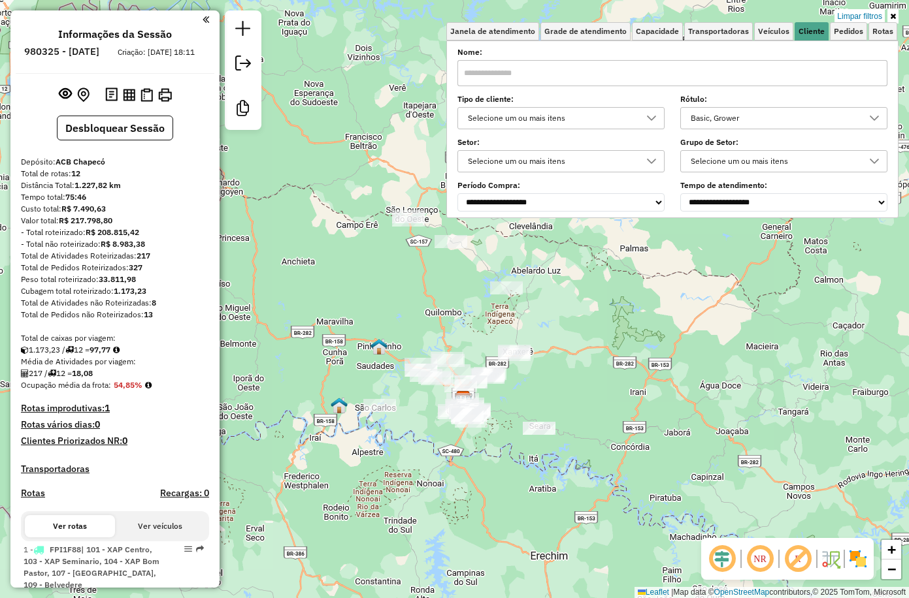
click at [724, 117] on div "Basic, Grower" at bounding box center [774, 118] width 176 height 21
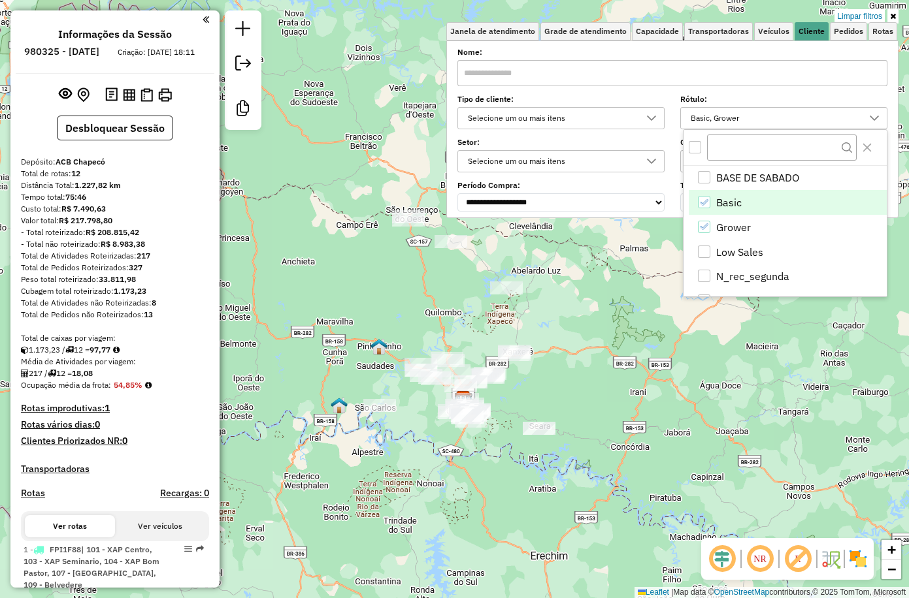
click at [717, 203] on li "Basic" at bounding box center [787, 202] width 198 height 25
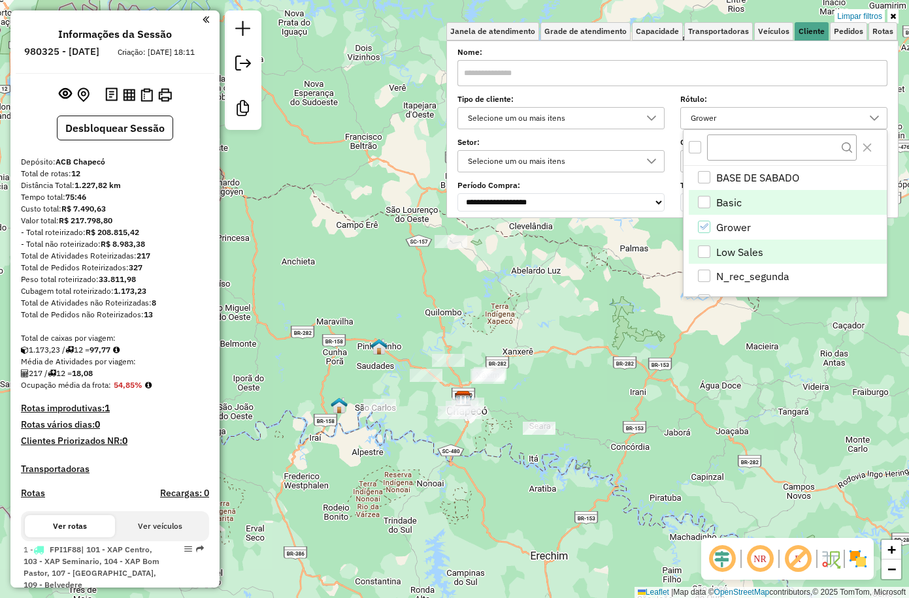
click at [737, 255] on li "Low Sales" at bounding box center [787, 252] width 198 height 25
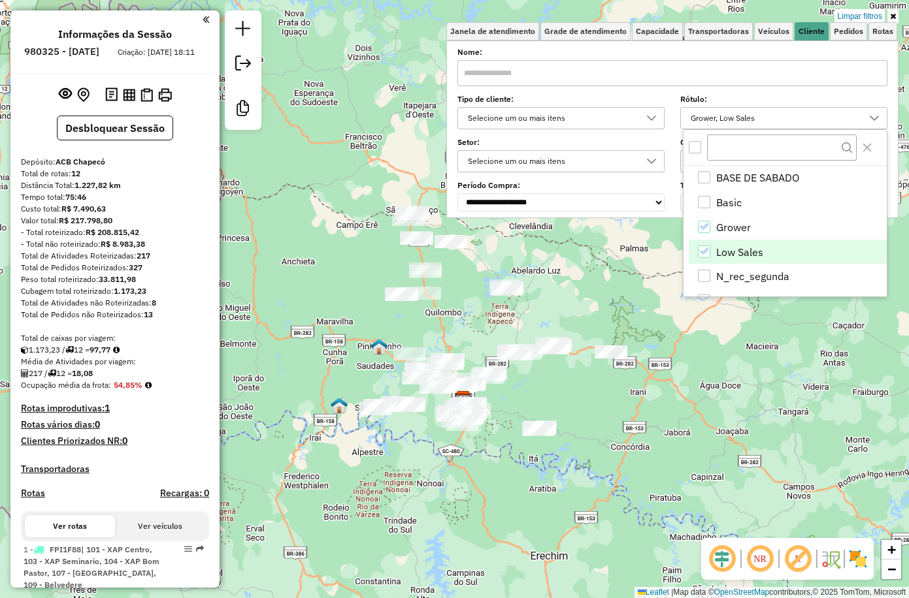
click at [720, 232] on li "Grower" at bounding box center [787, 227] width 198 height 25
click at [718, 251] on li "Low Sales" at bounding box center [787, 252] width 198 height 25
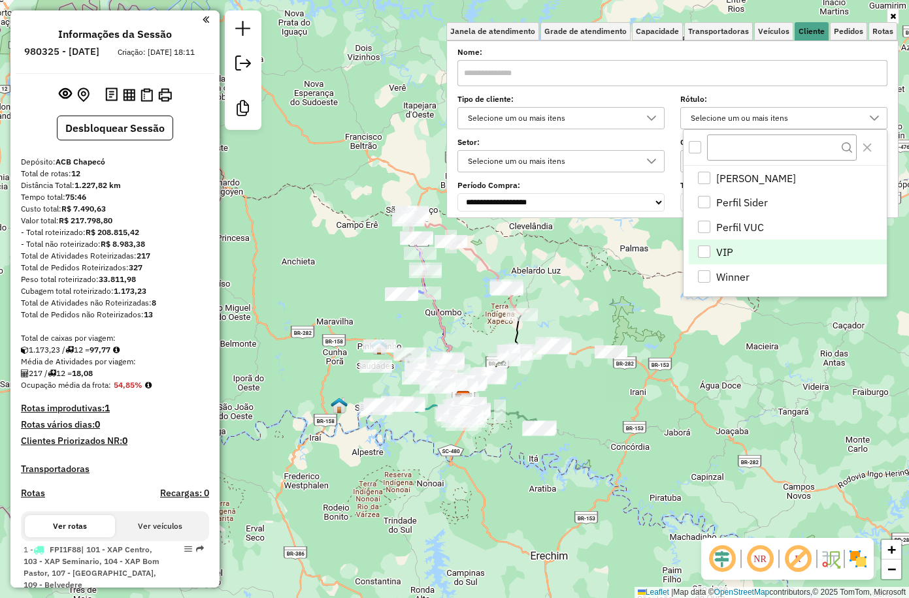
scroll to position [150, 0]
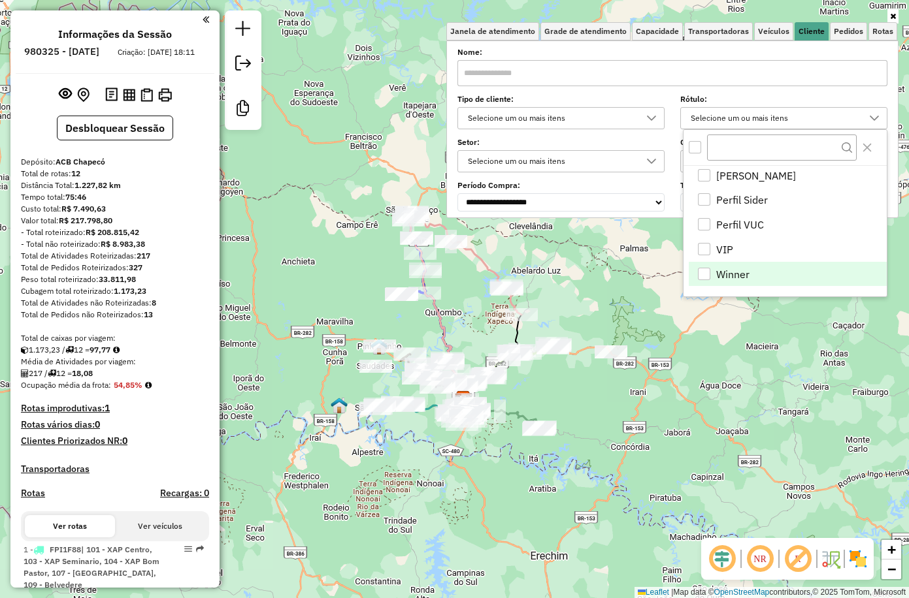
click at [734, 270] on li "Winner" at bounding box center [787, 274] width 198 height 25
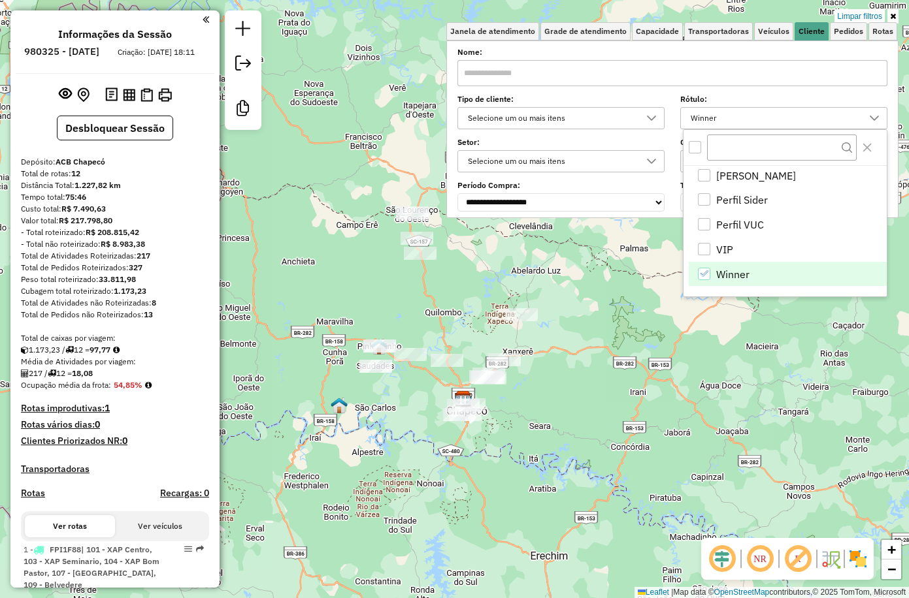
click at [560, 312] on div "Rota 9 - Placa REB3A53 8477 - BAR DO PAULISTA Limpar filtros Janela de atendime…" at bounding box center [454, 299] width 909 height 598
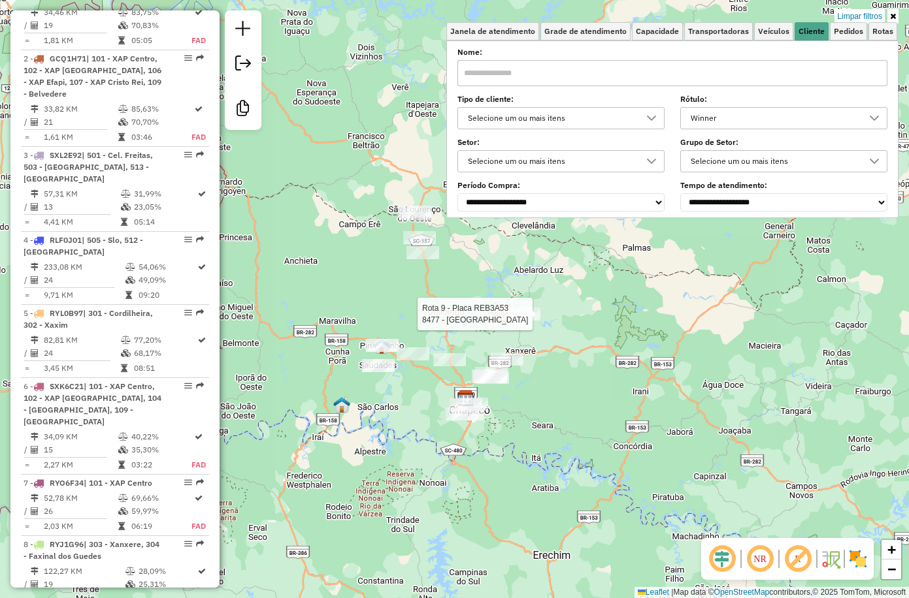
select select "**********"
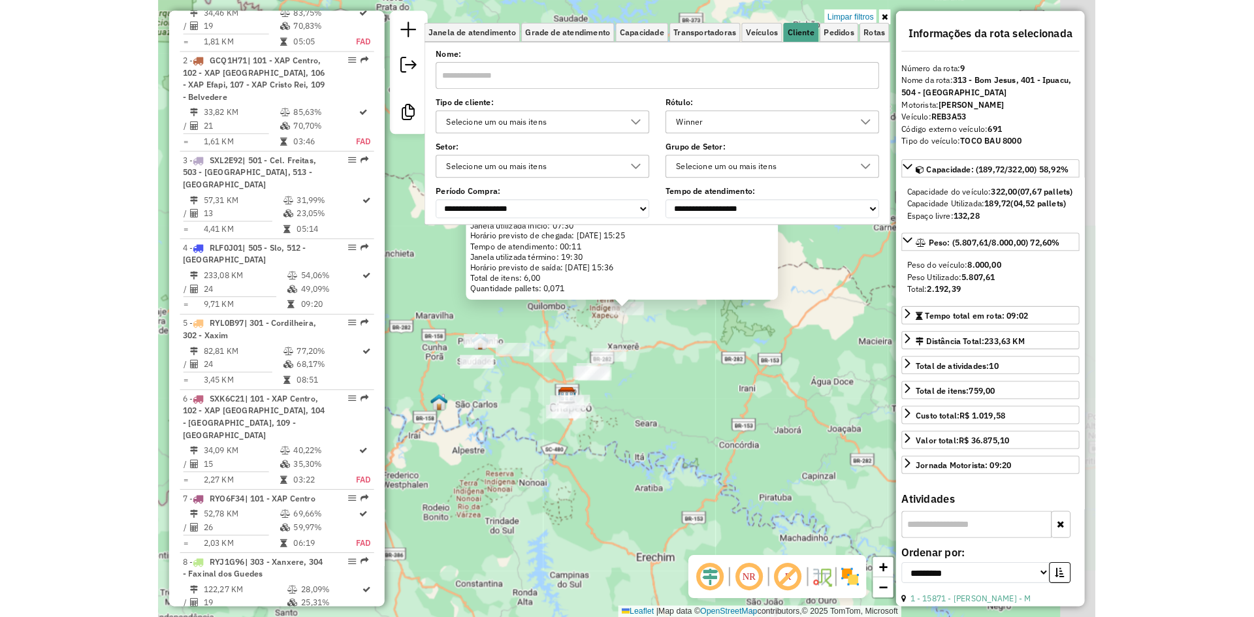
scroll to position [1107, 0]
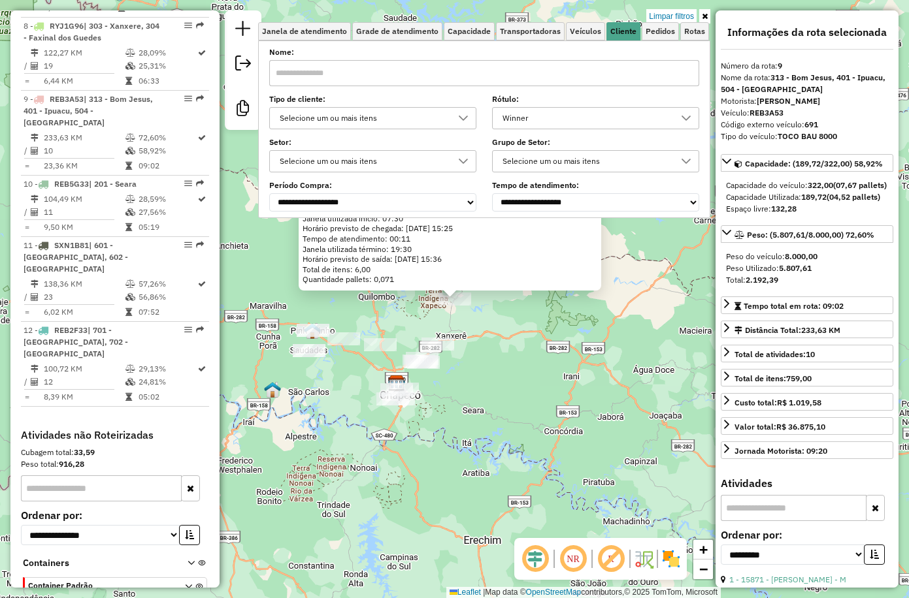
click at [706, 16] on icon at bounding box center [705, 16] width 6 height 8
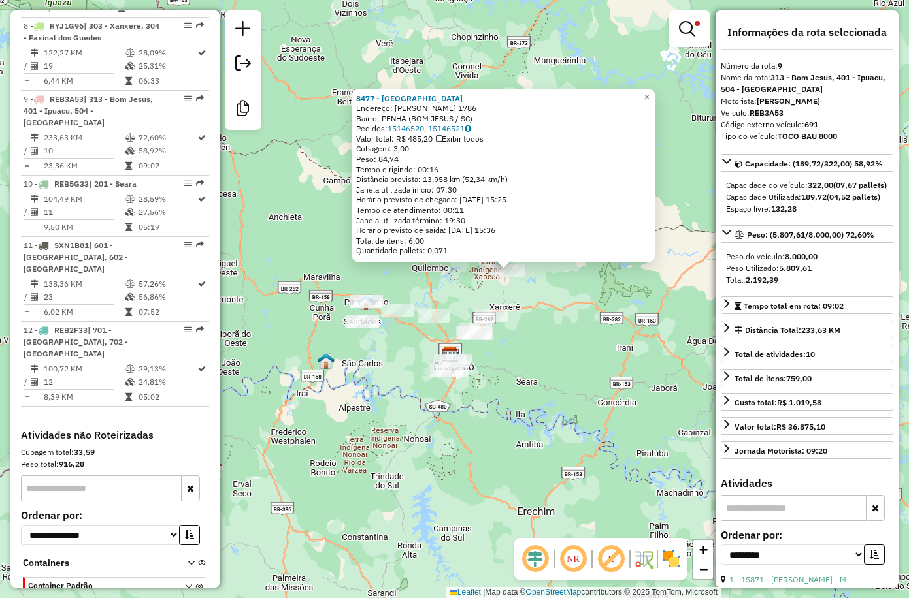
drag, startPoint x: 385, startPoint y: 317, endPoint x: 440, endPoint y: 288, distance: 62.2
click at [440, 288] on div "8477 - BAR DO PAULISTA Endereço: VERGILIO SABINO DA SILVA 1786 Bairro: PENHA (B…" at bounding box center [454, 299] width 909 height 598
click at [447, 278] on div "8477 - BAR DO PAULISTA Endereço: VERGILIO SABINO DA SILVA 1786 Bairro: PENHA (B…" at bounding box center [454, 299] width 909 height 598
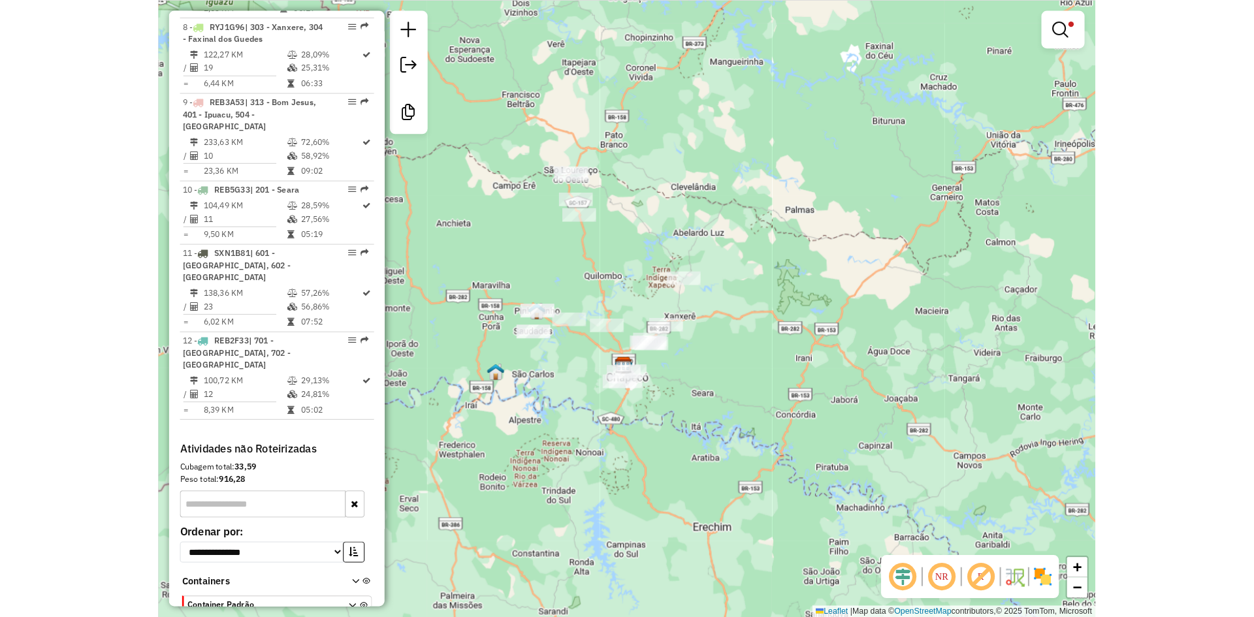
scroll to position [1088, 0]
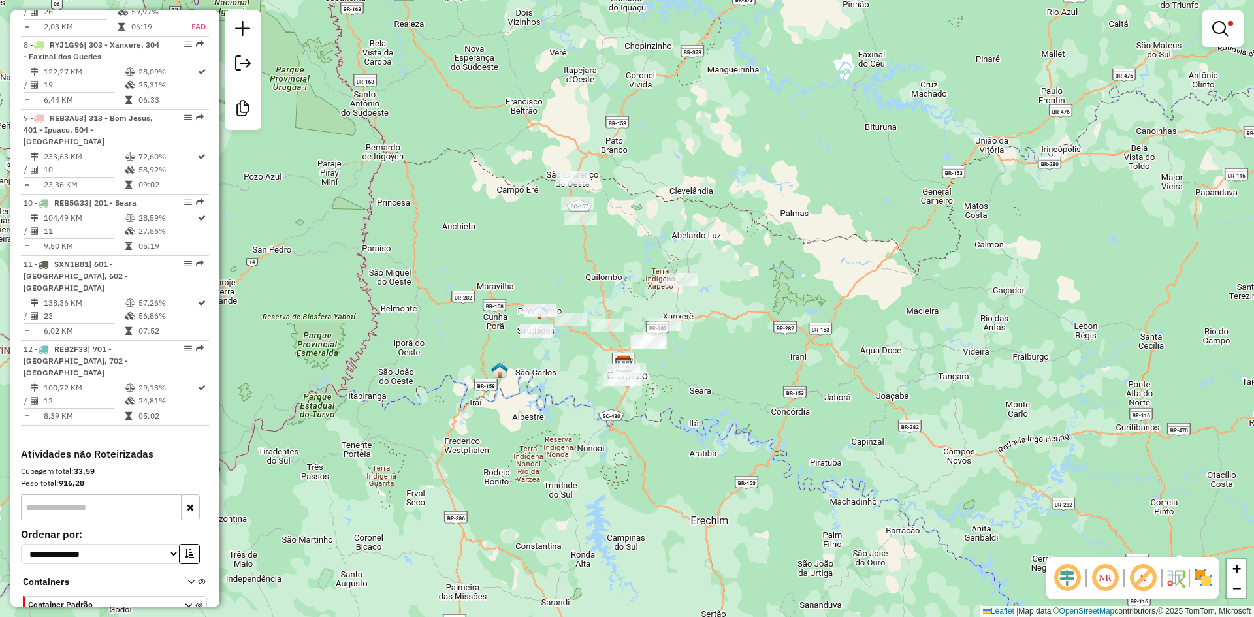
click at [908, 577] on em at bounding box center [1142, 577] width 31 height 31
click at [908, 32] on em at bounding box center [1220, 29] width 16 height 16
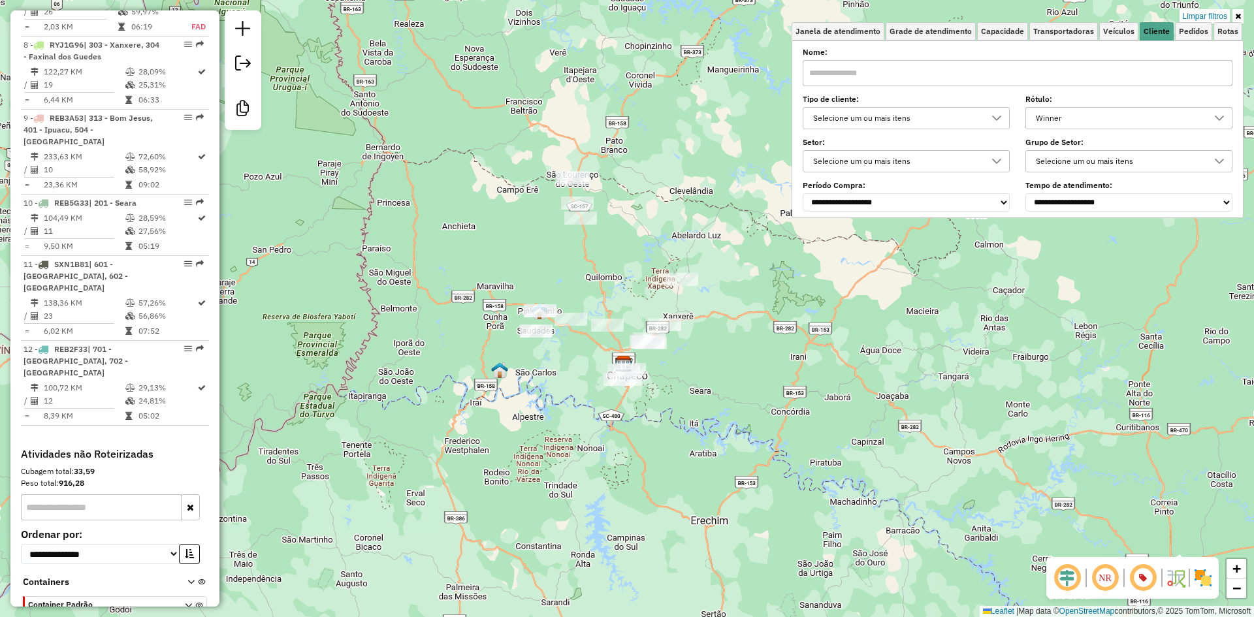
click at [908, 121] on div "Winner" at bounding box center [1119, 118] width 176 height 21
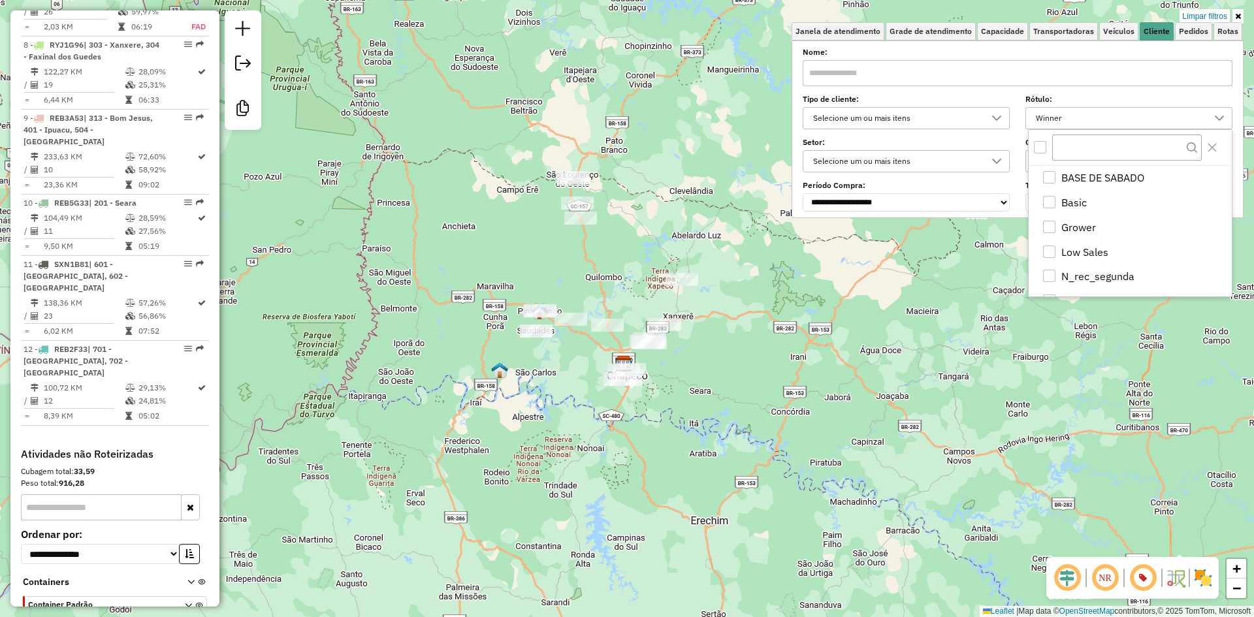
scroll to position [140, 0]
click at [908, 281] on li "Winner" at bounding box center [1133, 284] width 198 height 25
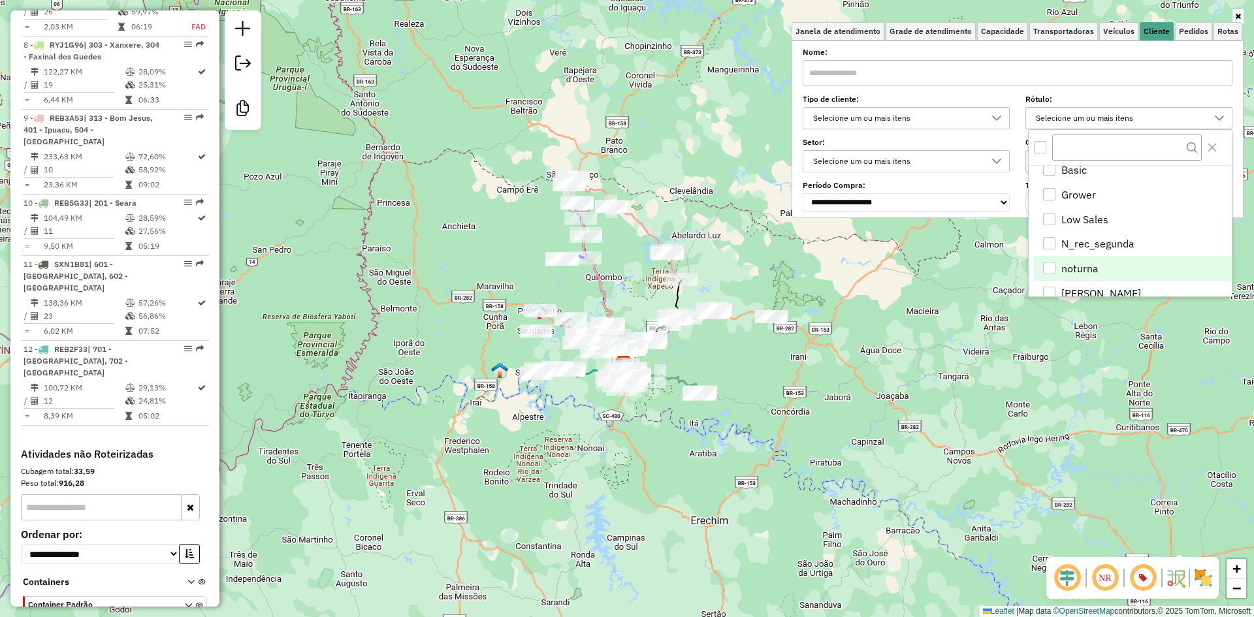
scroll to position [10, 0]
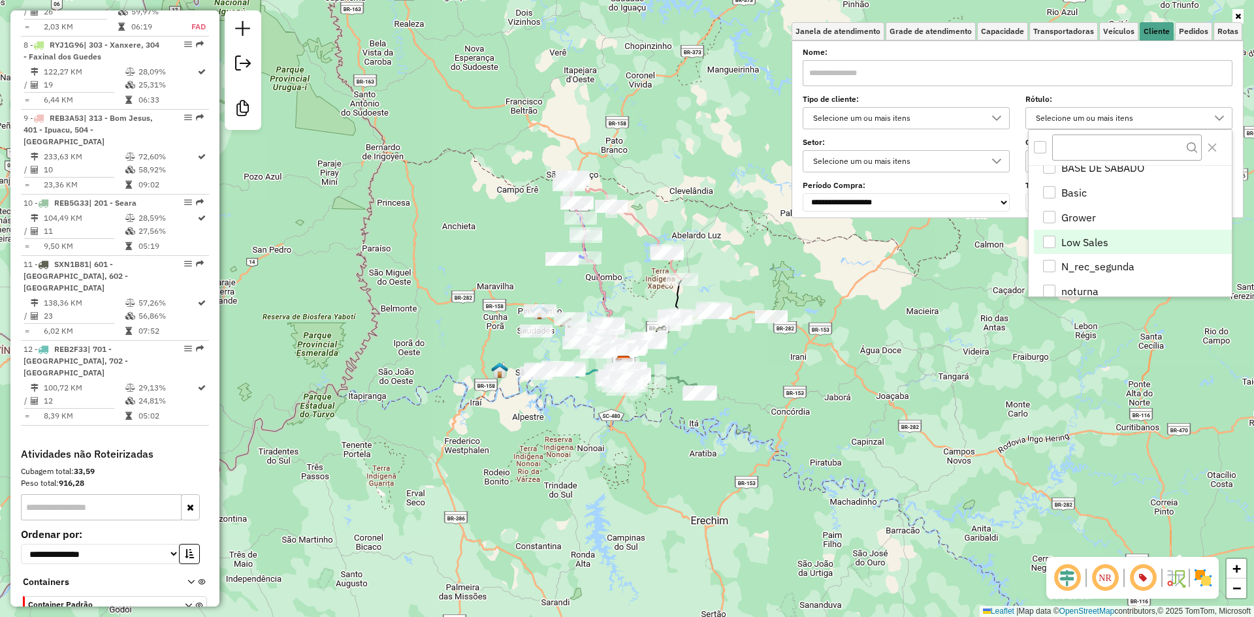
click at [908, 238] on li "Low Sales" at bounding box center [1133, 242] width 198 height 25
click at [908, 240] on li "Low Sales" at bounding box center [1133, 242] width 198 height 25
click at [908, 218] on li "Grower" at bounding box center [1133, 217] width 198 height 25
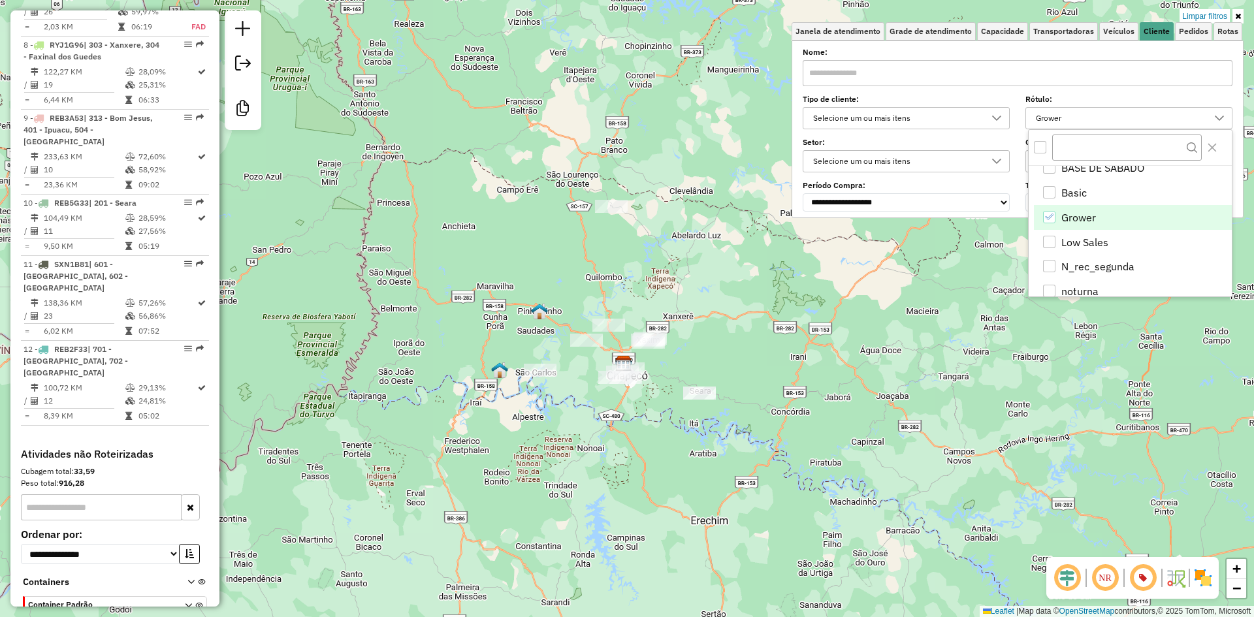
click at [908, 222] on li "Grower" at bounding box center [1133, 217] width 198 height 25
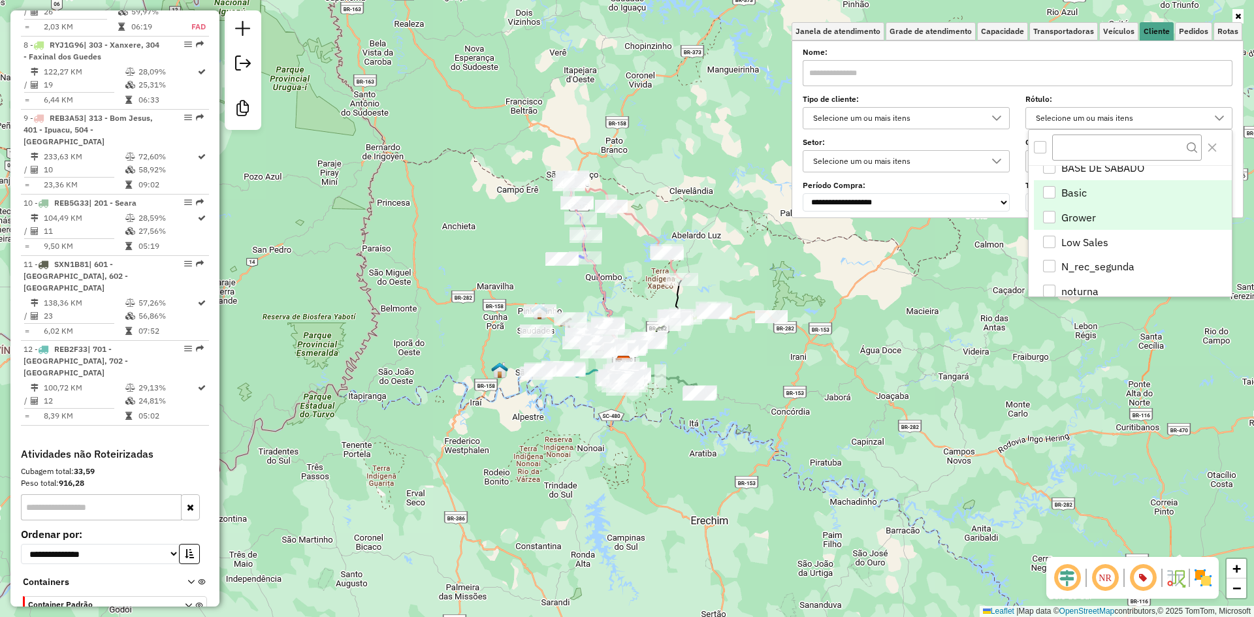
click at [908, 193] on li "Basic" at bounding box center [1133, 192] width 198 height 25
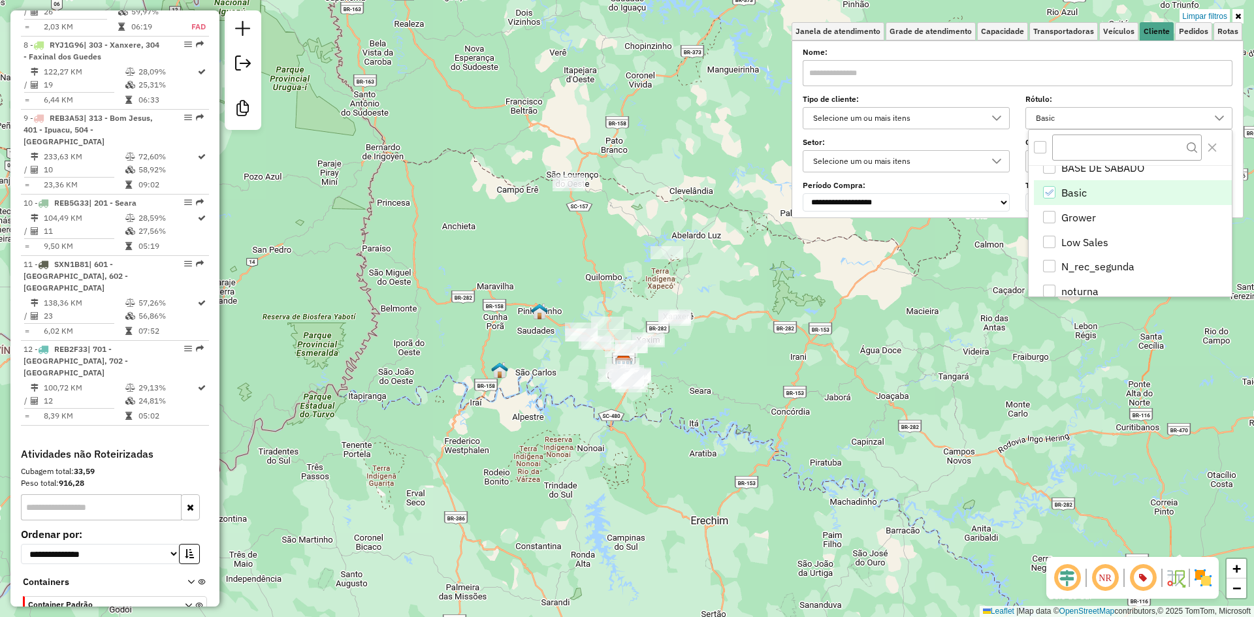
click at [908, 195] on li "Basic" at bounding box center [1133, 192] width 198 height 25
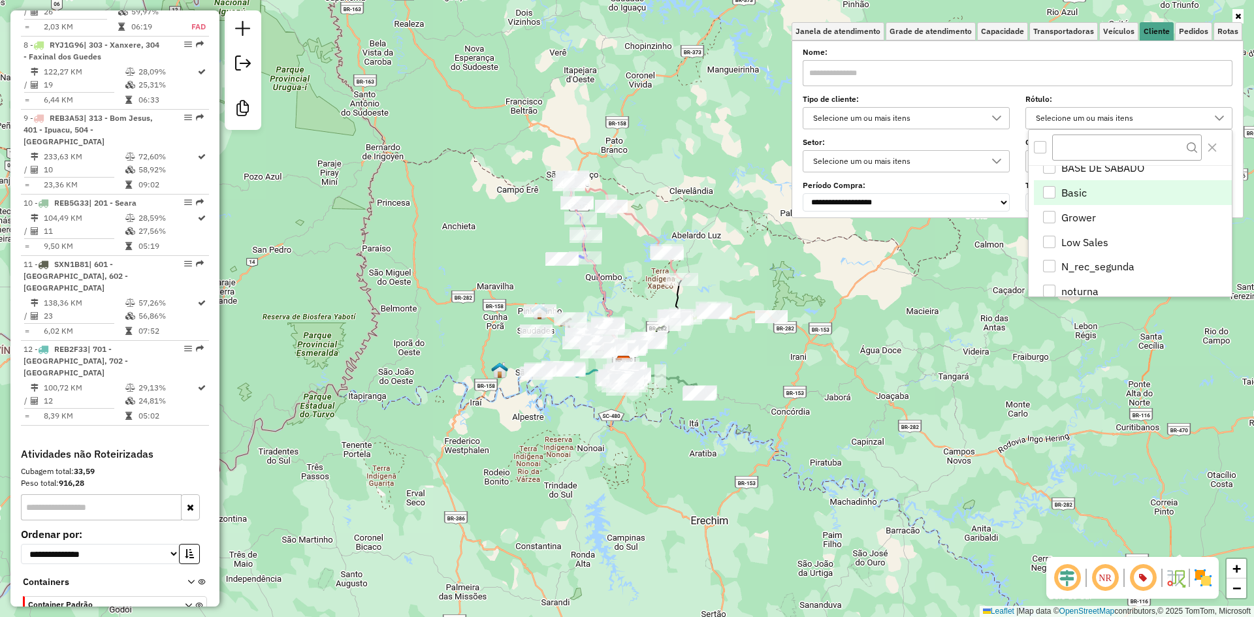
click at [908, 16] on icon at bounding box center [1238, 16] width 6 height 8
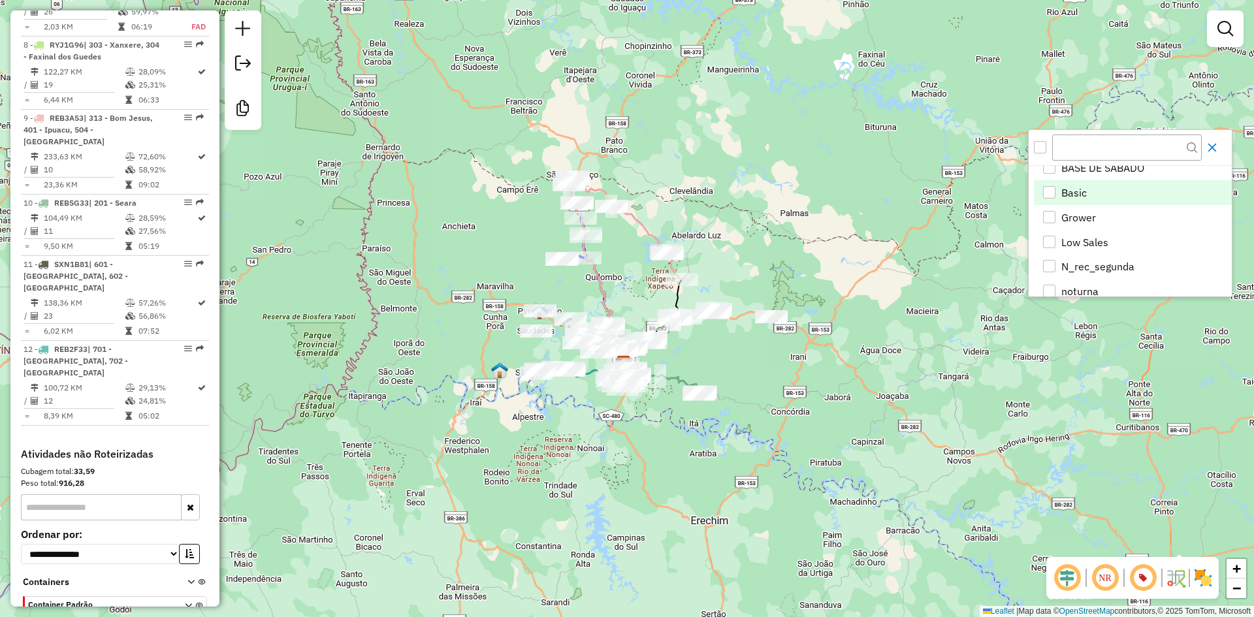
click at [908, 144] on icon "Close" at bounding box center [1212, 147] width 10 height 10
